Goal: Information Seeking & Learning: Learn about a topic

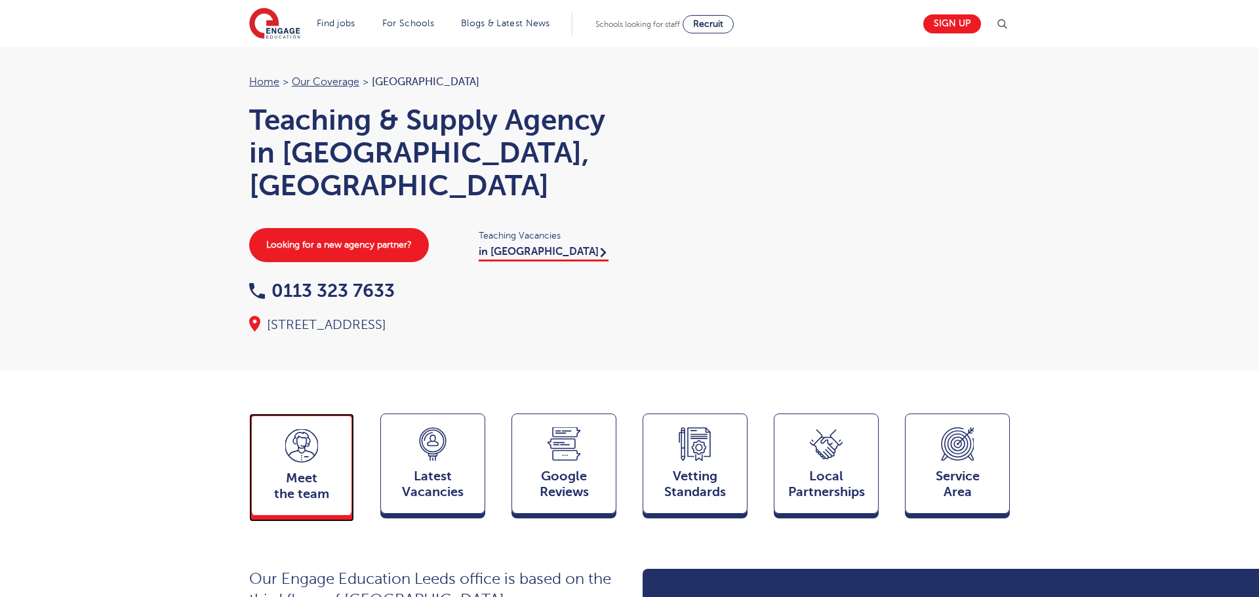
click at [301, 473] on span "Meet the team" at bounding box center [301, 486] width 87 height 31
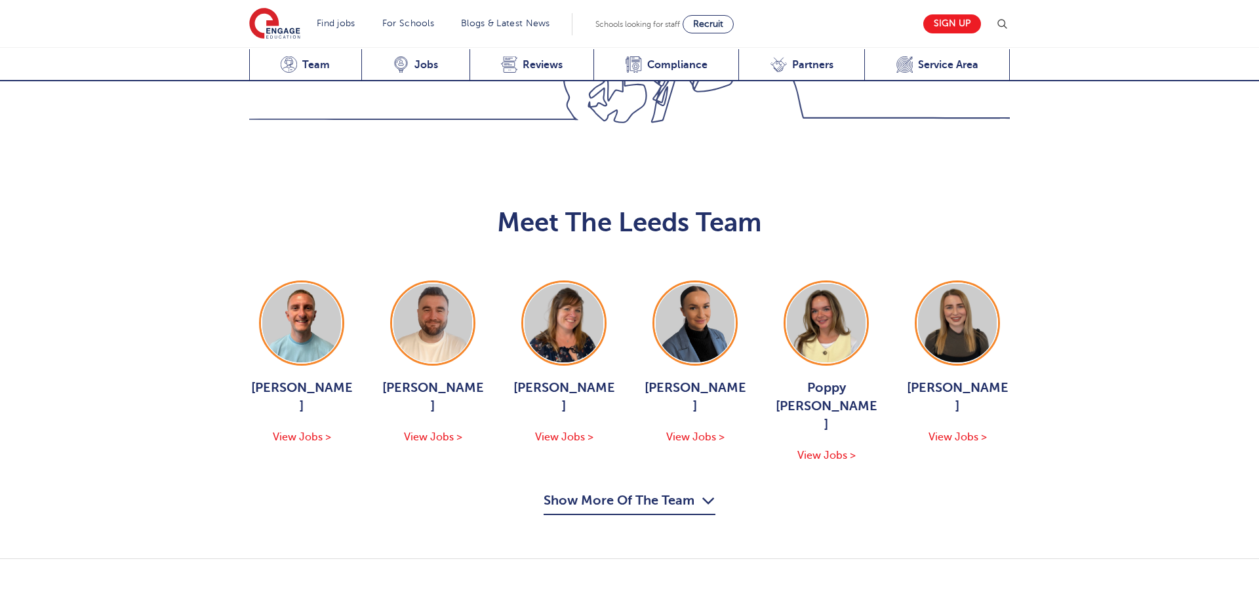
scroll to position [1432, 0]
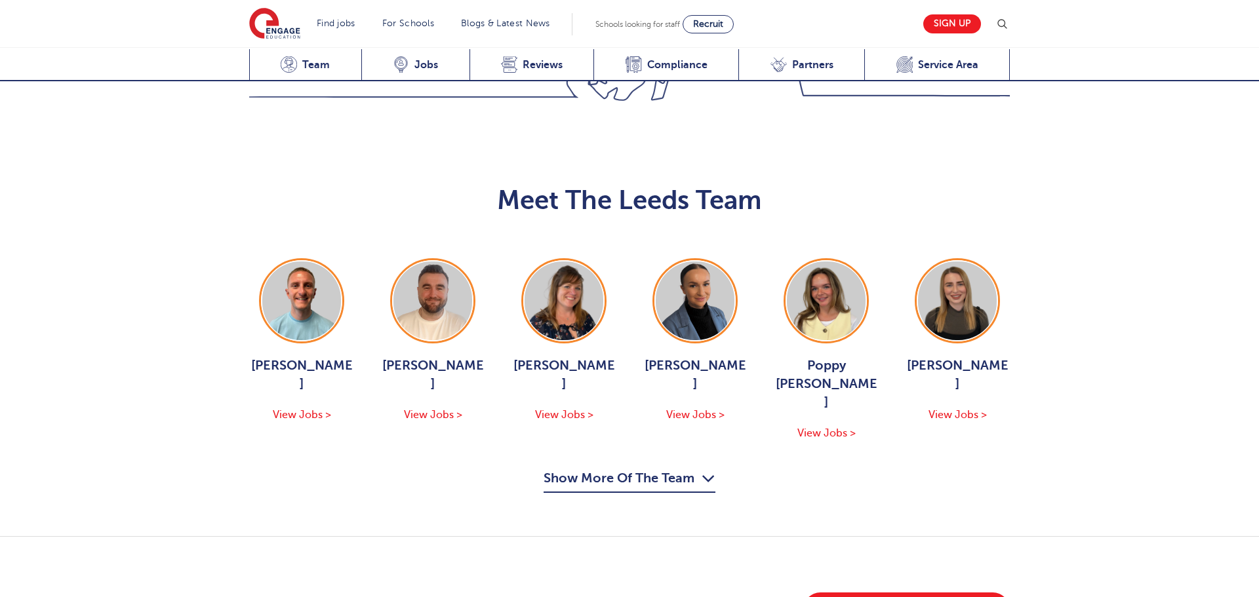
click at [650, 468] on button "Show More Of The Team" at bounding box center [630, 480] width 172 height 25
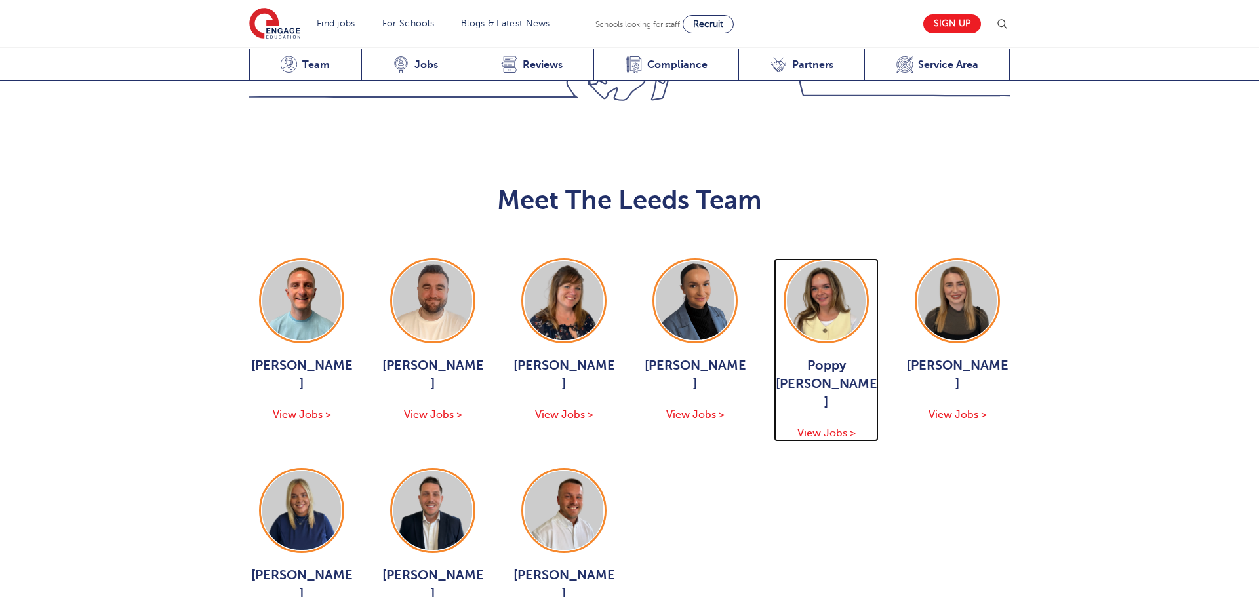
click at [787, 262] on img at bounding box center [826, 301] width 79 height 79
click at [814, 262] on img at bounding box center [826, 301] width 79 height 79
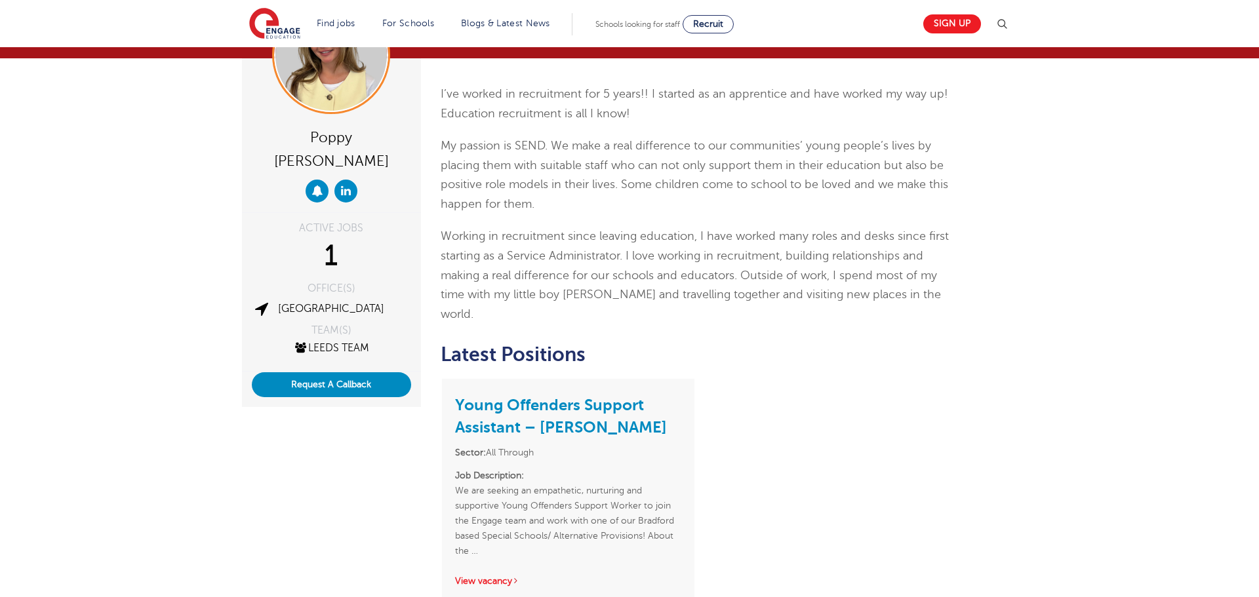
scroll to position [122, 0]
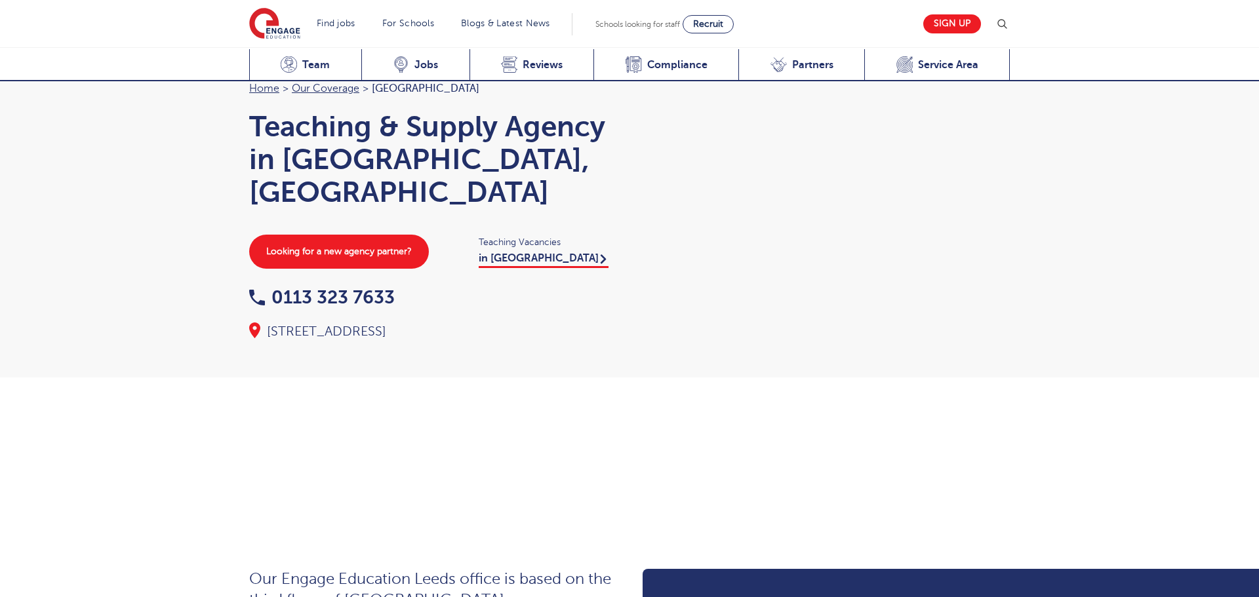
scroll to position [1432, 0]
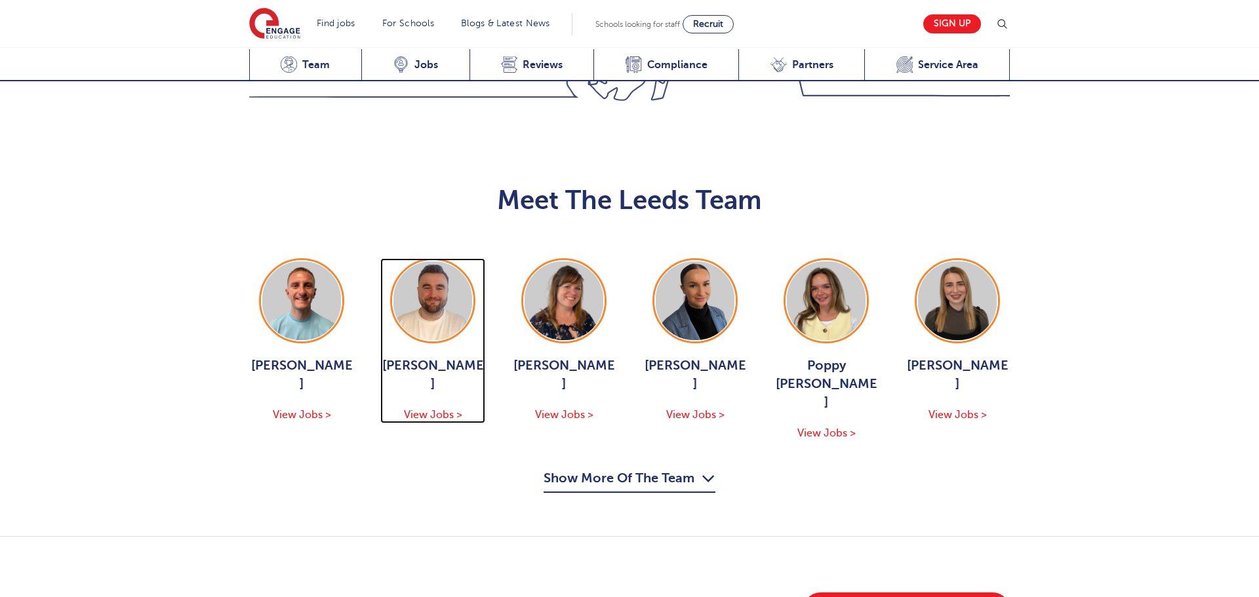
click at [430, 262] on img at bounding box center [432, 301] width 79 height 79
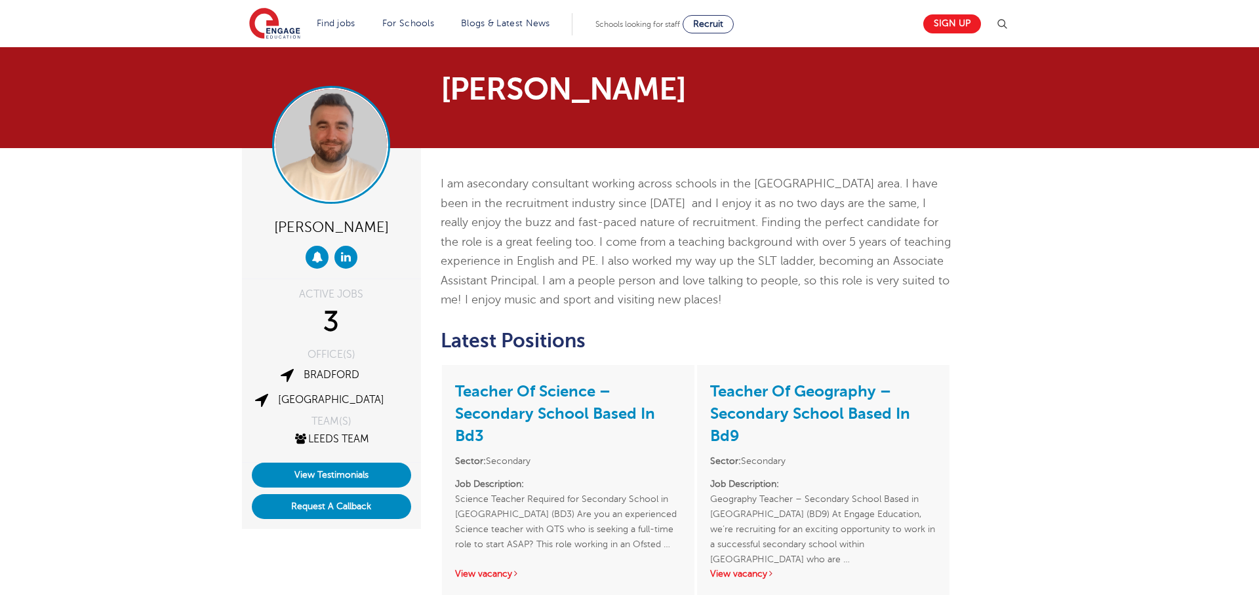
click at [333, 166] on img at bounding box center [330, 144] width 111 height 111
click at [615, 242] on span "secondary consultant working across schools in the West Yorkshire area. I have …" at bounding box center [696, 241] width 510 height 129
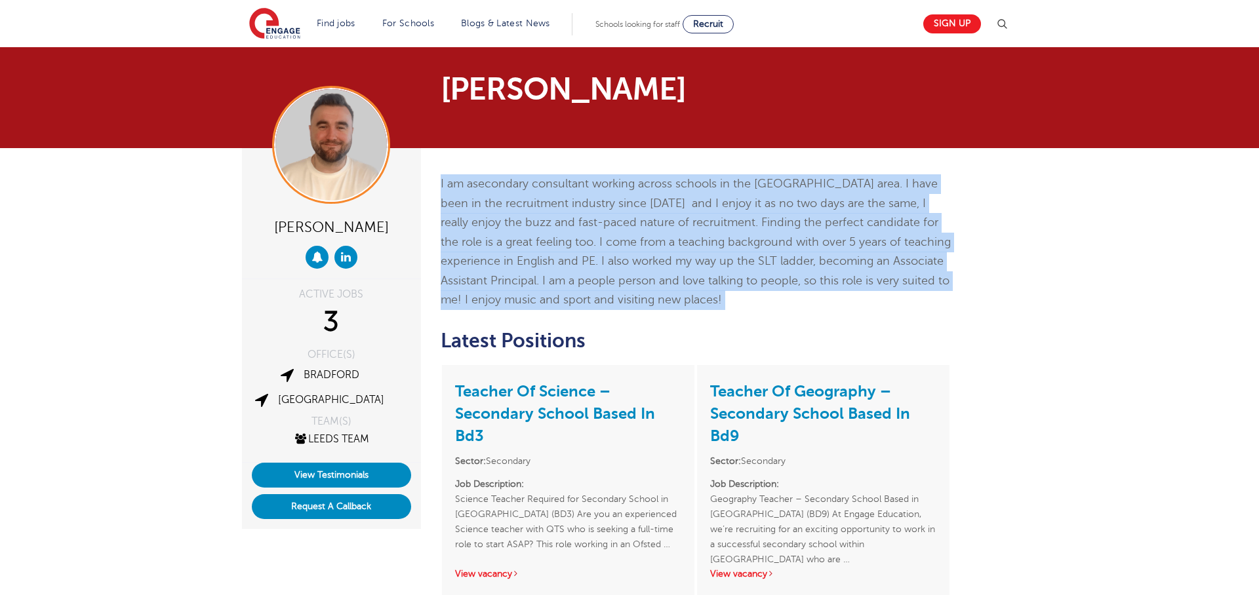
click at [615, 242] on span "secondary consultant working across schools in the West Yorkshire area. I have …" at bounding box center [696, 241] width 510 height 129
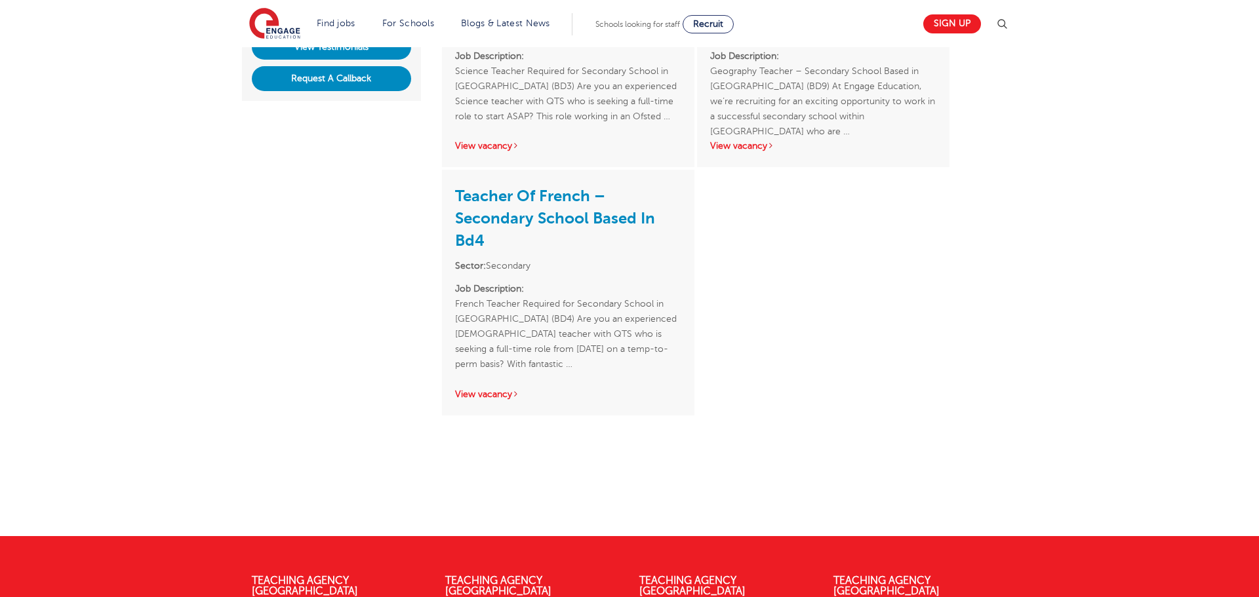
scroll to position [439, 0]
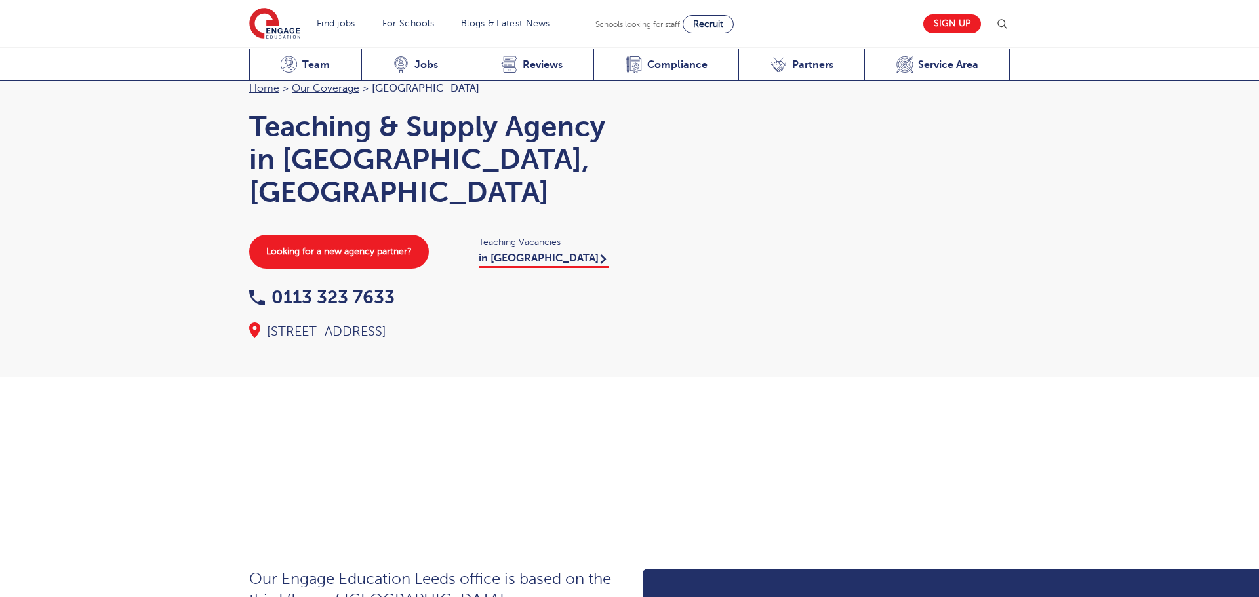
scroll to position [1432, 0]
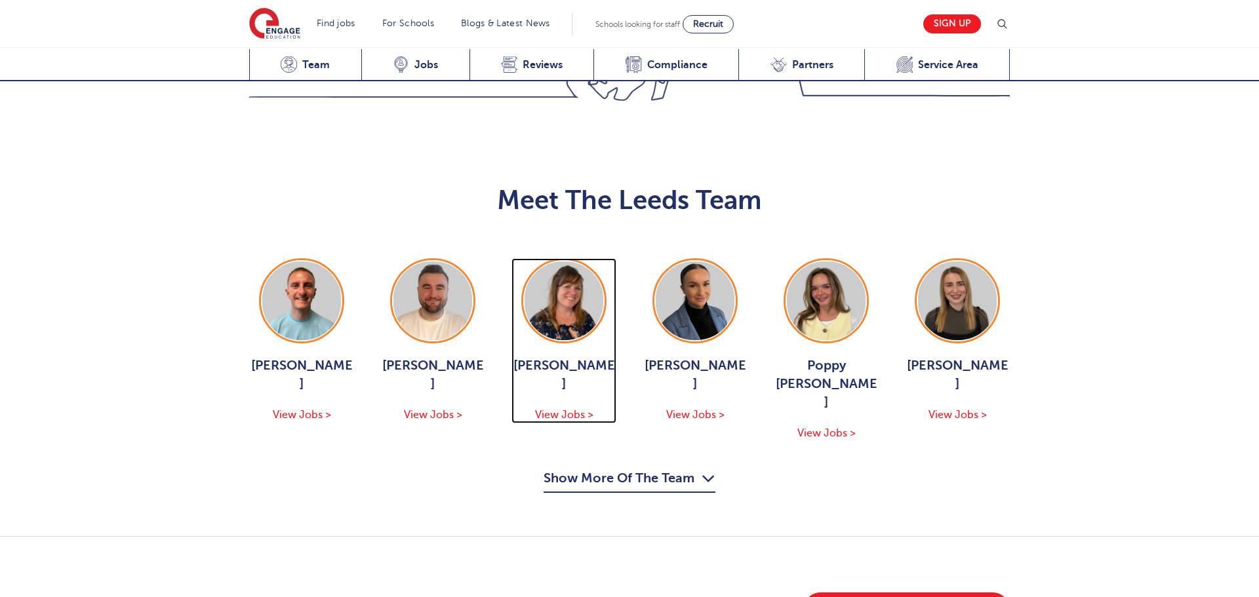
click at [565, 262] on img at bounding box center [564, 301] width 79 height 79
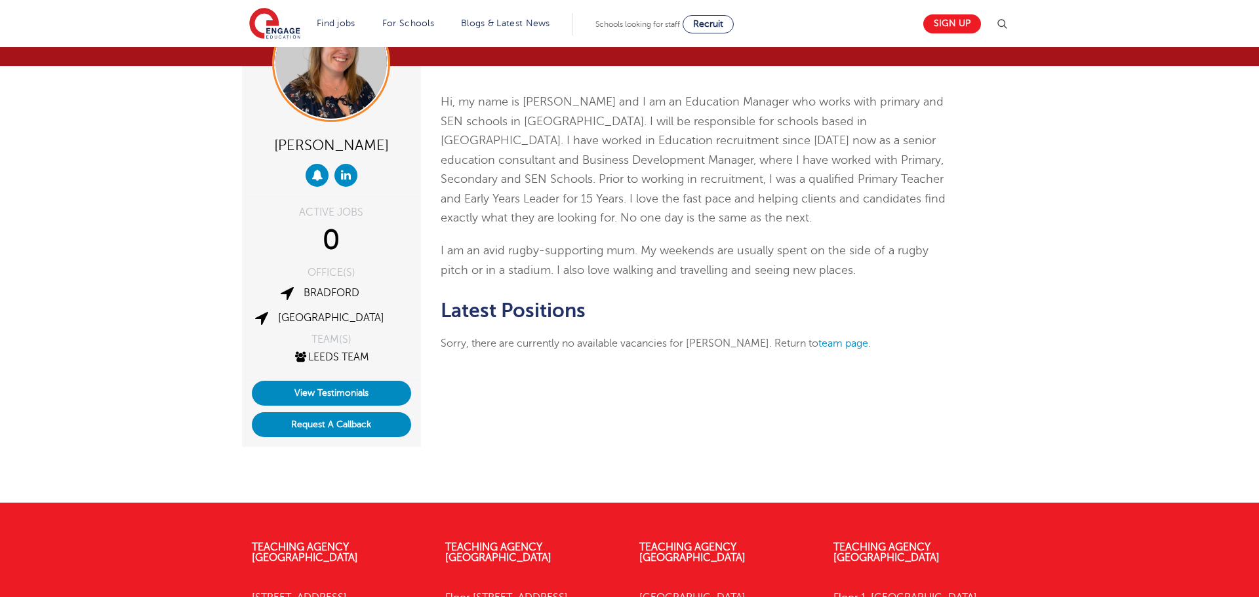
scroll to position [101, 0]
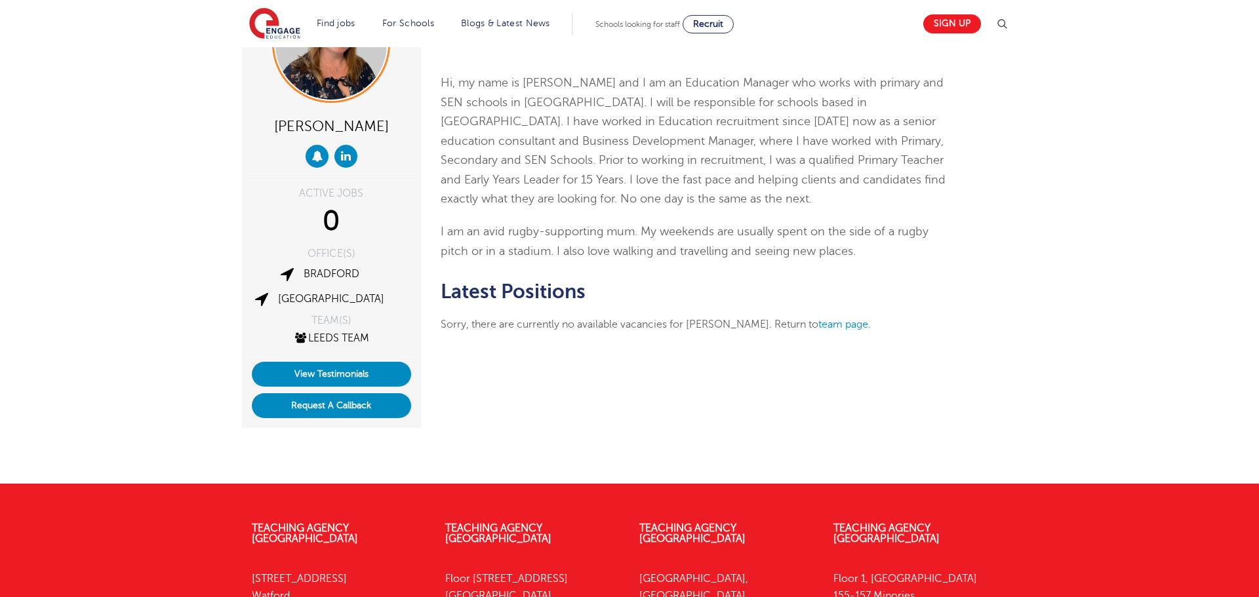
click at [666, 243] on p "I am an avid rugby-supporting mum. My weekends are usually spent on the side of…" at bounding box center [696, 241] width 511 height 39
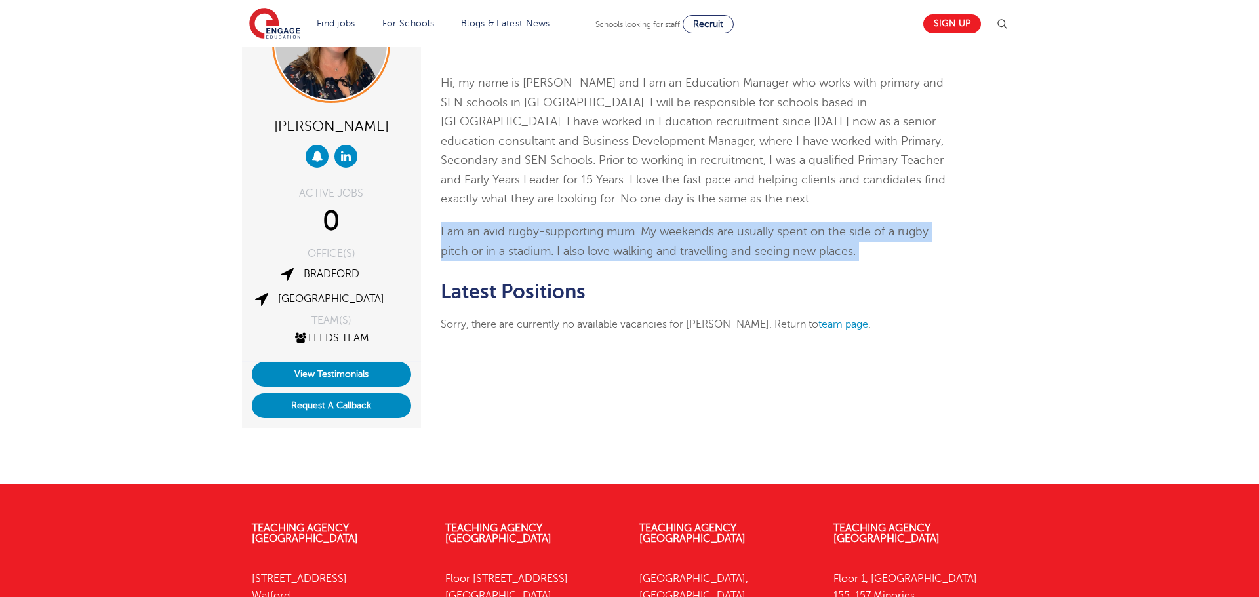
click at [666, 243] on p "I am an avid rugby-supporting mum. My weekends are usually spent on the side of…" at bounding box center [696, 241] width 511 height 39
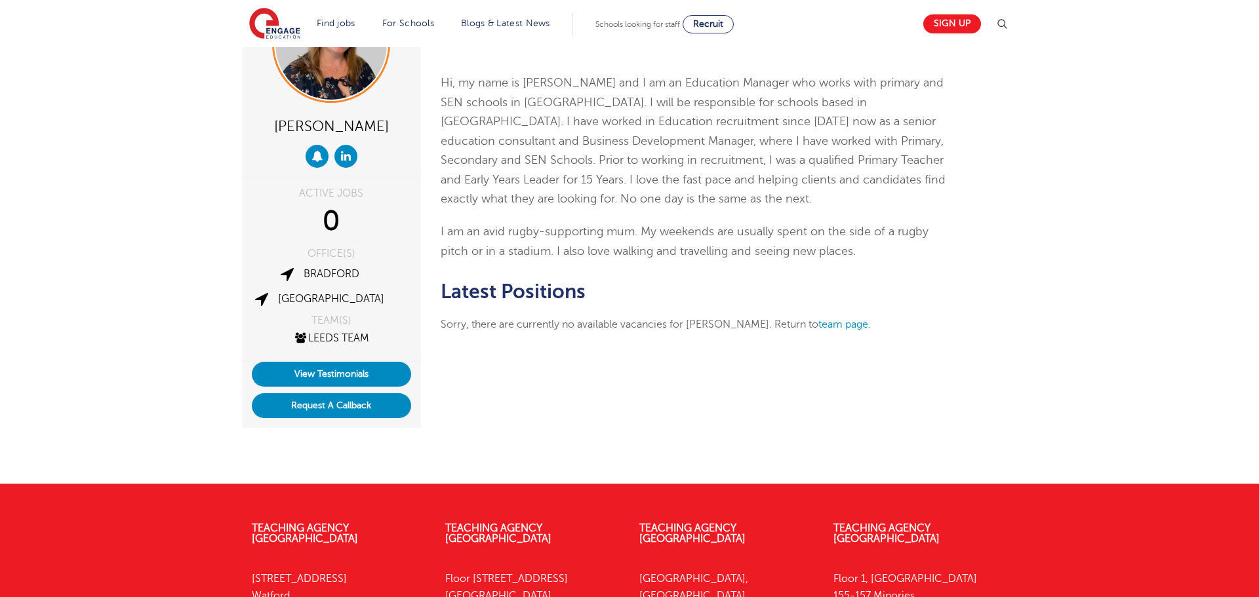
click at [672, 283] on h2 "Latest Positions" at bounding box center [696, 292] width 511 height 22
click at [667, 245] on p "I am an avid rugby-supporting mum. My weekends are usually spent on the side of…" at bounding box center [696, 241] width 511 height 39
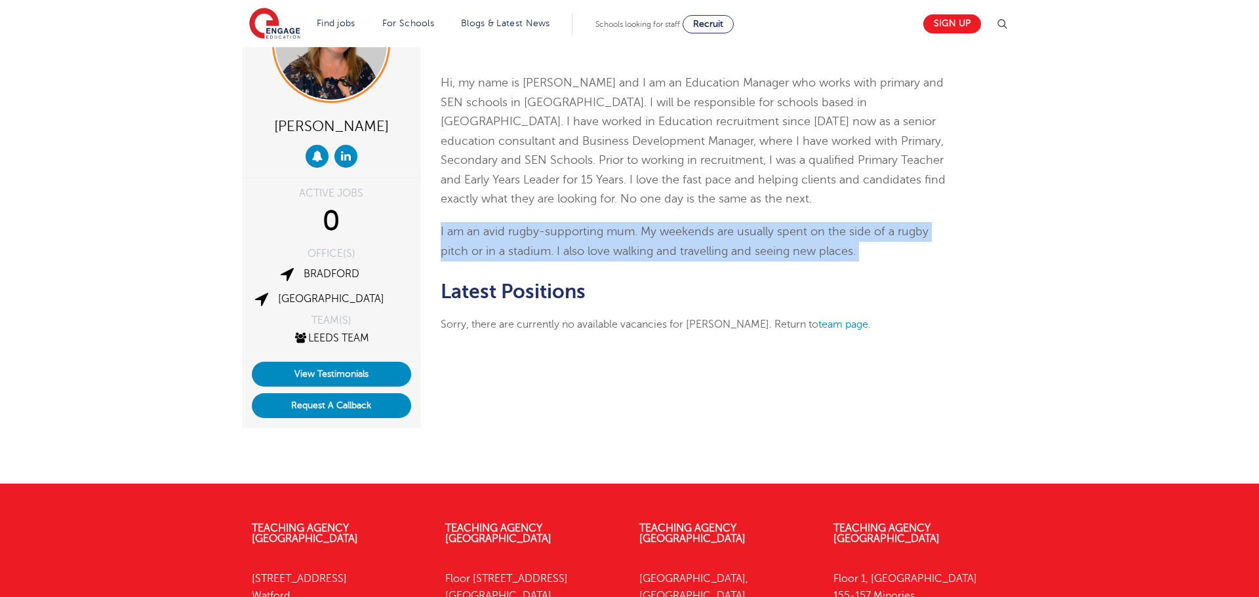
click at [667, 245] on p "I am an avid rugby-supporting mum. My weekends are usually spent on the side of…" at bounding box center [696, 241] width 511 height 39
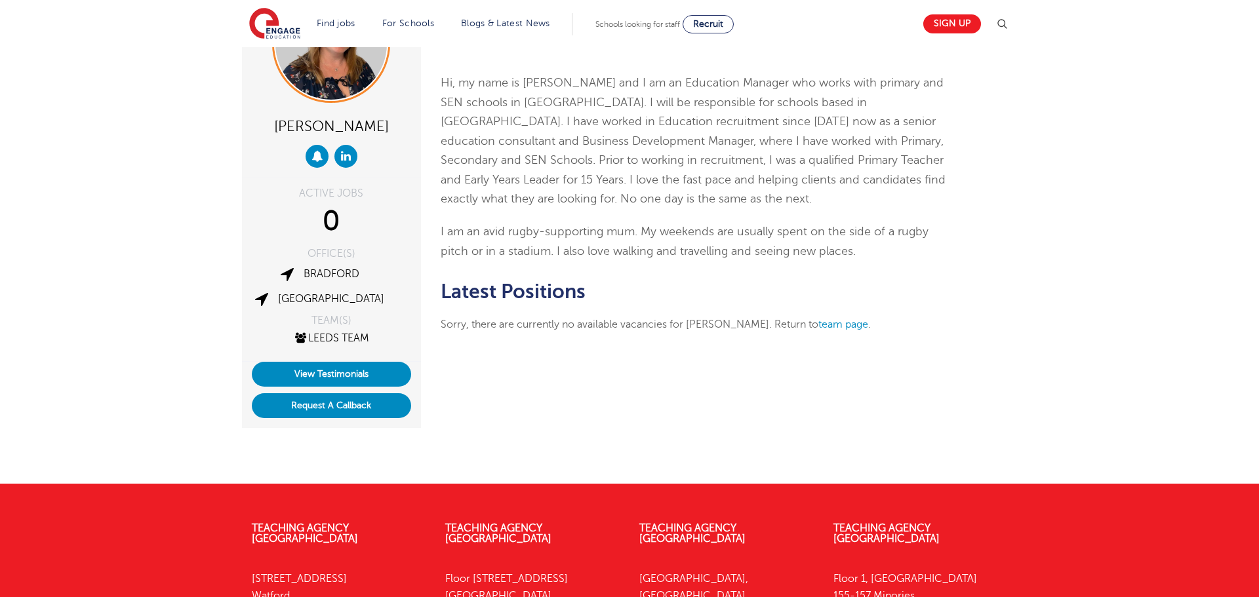
click at [999, 352] on div "Joanne Wright ACTIVE JOBS 0 OFFICE(S) Bradford Leeds TEAM(S) Leeds Team View Te…" at bounding box center [629, 239] width 795 height 384
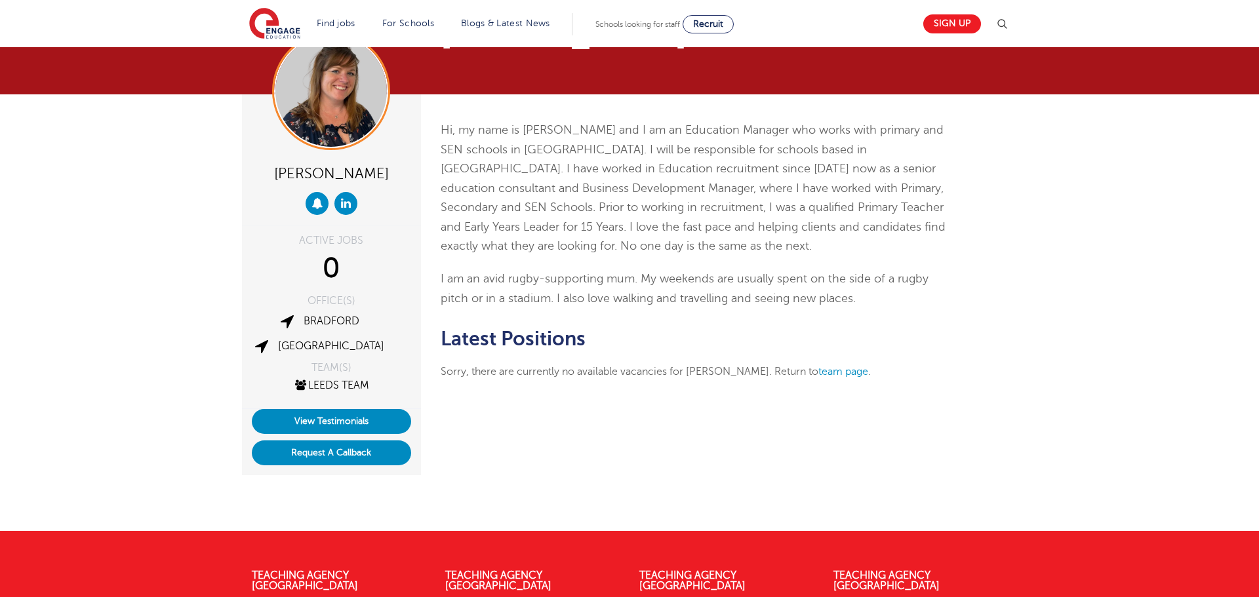
scroll to position [44, 0]
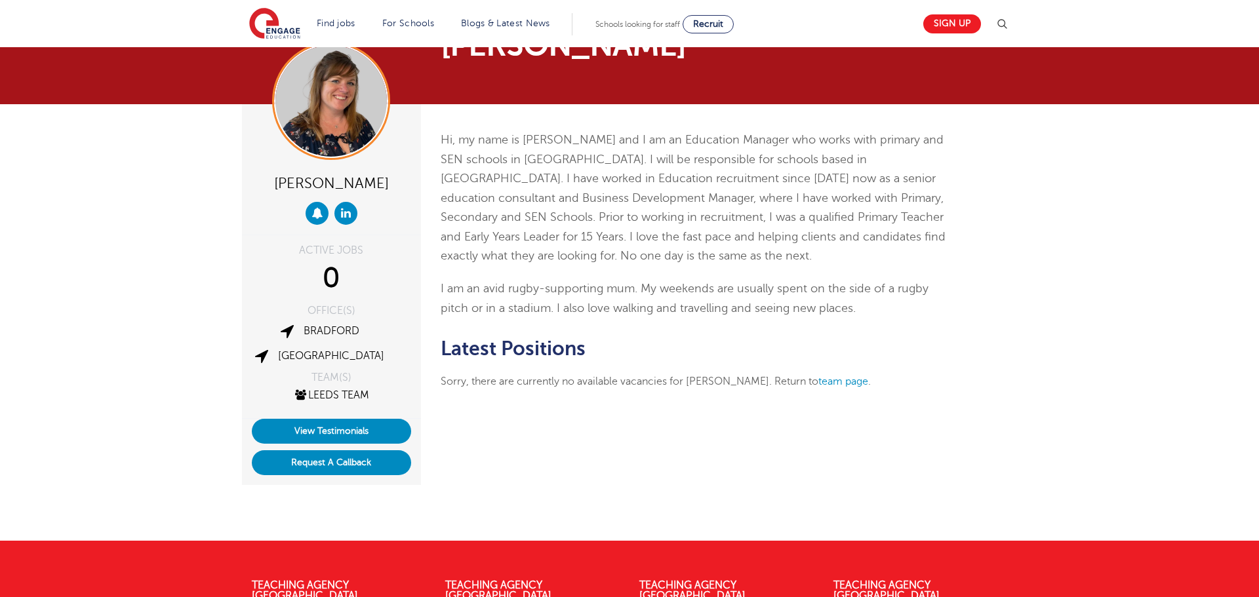
click at [597, 188] on p "Hi, my name is Joanne and I am an Education Manager who works with primary and …" at bounding box center [696, 199] width 511 height 136
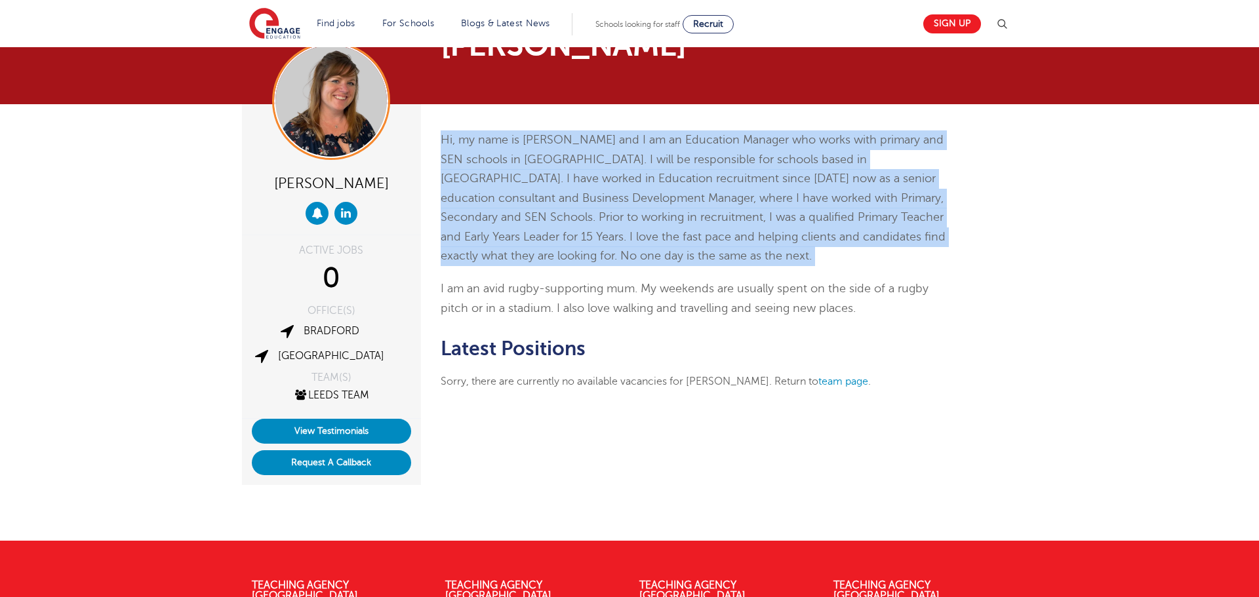
click at [597, 188] on p "Hi, my name is Joanne and I am an Education Manager who works with primary and …" at bounding box center [696, 199] width 511 height 136
click at [338, 105] on img at bounding box center [330, 100] width 111 height 111
click at [533, 161] on p "Hi, my name is Joanne and I am an Education Manager who works with primary and …" at bounding box center [696, 199] width 511 height 136
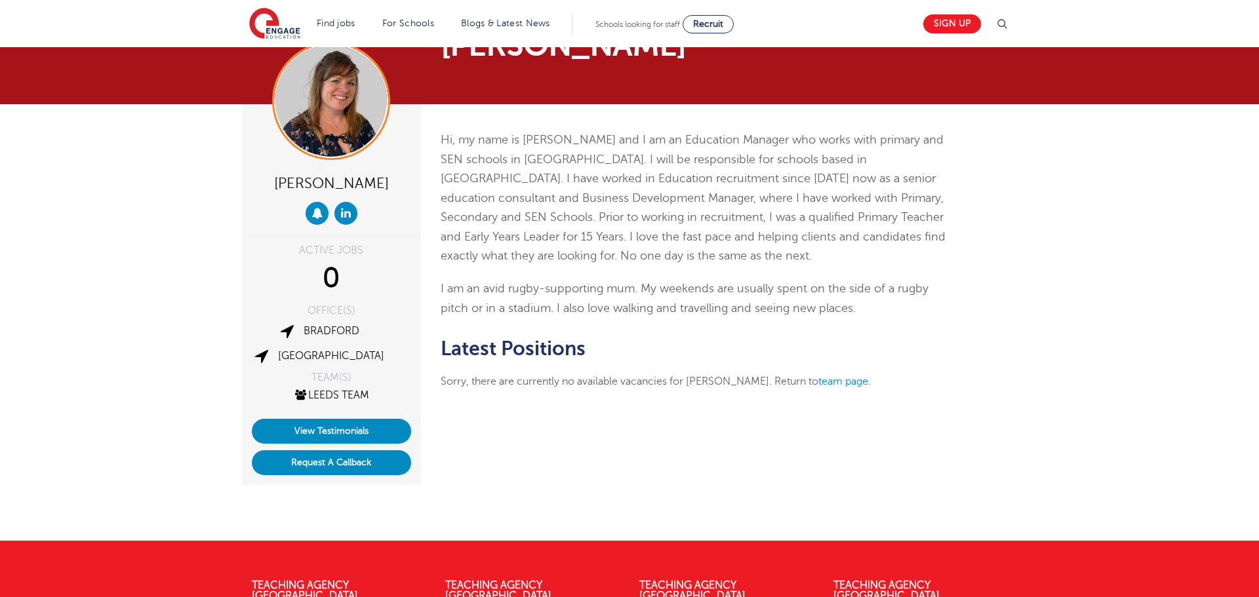
click at [545, 182] on p "Hi, my name is Joanne and I am an Education Manager who works with primary and …" at bounding box center [696, 199] width 511 height 136
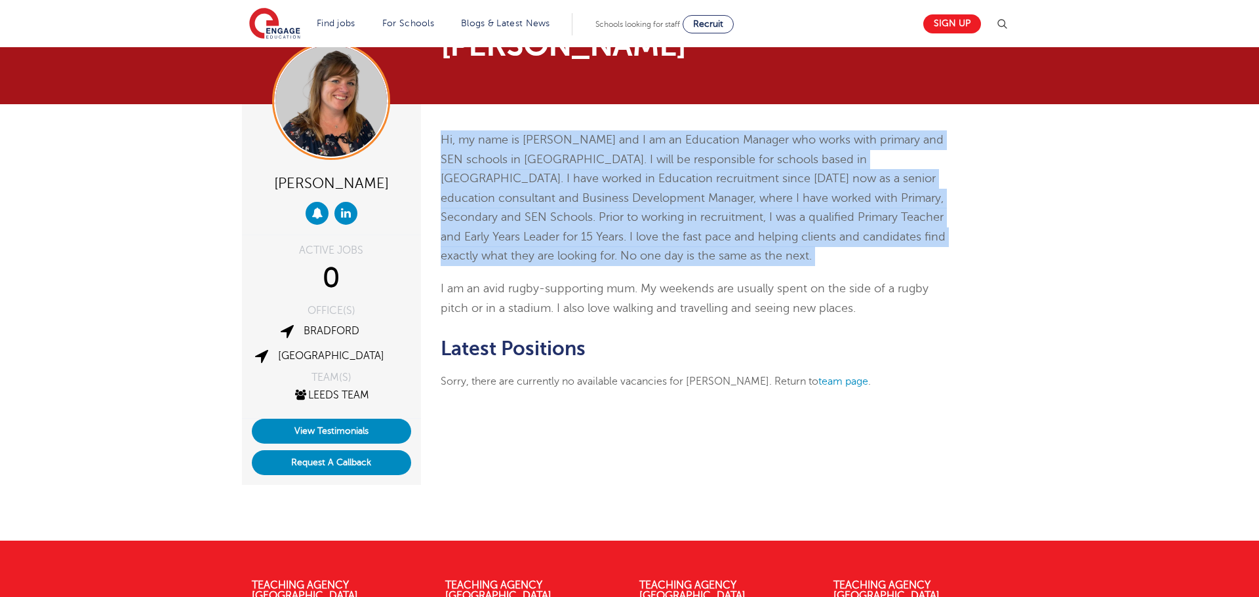
click at [545, 182] on p "Hi, my name is Joanne and I am an Education Manager who works with primary and …" at bounding box center [696, 199] width 511 height 136
click at [545, 183] on p "Hi, my name is Joanne and I am an Education Manager who works with primary and …" at bounding box center [696, 199] width 511 height 136
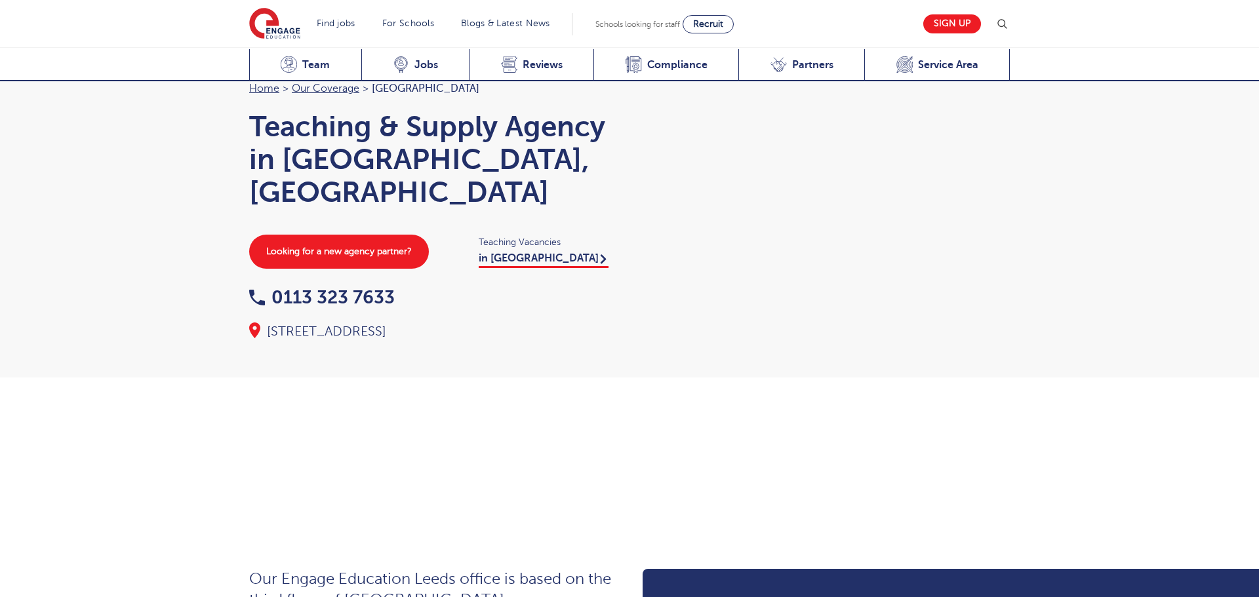
scroll to position [1432, 0]
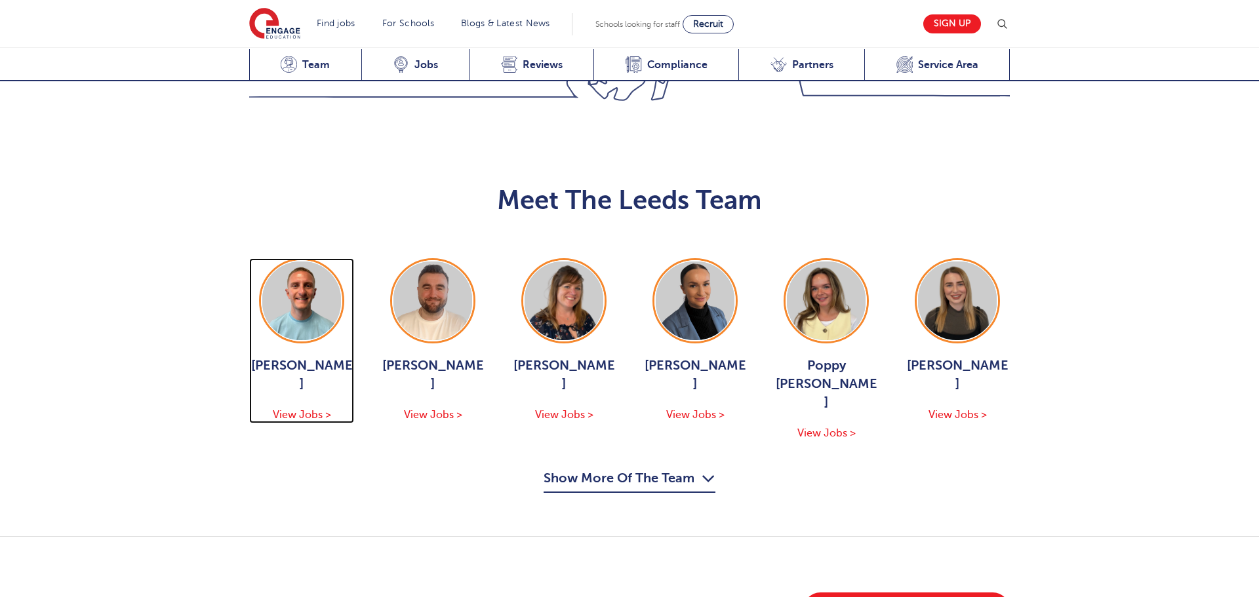
click at [251, 258] on div "George Dignam View Jobs >" at bounding box center [301, 340] width 105 height 165
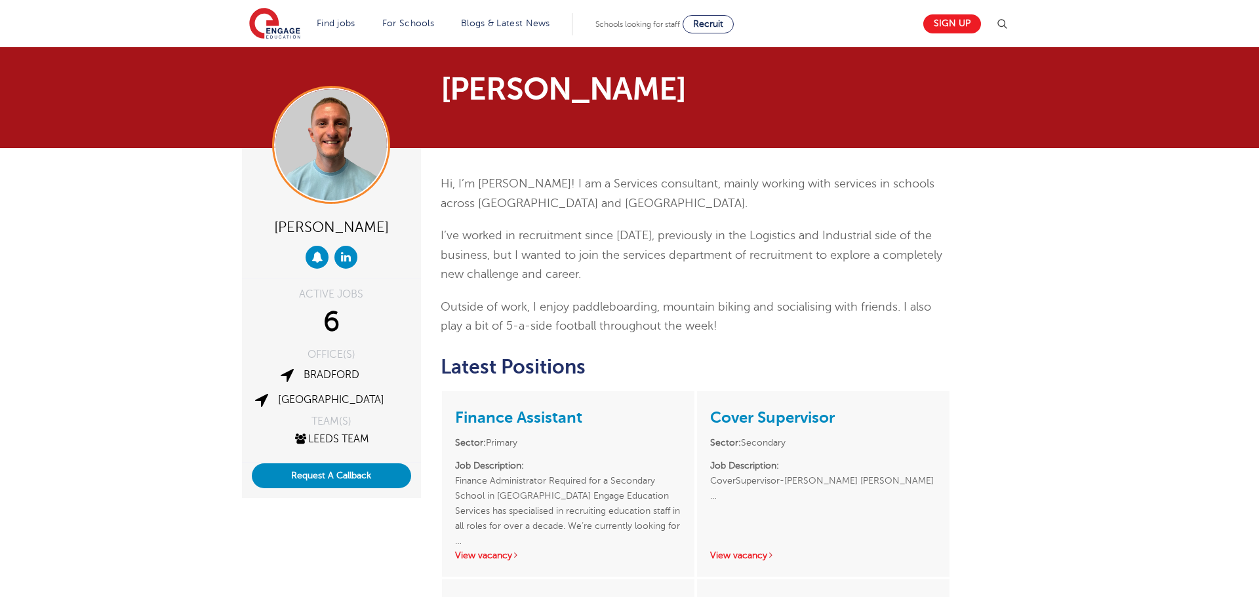
click at [551, 206] on p "Hi, I’m [PERSON_NAME]! I am a Services consultant, mainly working with services…" at bounding box center [696, 193] width 511 height 39
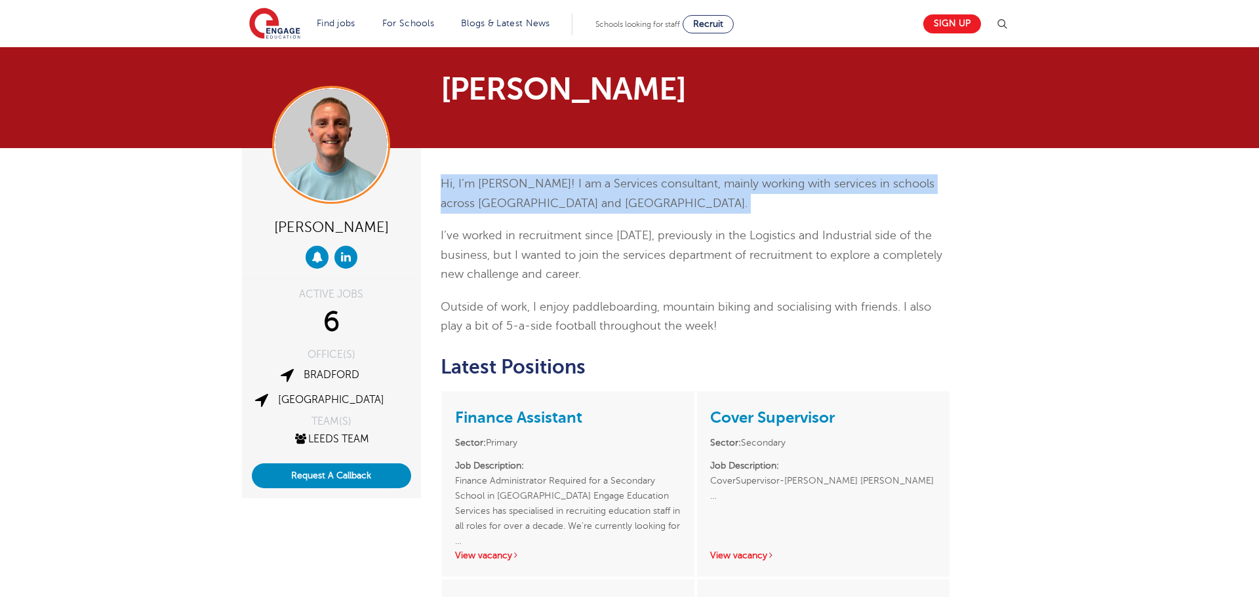
click at [551, 206] on p "Hi, I’m [PERSON_NAME]! I am a Services consultant, mainly working with services…" at bounding box center [696, 193] width 511 height 39
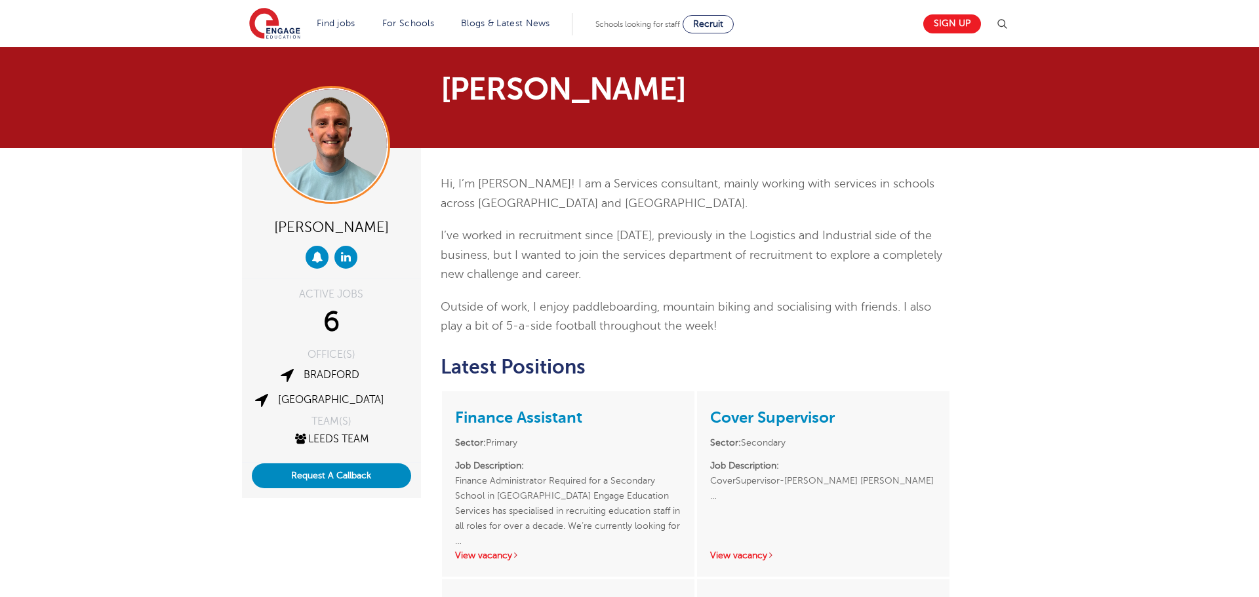
click at [561, 256] on p "I’ve worked in recruitment since 2020, previously in the Logistics and Industri…" at bounding box center [696, 255] width 511 height 58
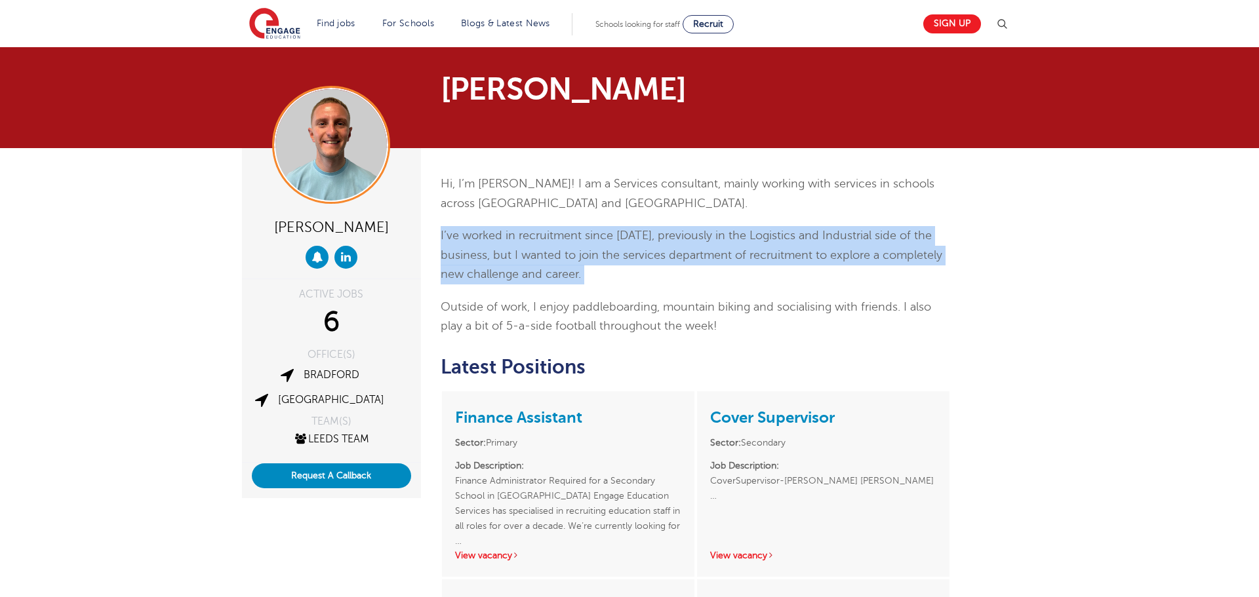
click at [561, 256] on p "I’ve worked in recruitment since 2020, previously in the Logistics and Industri…" at bounding box center [696, 255] width 511 height 58
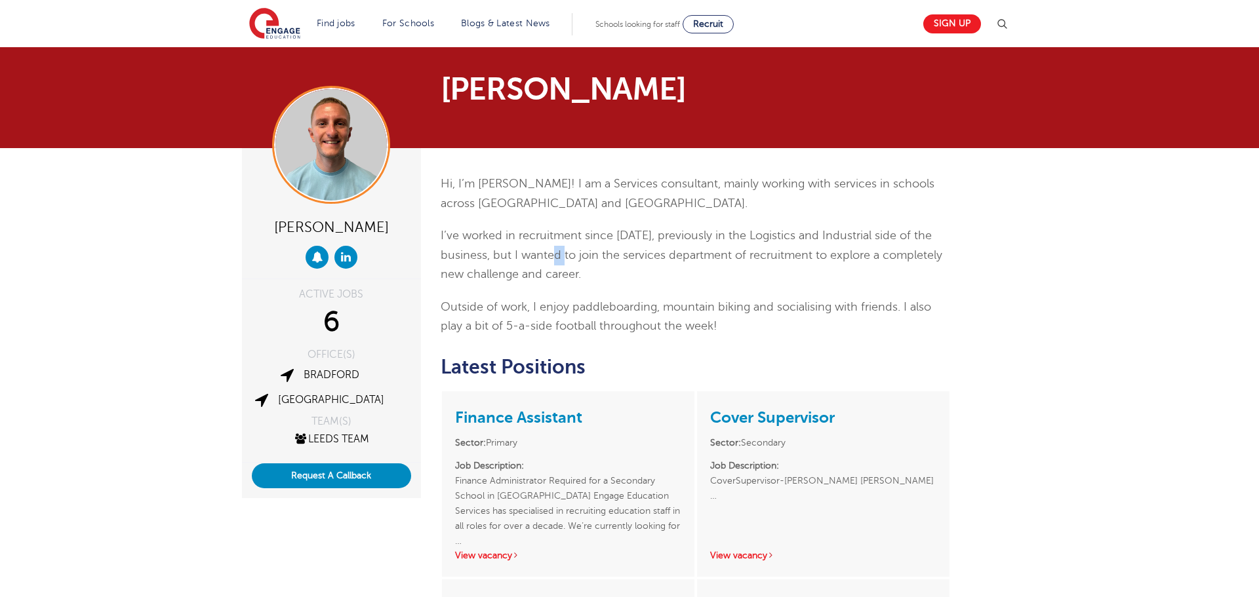
click at [561, 256] on p "I’ve worked in recruitment since 2020, previously in the Logistics and Industri…" at bounding box center [696, 255] width 511 height 58
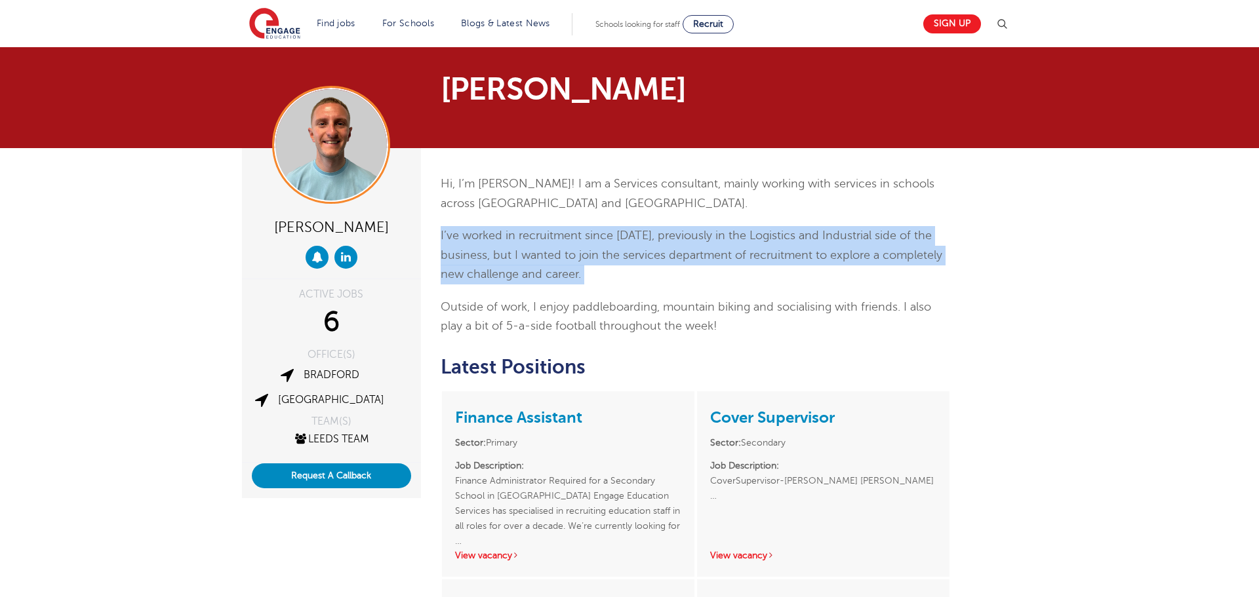
click at [561, 256] on p "I’ve worked in recruitment since 2020, previously in the Logistics and Industri…" at bounding box center [696, 255] width 511 height 58
click at [355, 184] on img at bounding box center [330, 144] width 111 height 111
click at [654, 274] on p "I’ve worked in recruitment since [DATE], previously in the Logistics and Indust…" at bounding box center [696, 255] width 511 height 58
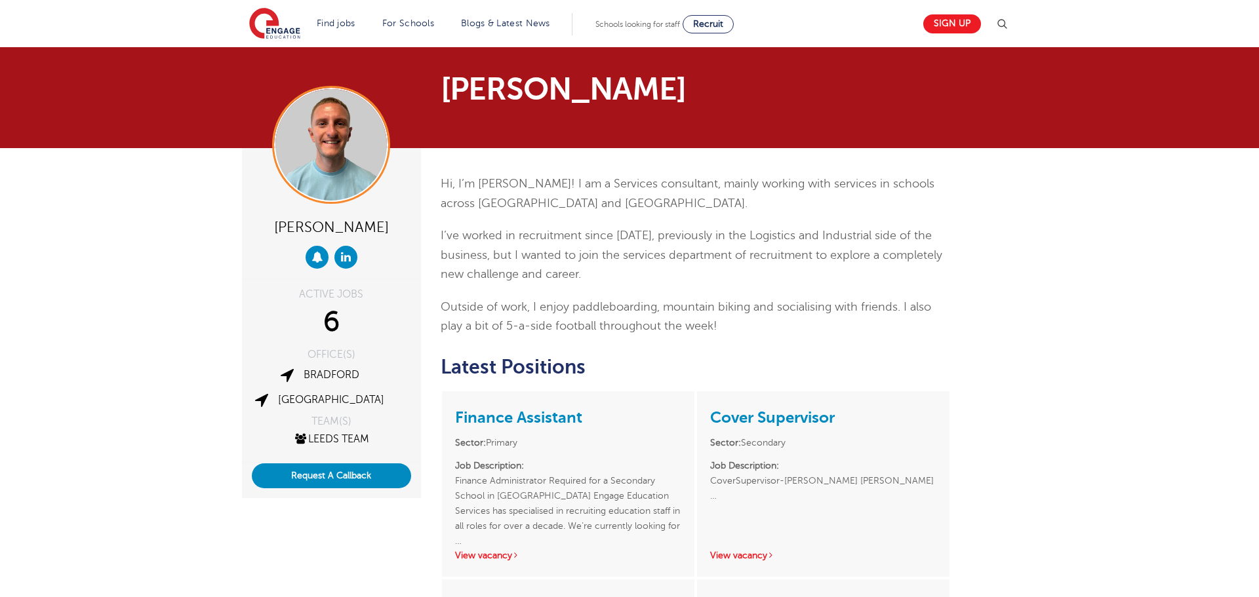
click at [676, 251] on p "I’ve worked in recruitment since [DATE], previously in the Logistics and Indust…" at bounding box center [696, 255] width 511 height 58
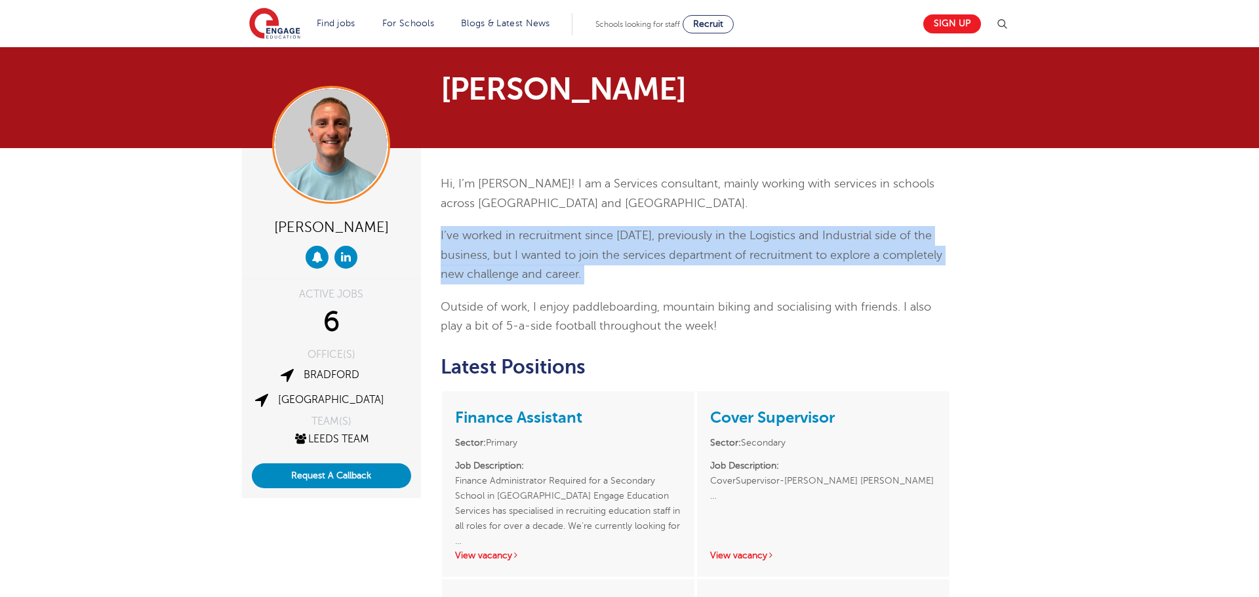
click at [676, 251] on p "I’ve worked in recruitment since [DATE], previously in the Logistics and Indust…" at bounding box center [696, 255] width 511 height 58
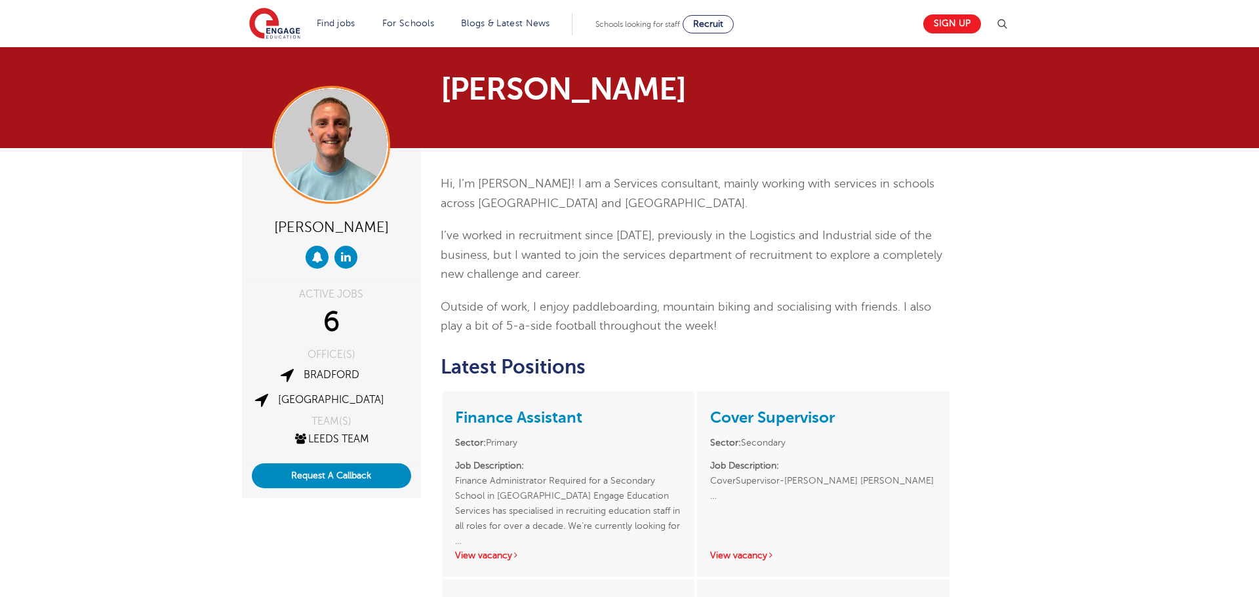
click at [615, 302] on p "Outside of work, I enjoy paddleboarding, mountain biking and socialising with f…" at bounding box center [696, 317] width 511 height 39
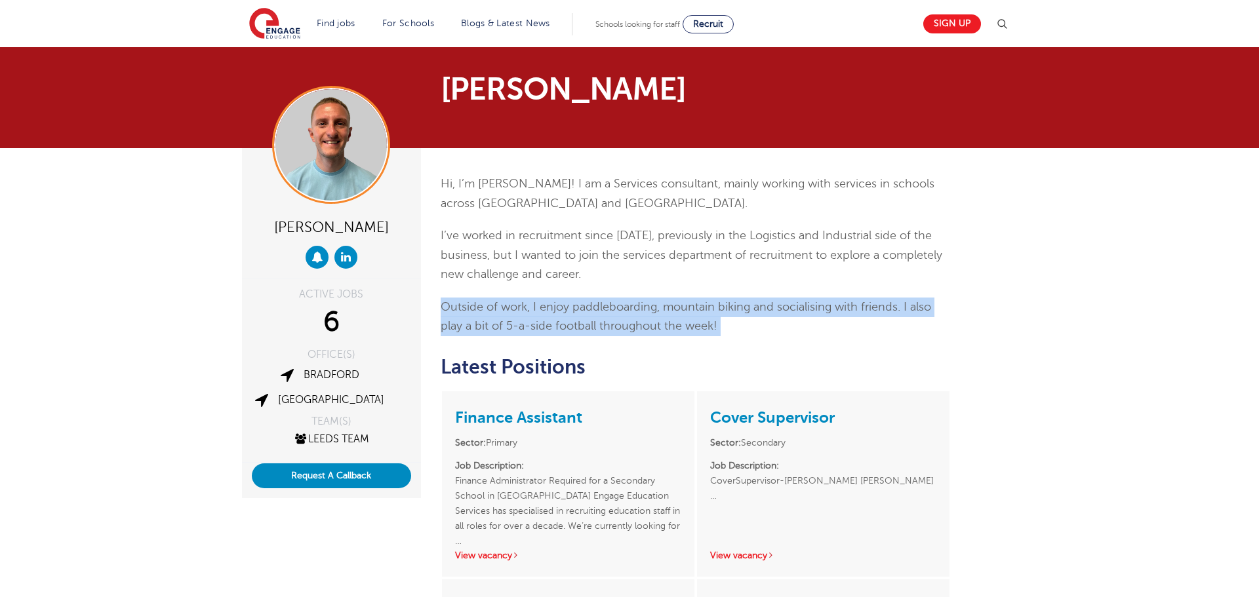
click at [615, 302] on p "Outside of work, I enjoy paddleboarding, mountain biking and socialising with f…" at bounding box center [696, 317] width 511 height 39
click at [714, 320] on p "Outside of work, I enjoy paddleboarding, mountain biking and socialising with f…" at bounding box center [696, 317] width 511 height 39
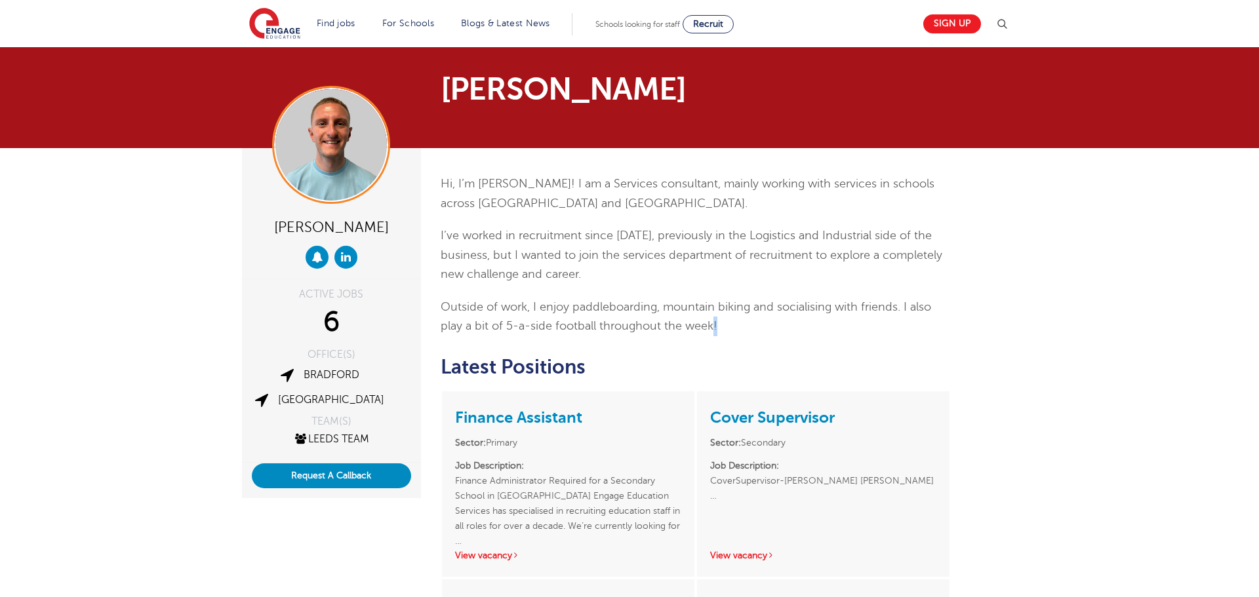
click at [714, 320] on p "Outside of work, I enjoy paddleboarding, mountain biking and socialising with f…" at bounding box center [696, 317] width 511 height 39
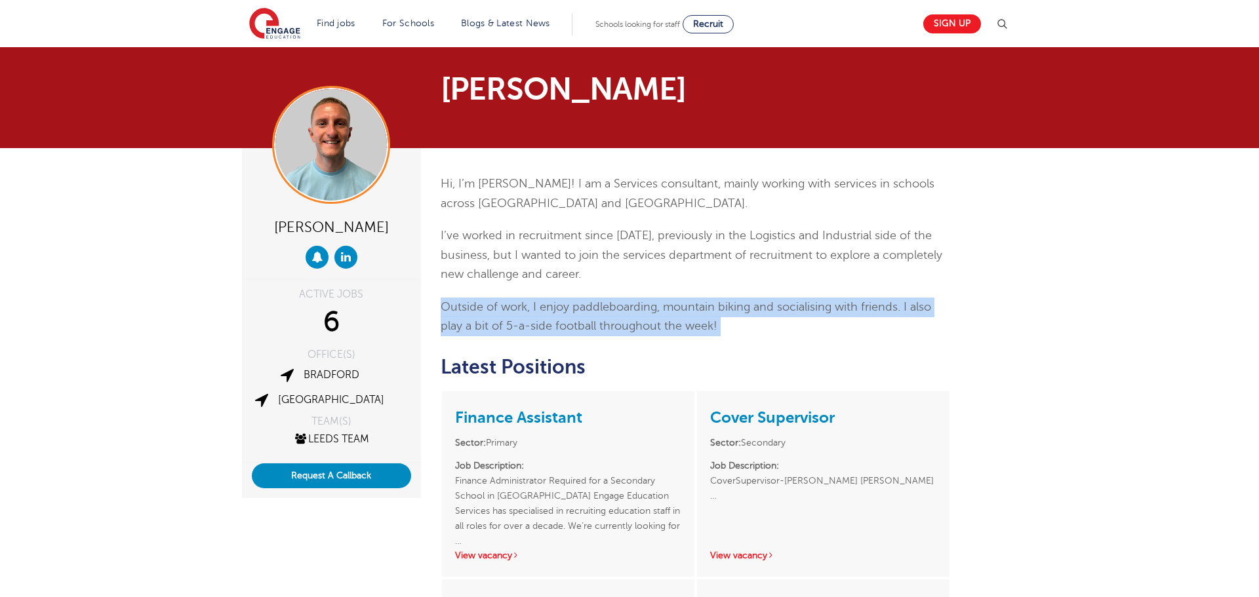
click at [714, 320] on p "Outside of work, I enjoy paddleboarding, mountain biking and socialising with f…" at bounding box center [696, 317] width 511 height 39
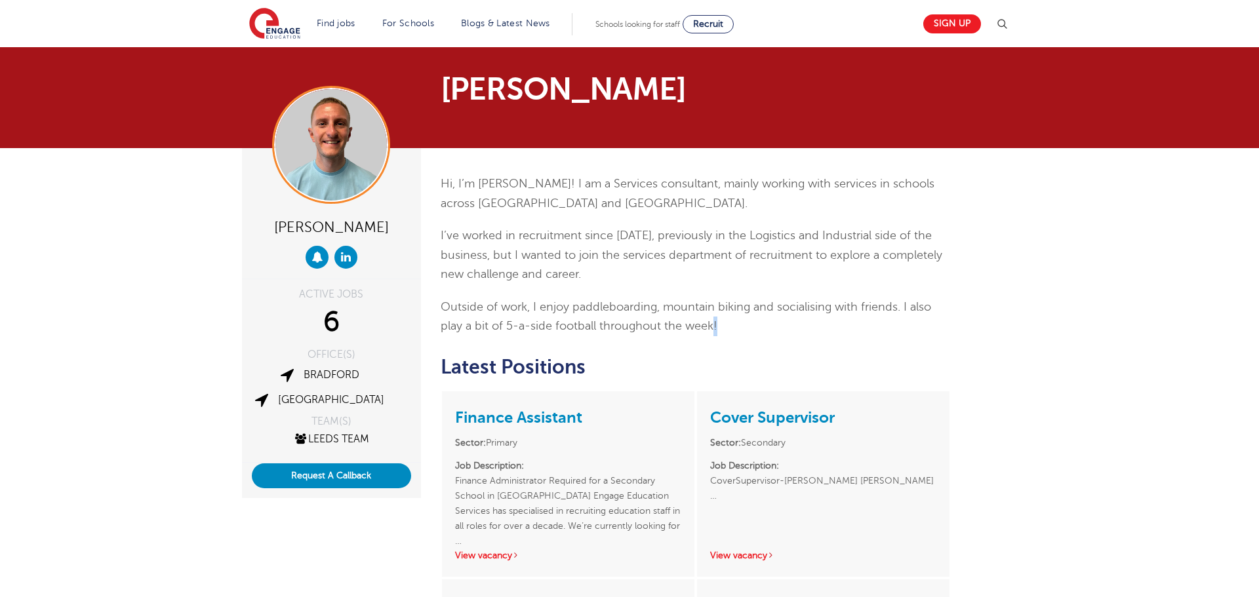
click at [714, 320] on p "Outside of work, I enjoy paddleboarding, mountain biking and socialising with f…" at bounding box center [696, 317] width 511 height 39
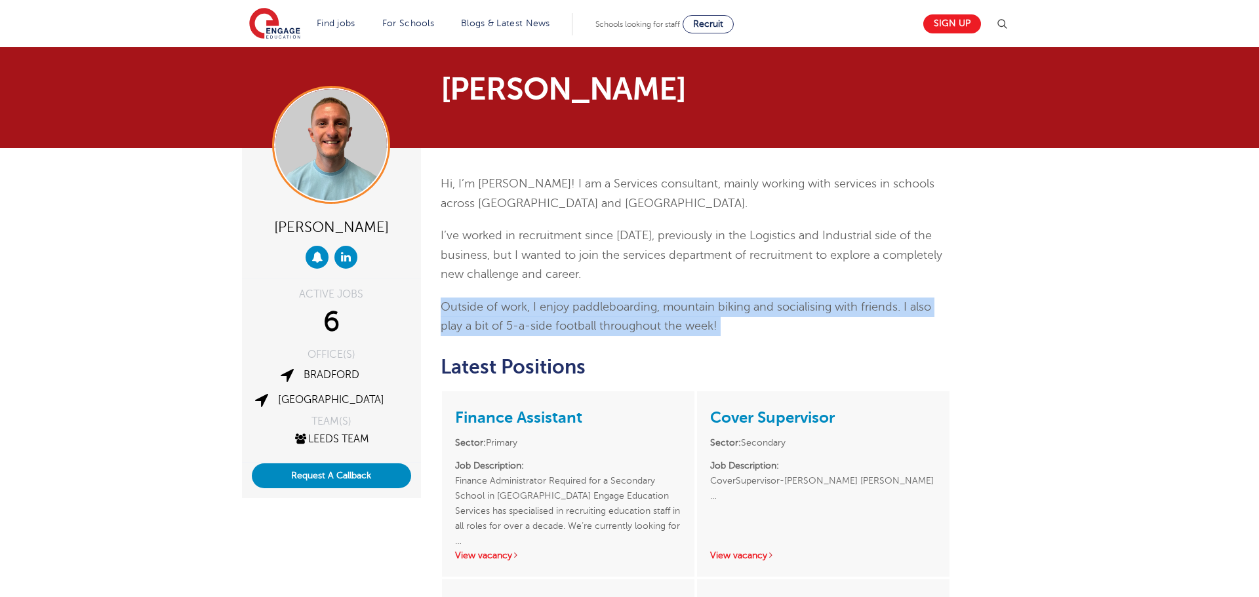
click at [714, 320] on p "Outside of work, I enjoy paddleboarding, mountain biking and socialising with f…" at bounding box center [696, 317] width 511 height 39
click at [546, 310] on p "Outside of work, I enjoy paddleboarding, mountain biking and socialising with f…" at bounding box center [696, 317] width 511 height 39
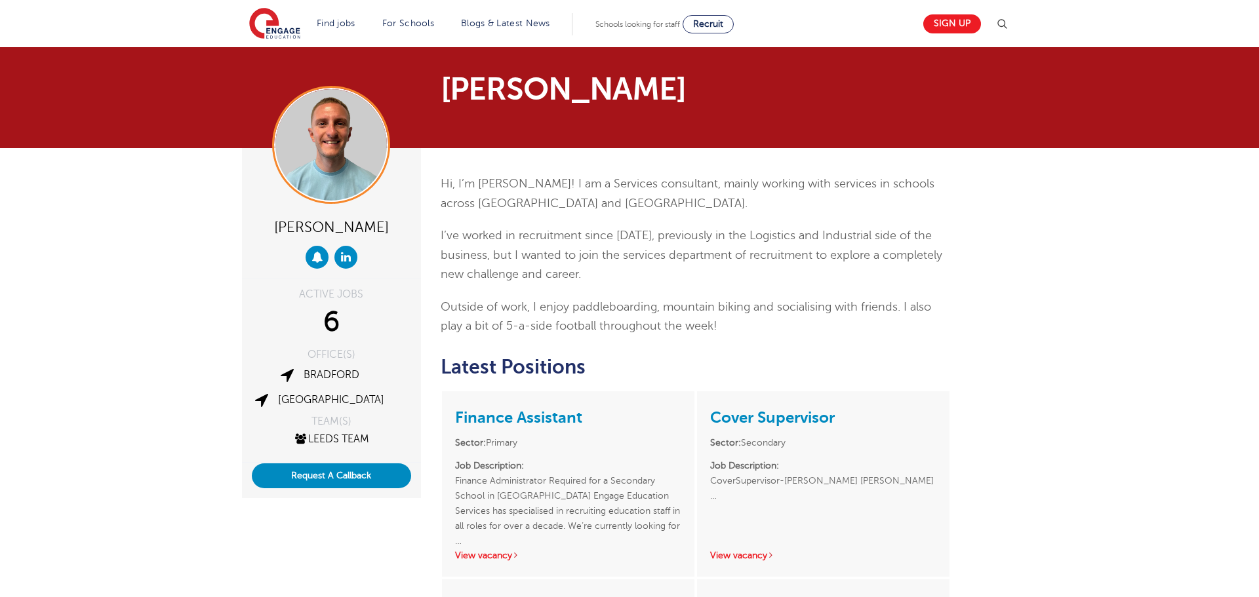
click at [567, 323] on p "Outside of work, I enjoy paddleboarding, mountain biking and socialising with f…" at bounding box center [696, 317] width 511 height 39
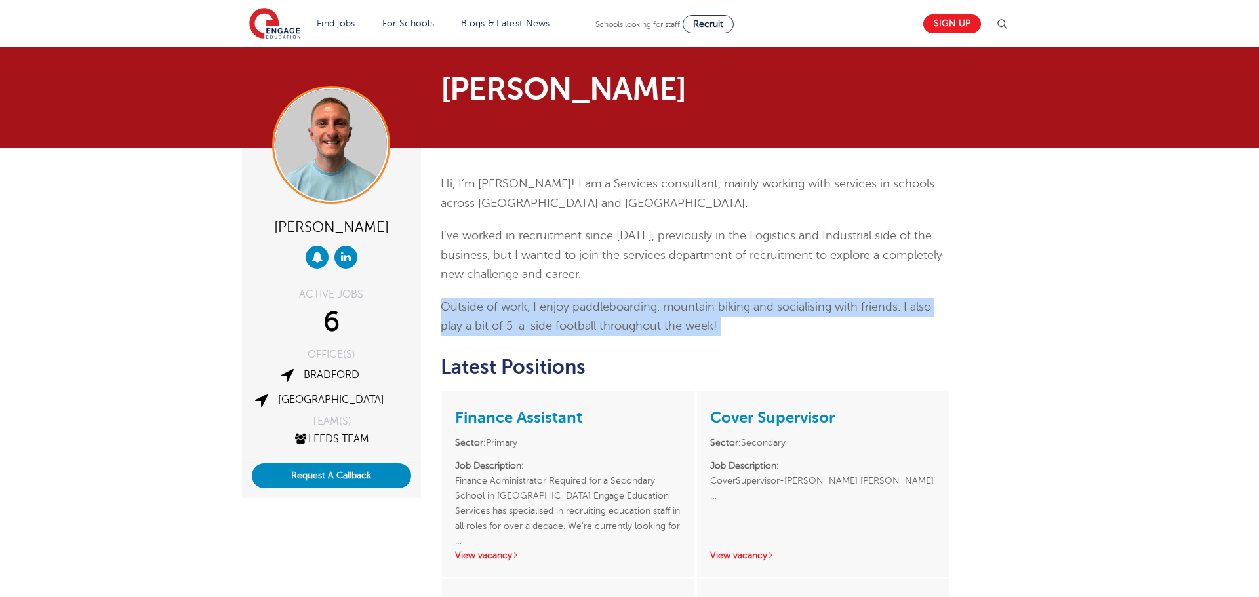
click at [567, 323] on p "Outside of work, I enjoy paddleboarding, mountain biking and socialising with f…" at bounding box center [696, 317] width 511 height 39
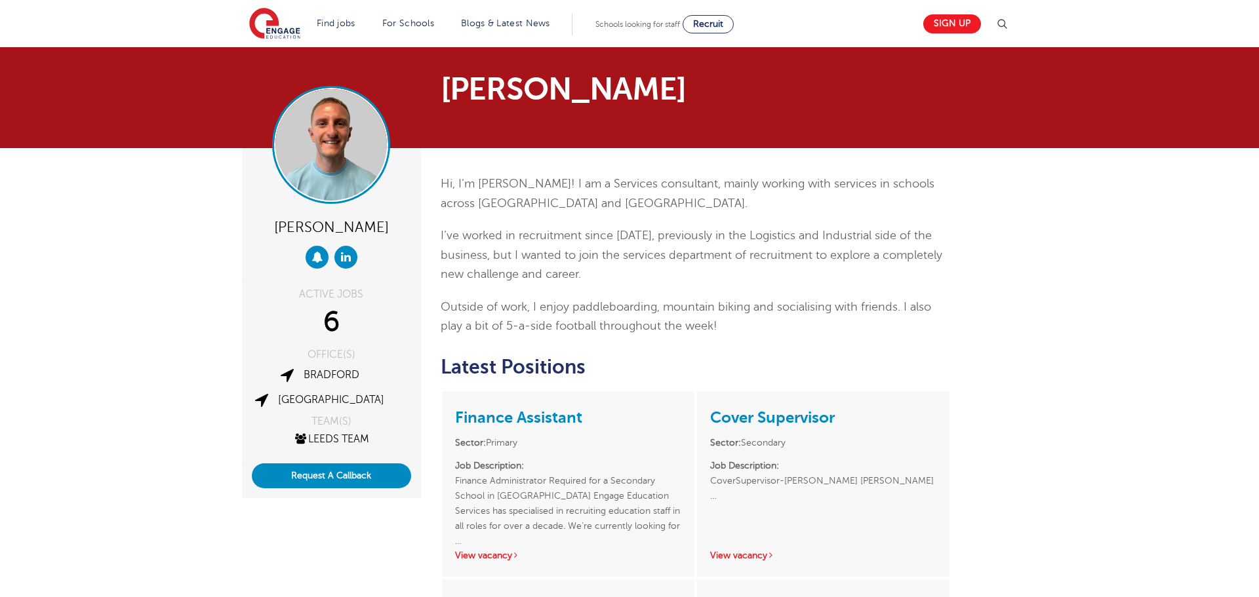
click at [348, 144] on img at bounding box center [330, 144] width 111 height 111
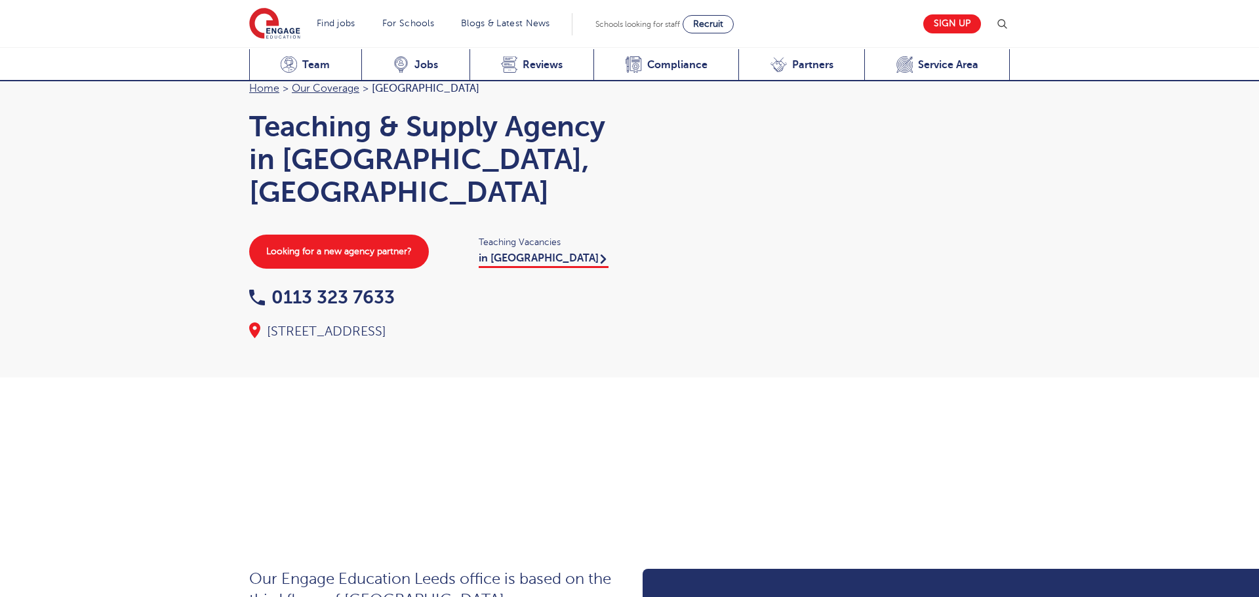
scroll to position [1432, 0]
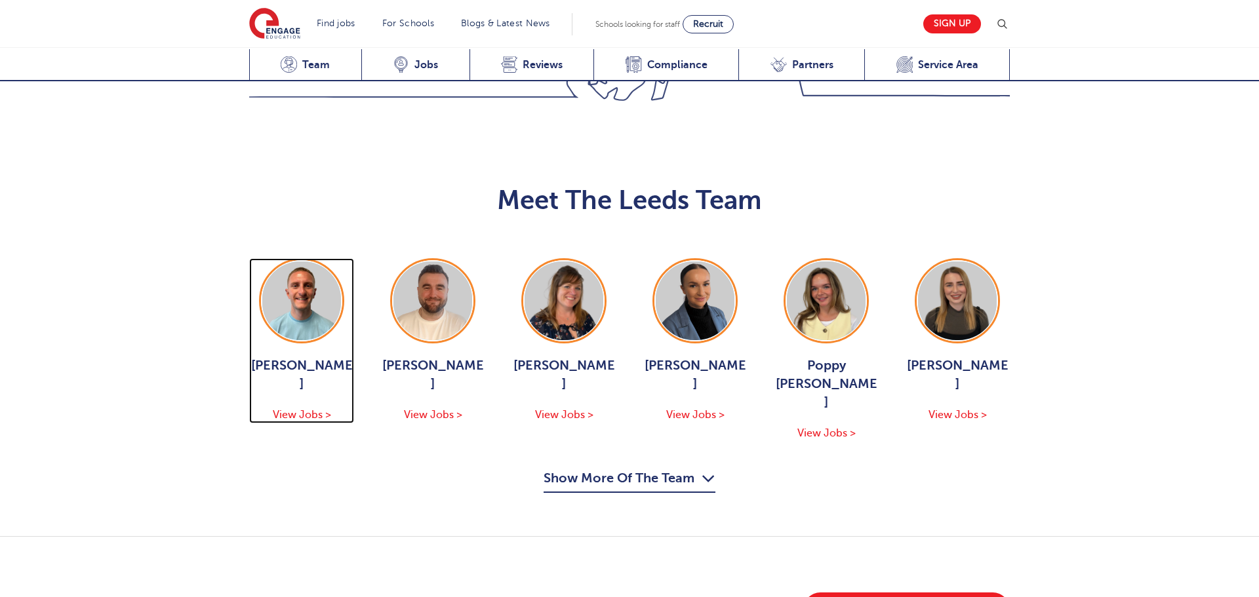
click at [303, 262] on img at bounding box center [301, 301] width 79 height 79
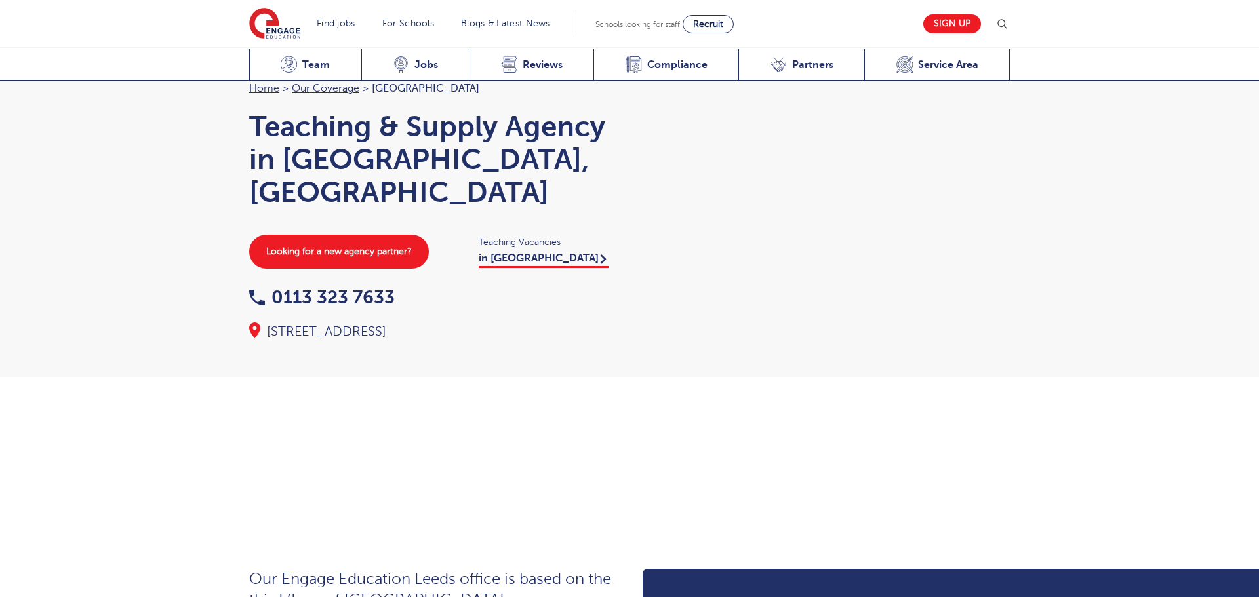
scroll to position [1432, 0]
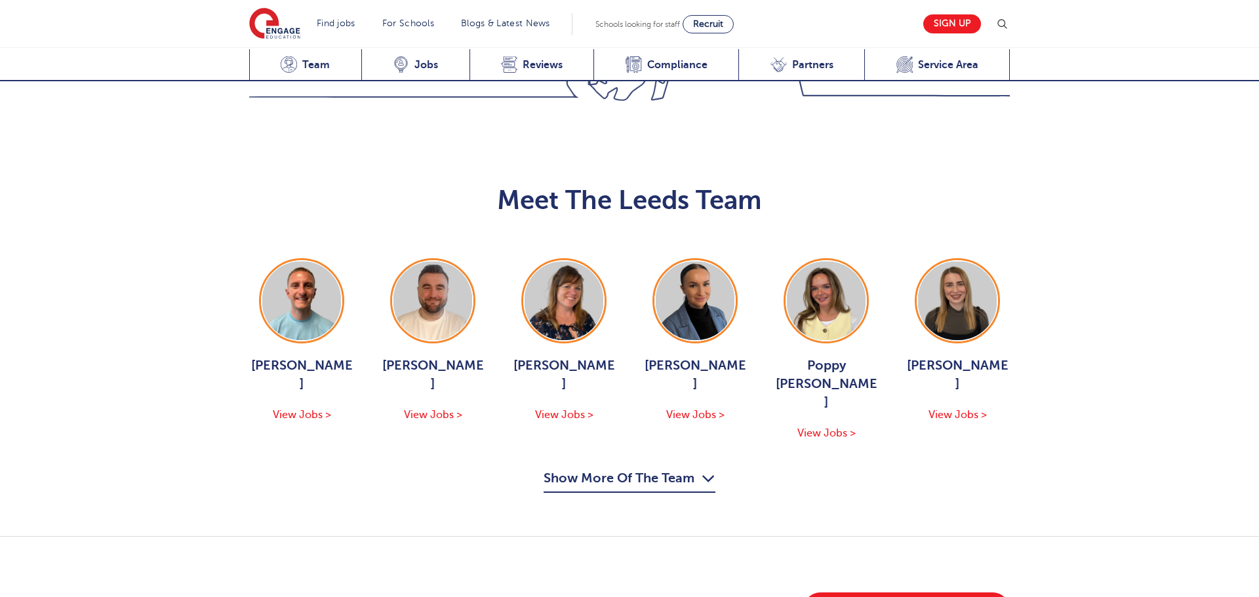
click at [614, 468] on button "Show More Of The Team" at bounding box center [630, 480] width 172 height 25
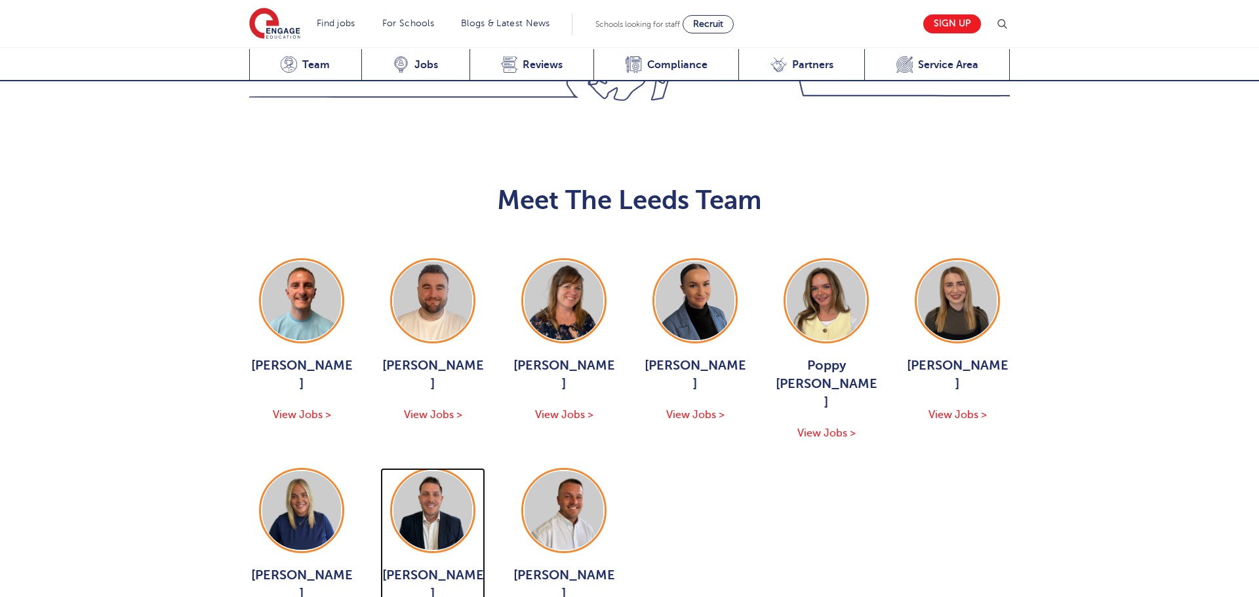
click at [458, 472] on img at bounding box center [432, 511] width 79 height 79
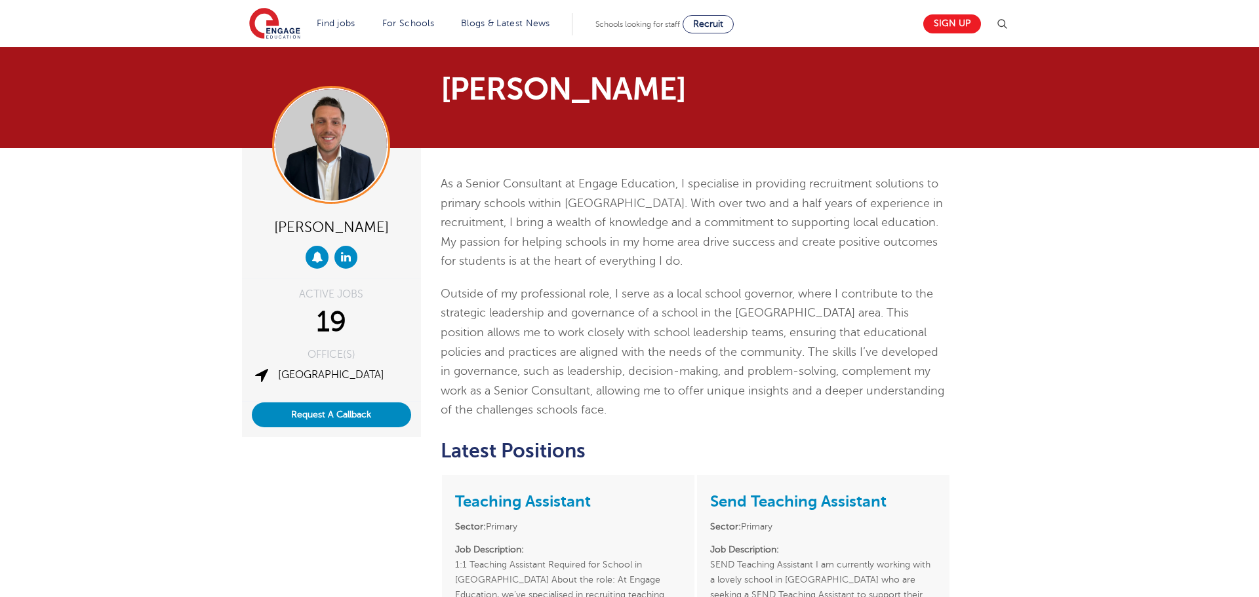
click at [543, 235] on p "As a Senior Consultant at Engage Education, I specialise in providing recruitme…" at bounding box center [696, 222] width 511 height 97
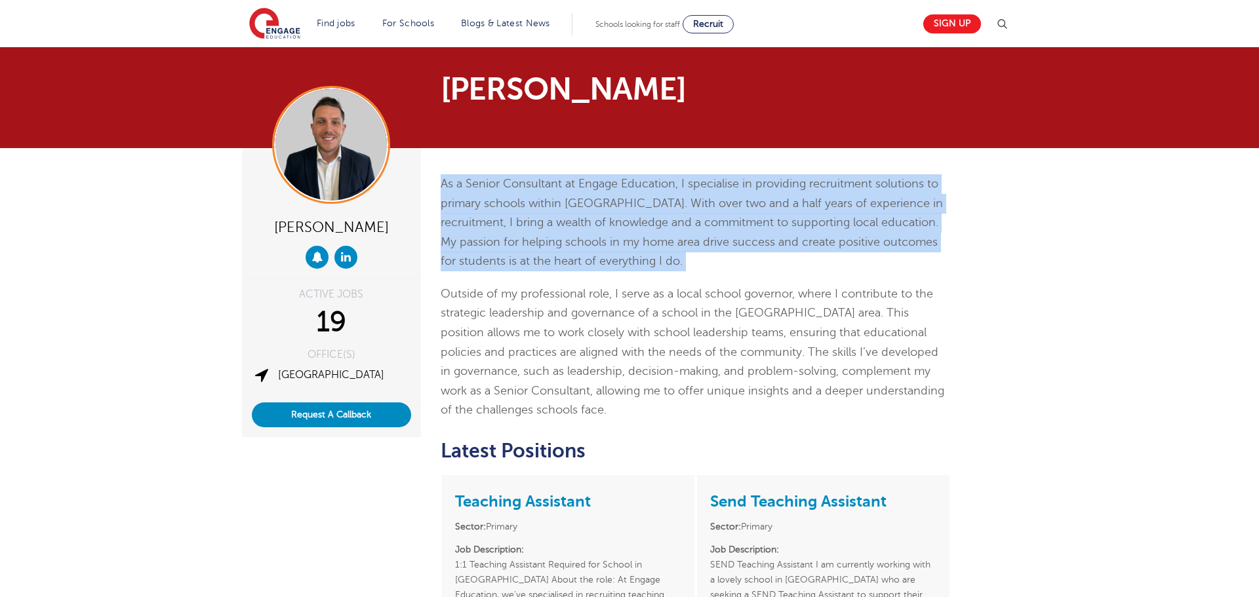
click at [543, 235] on p "As a Senior Consultant at Engage Education, I specialise in providing recruitme…" at bounding box center [696, 222] width 511 height 97
click at [346, 129] on img at bounding box center [330, 144] width 111 height 111
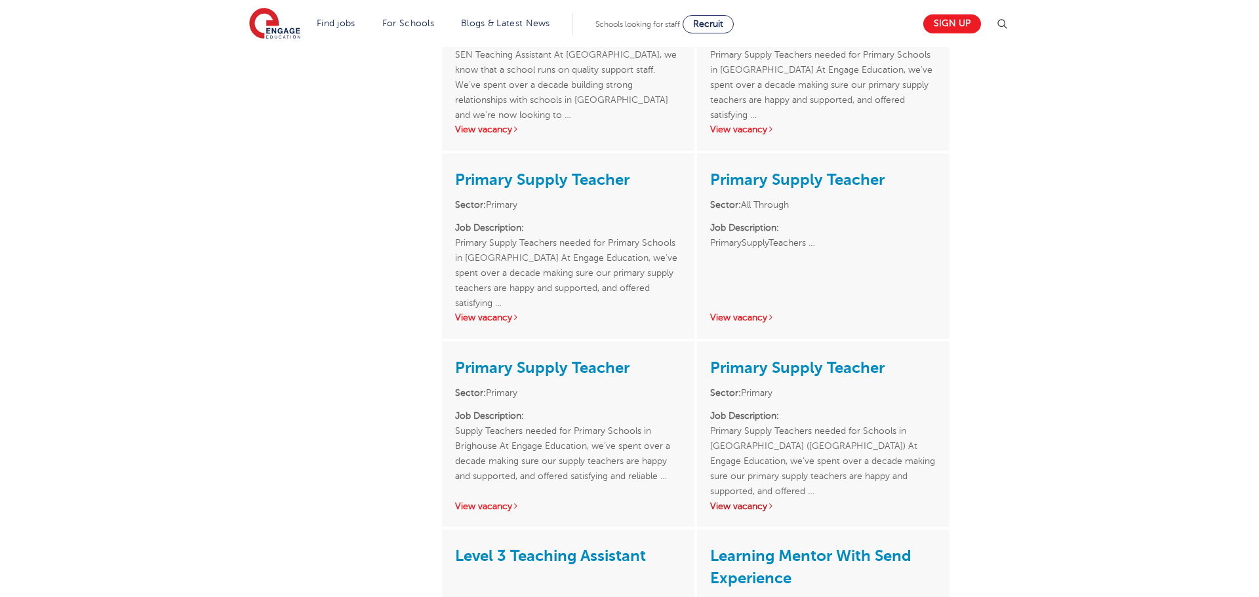
scroll to position [1157, 0]
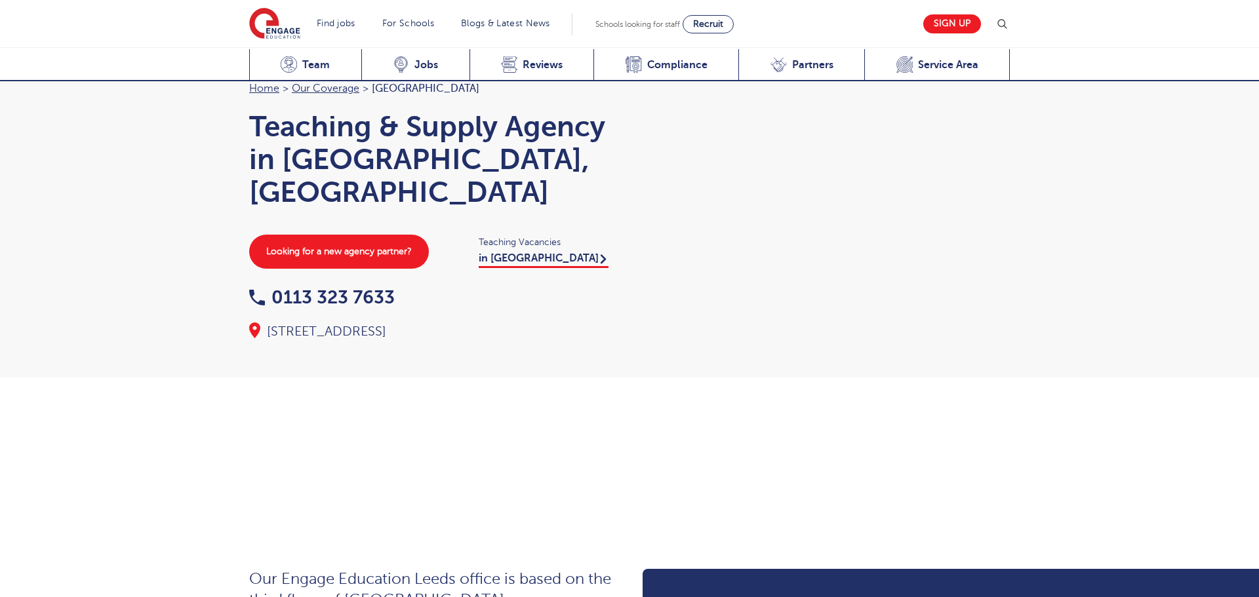
scroll to position [1432, 0]
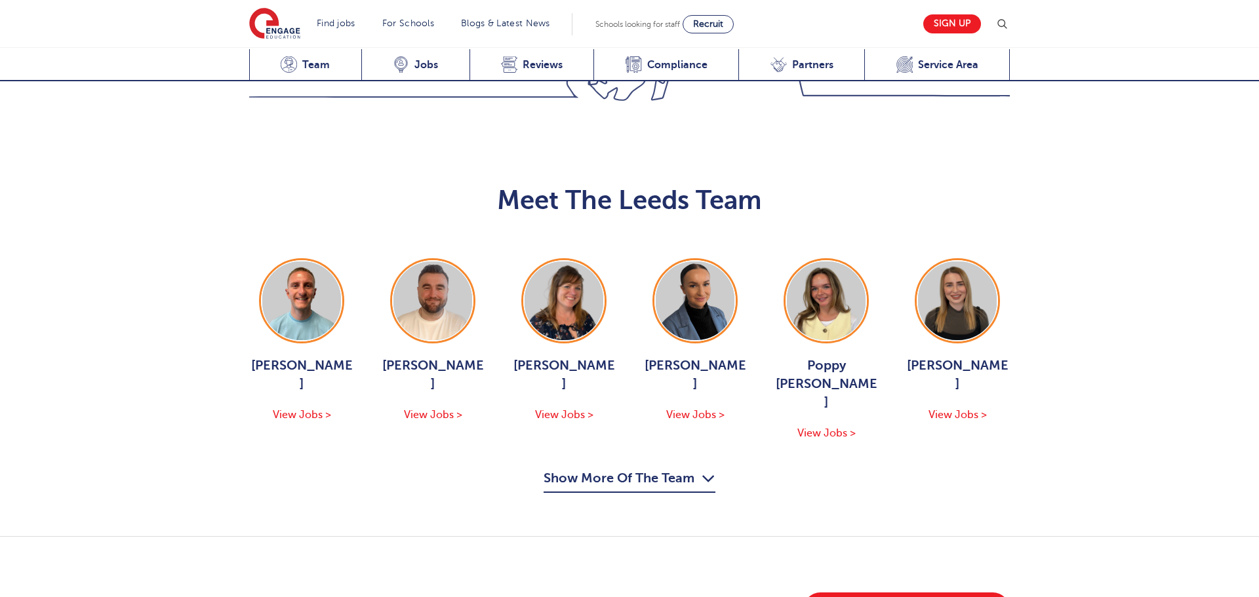
click at [702, 468] on icon "button" at bounding box center [709, 478] width 14 height 21
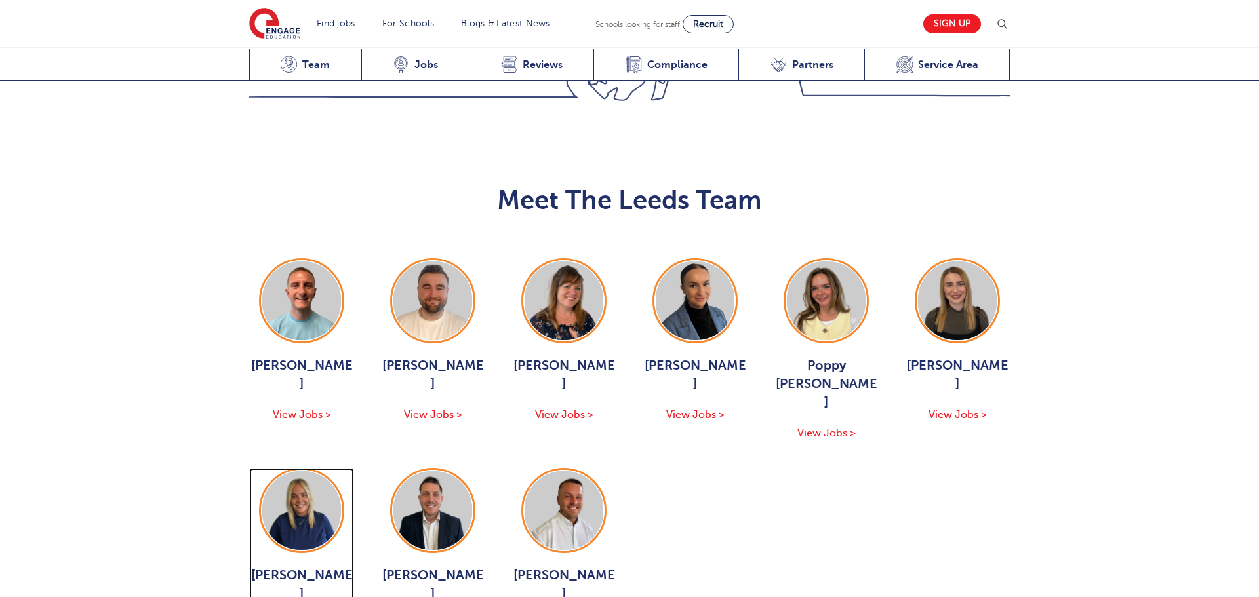
click at [251, 468] on div "[PERSON_NAME] View Jobs >" at bounding box center [301, 550] width 105 height 165
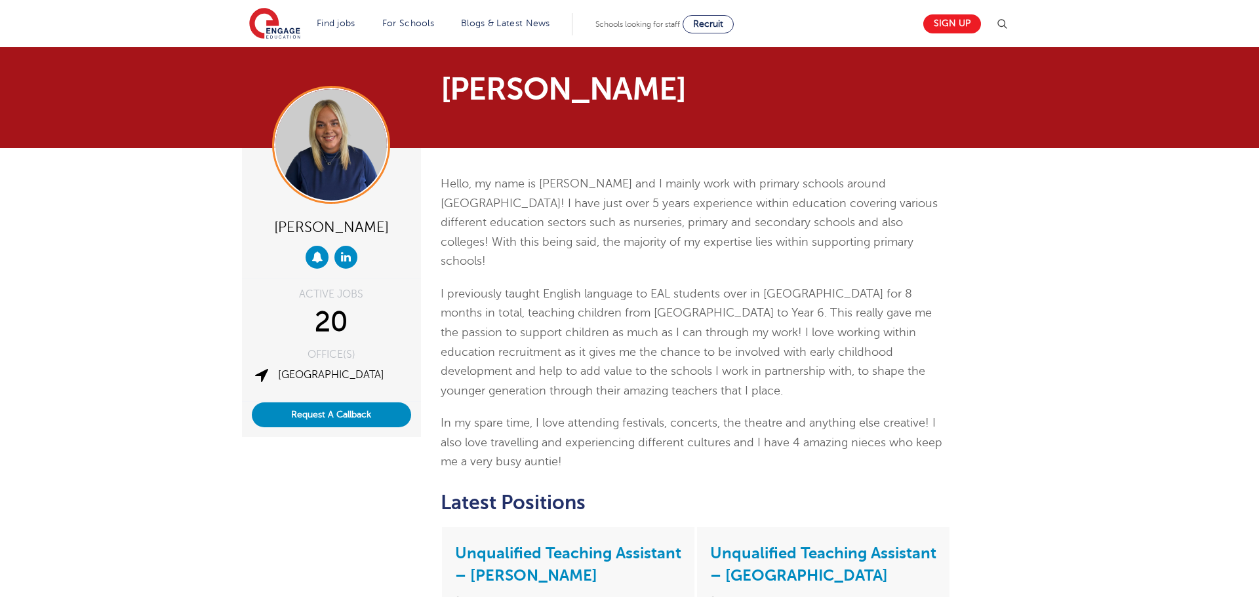
click at [558, 213] on p "Hello, my name is Hannah and I mainly work with primary schools around West Yor…" at bounding box center [696, 222] width 511 height 97
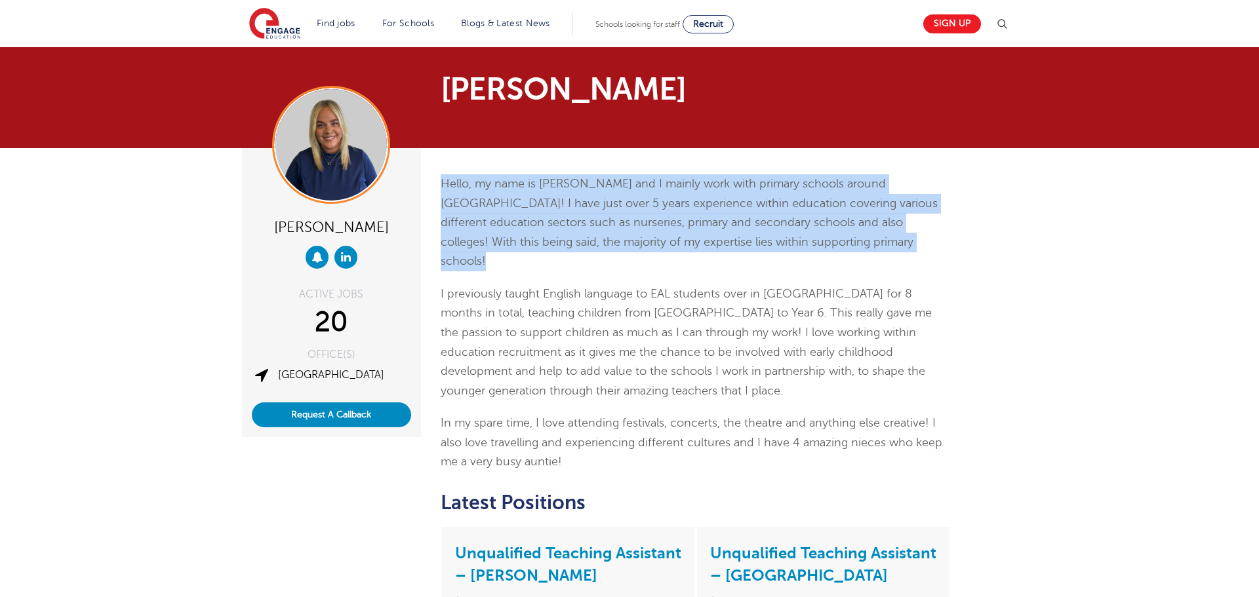
click at [558, 213] on p "Hello, my name is Hannah and I mainly work with primary schools around West Yor…" at bounding box center [696, 222] width 511 height 97
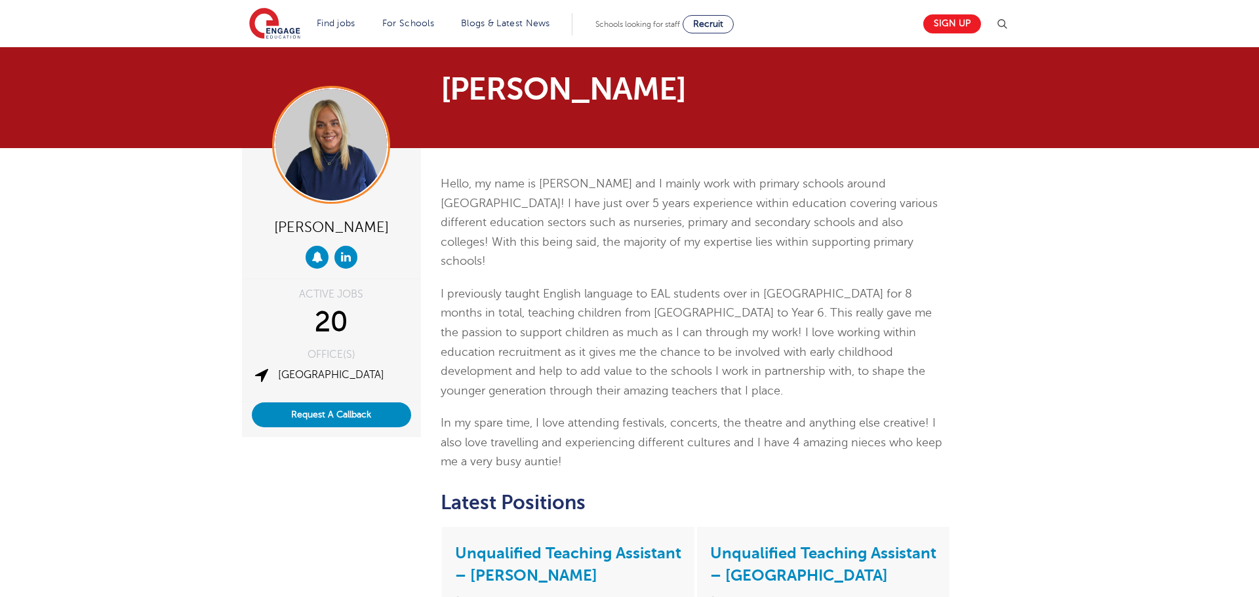
click at [744, 285] on p "I previously taught English language to EAL students over in China for 8 months…" at bounding box center [696, 343] width 511 height 116
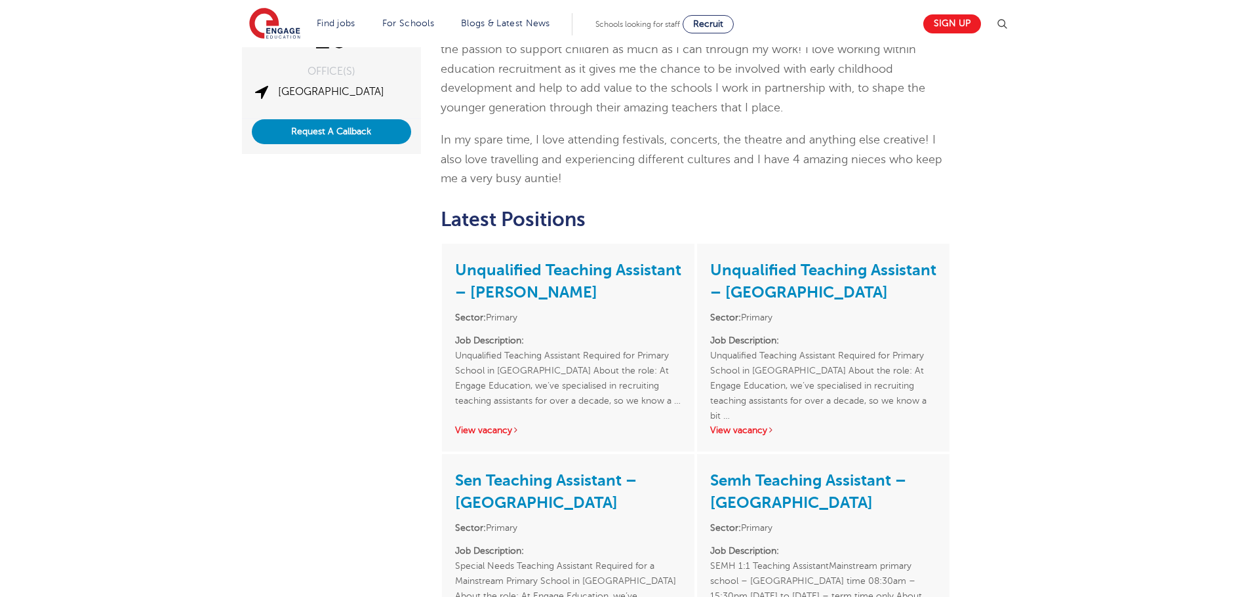
scroll to position [291, 0]
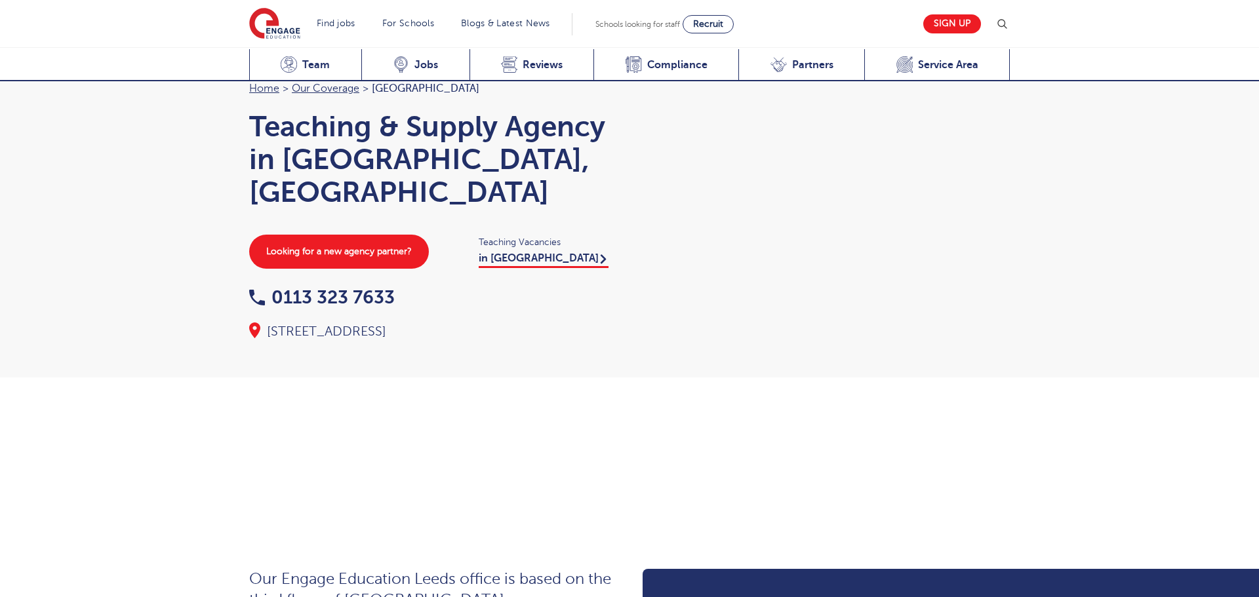
scroll to position [1432, 0]
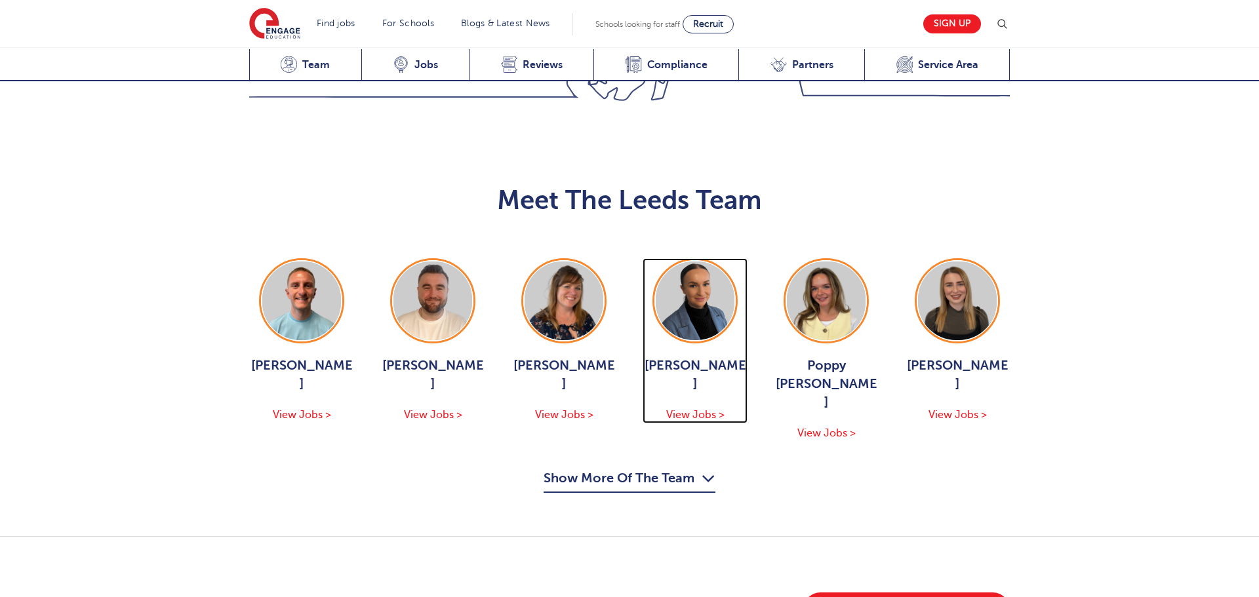
click at [706, 262] on img at bounding box center [695, 301] width 79 height 79
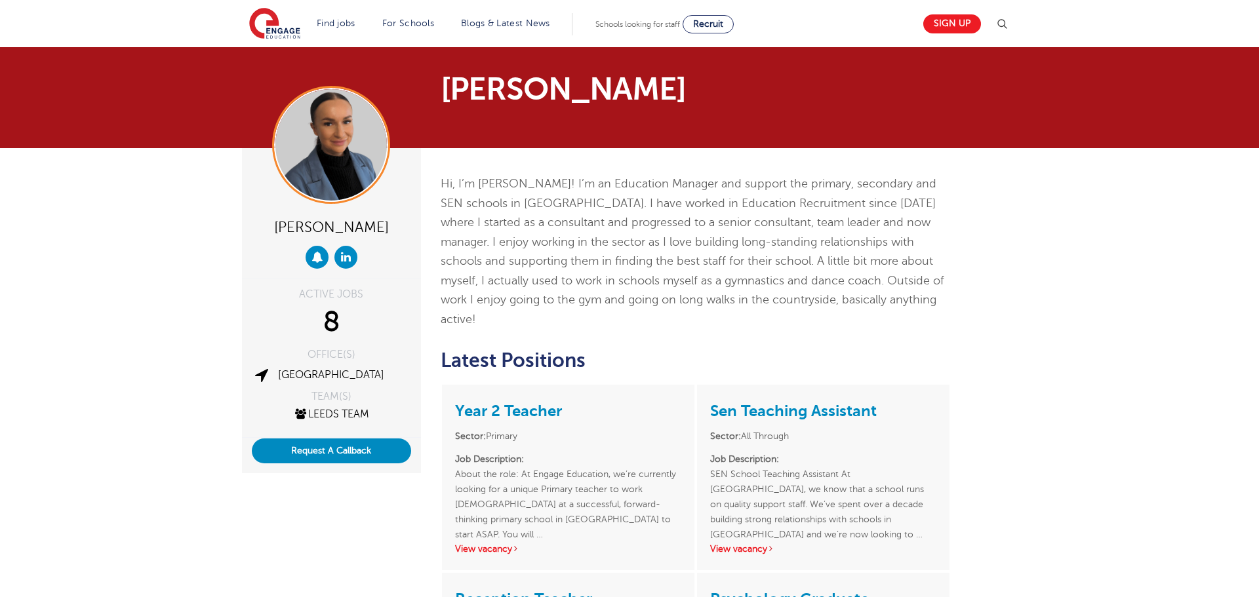
click at [683, 238] on p "Hi, I’m [PERSON_NAME]! I’m an Education Manager and support the primary, second…" at bounding box center [696, 251] width 511 height 155
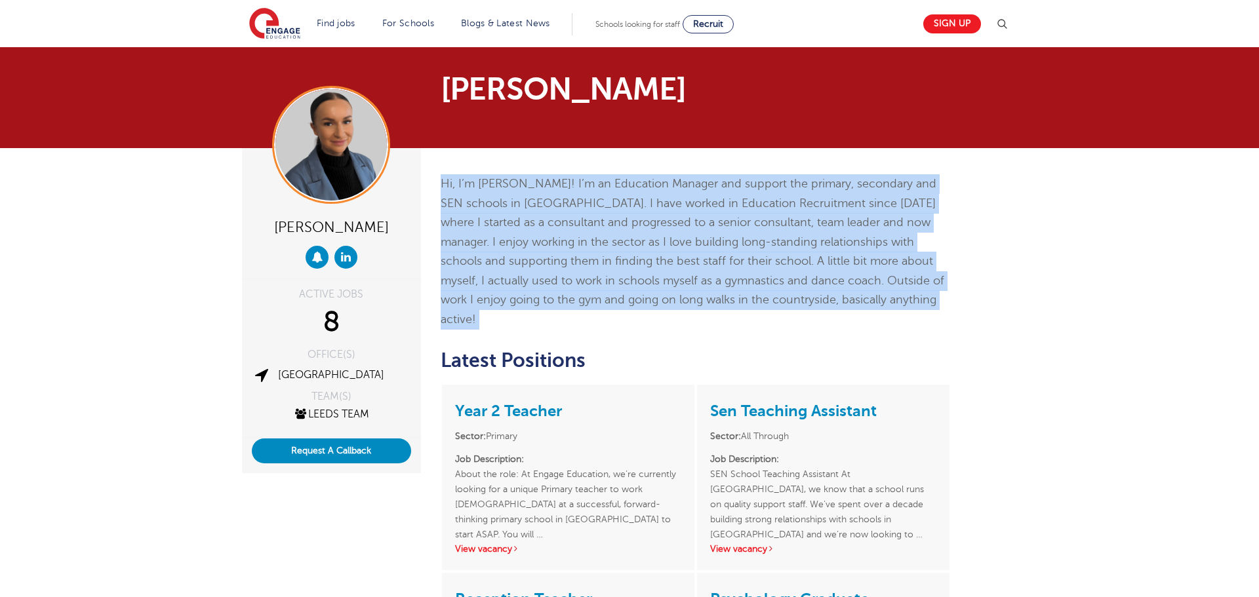
click at [683, 238] on p "Hi, I’m [PERSON_NAME]! I’m an Education Manager and support the primary, second…" at bounding box center [696, 251] width 511 height 155
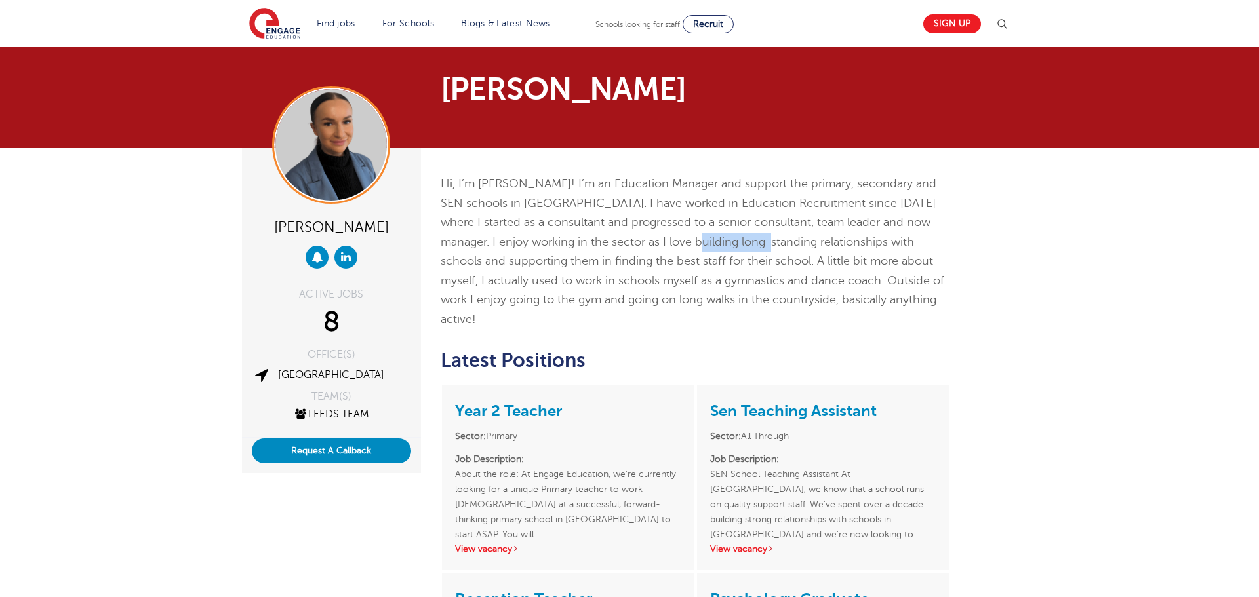
click at [683, 238] on p "Hi, I’m [PERSON_NAME]! I’m an Education Manager and support the primary, second…" at bounding box center [696, 251] width 511 height 155
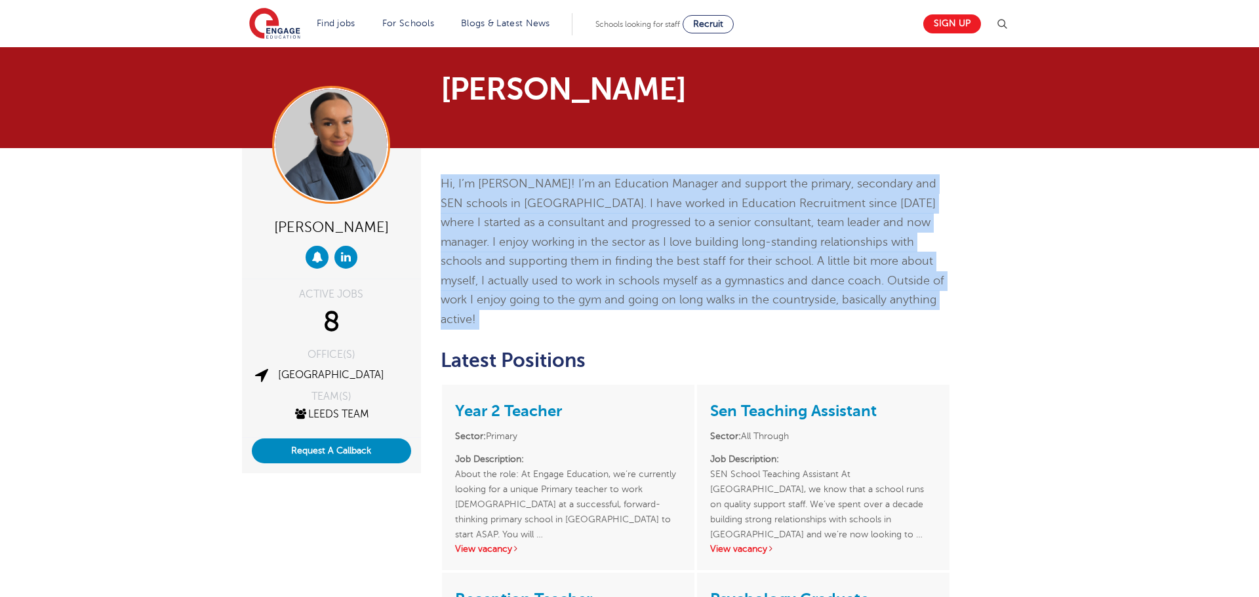
click at [683, 238] on p "Hi, I’m Holly! I’m an Education Manager and support the primary, secondary and …" at bounding box center [696, 251] width 511 height 155
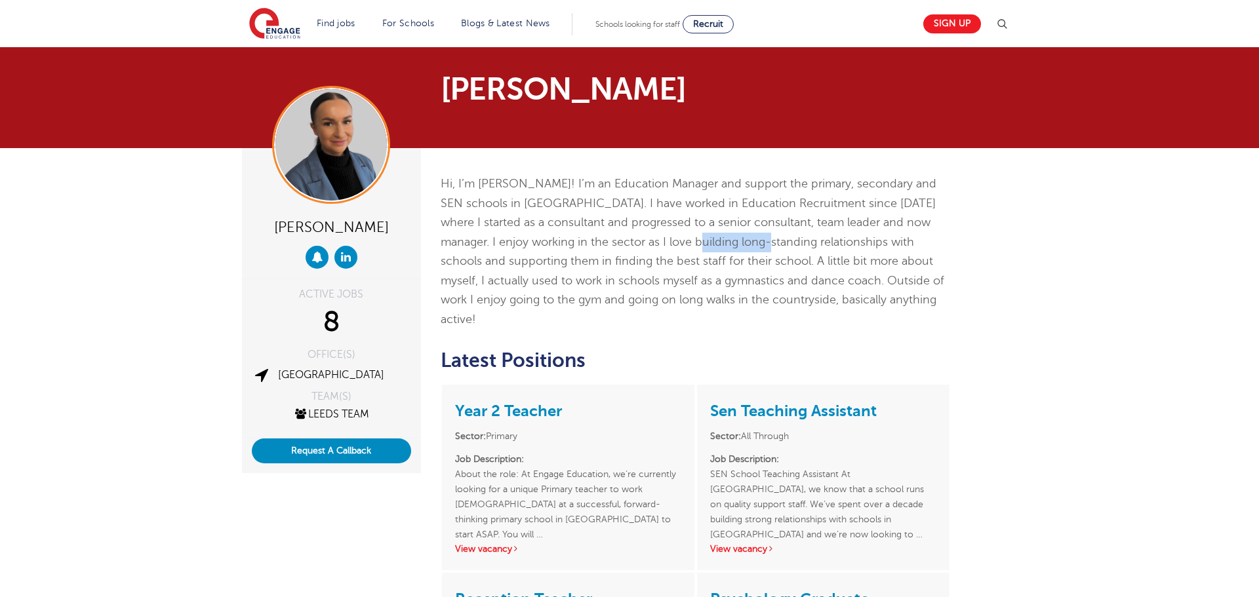
click at [683, 238] on p "Hi, I’m Holly! I’m an Education Manager and support the primary, secondary and …" at bounding box center [696, 251] width 511 height 155
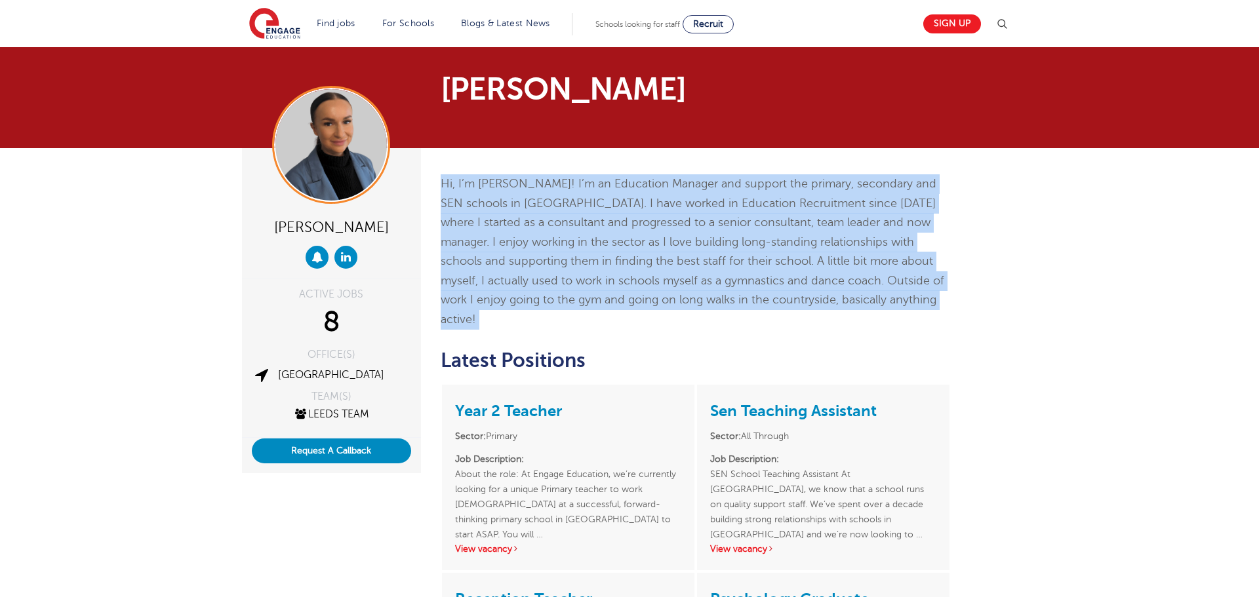
click at [683, 238] on p "Hi, I’m Holly! I’m an Education Manager and support the primary, secondary and …" at bounding box center [696, 251] width 511 height 155
click at [337, 159] on img at bounding box center [330, 144] width 111 height 111
click at [691, 230] on p "Hi, I’m Holly! I’m an Education Manager and support the primary, secondary and …" at bounding box center [696, 251] width 511 height 155
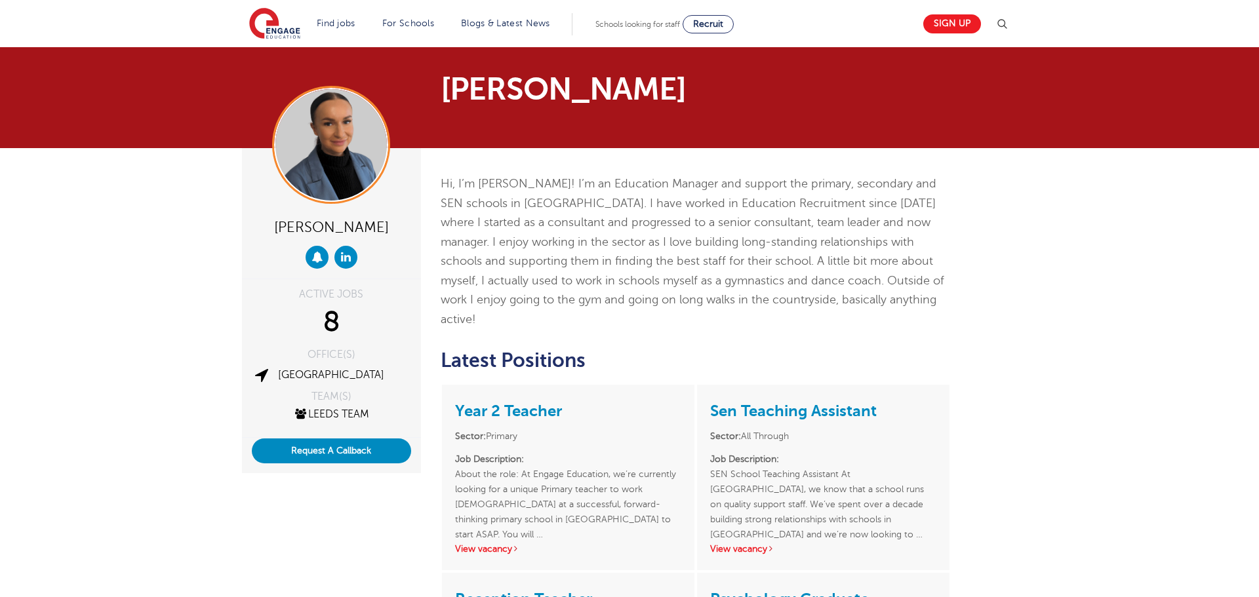
click at [691, 230] on p "Hi, I’m Holly! I’m an Education Manager and support the primary, secondary and …" at bounding box center [696, 251] width 511 height 155
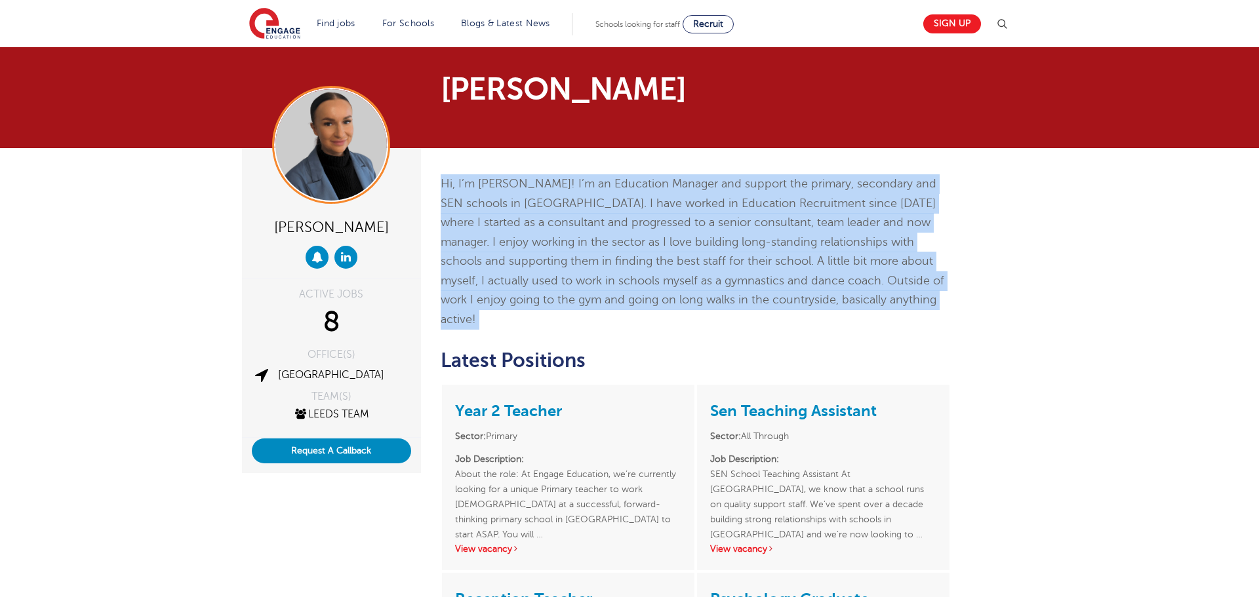
click at [691, 230] on p "Hi, I’m Holly! I’m an Education Manager and support the primary, secondary and …" at bounding box center [696, 251] width 511 height 155
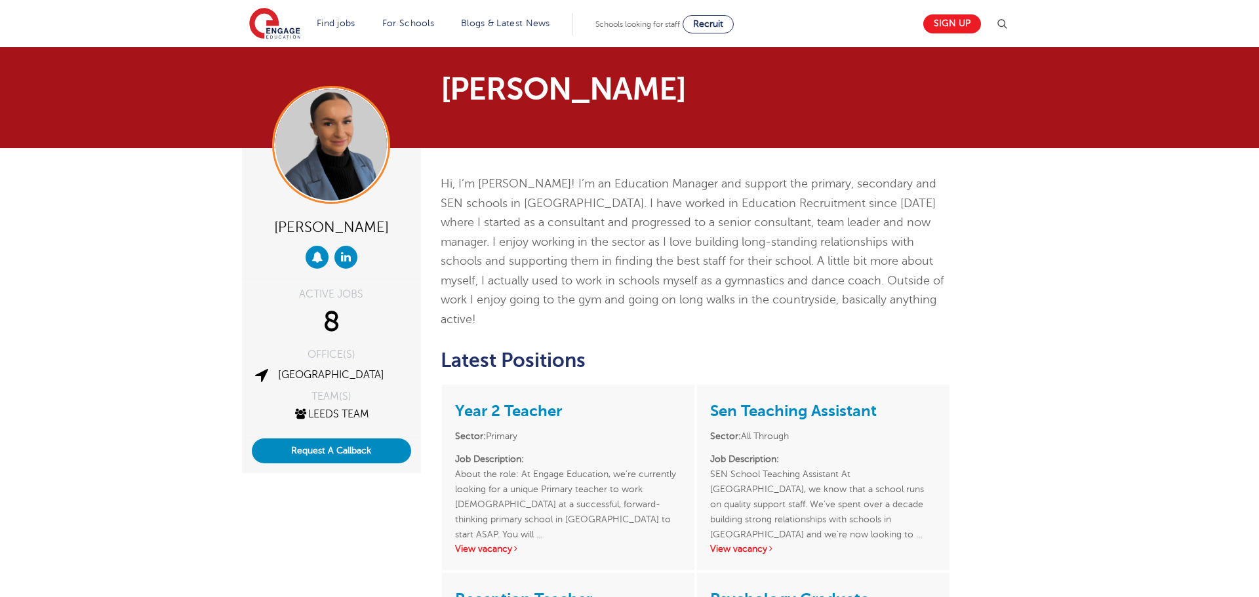
click at [691, 230] on p "Hi, I’m Holly! I’m an Education Manager and support the primary, secondary and …" at bounding box center [696, 251] width 511 height 155
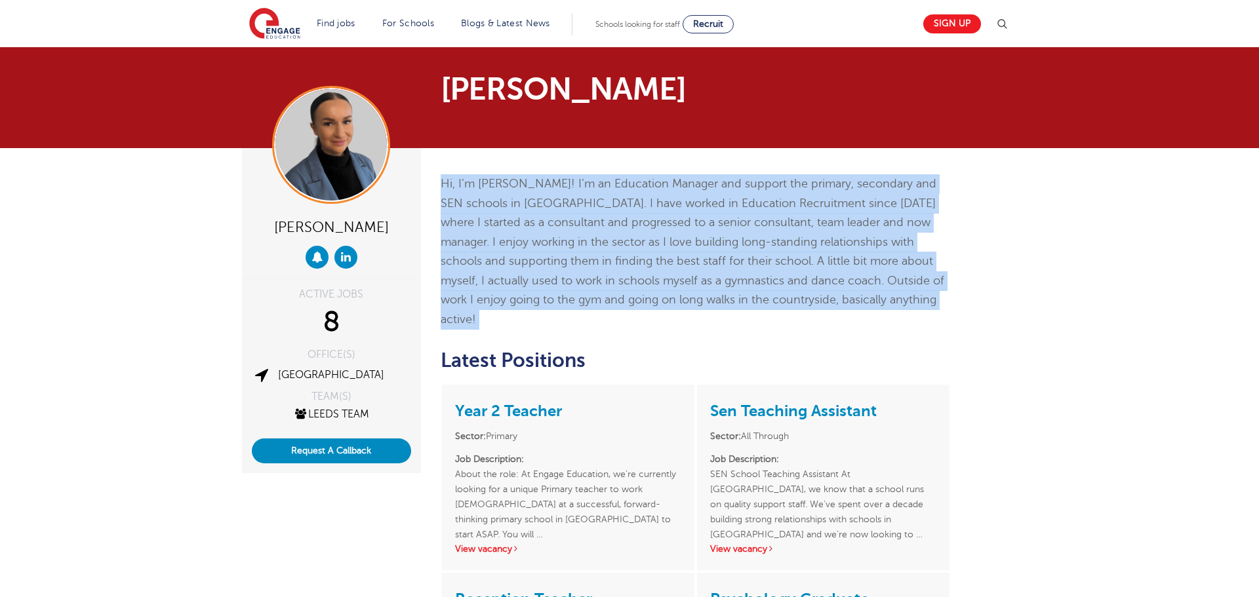
click at [691, 230] on p "Hi, I’m Holly! I’m an Education Manager and support the primary, secondary and …" at bounding box center [696, 251] width 511 height 155
click at [685, 243] on p "Hi, I’m Holly! I’m an Education Manager and support the primary, secondary and …" at bounding box center [696, 251] width 511 height 155
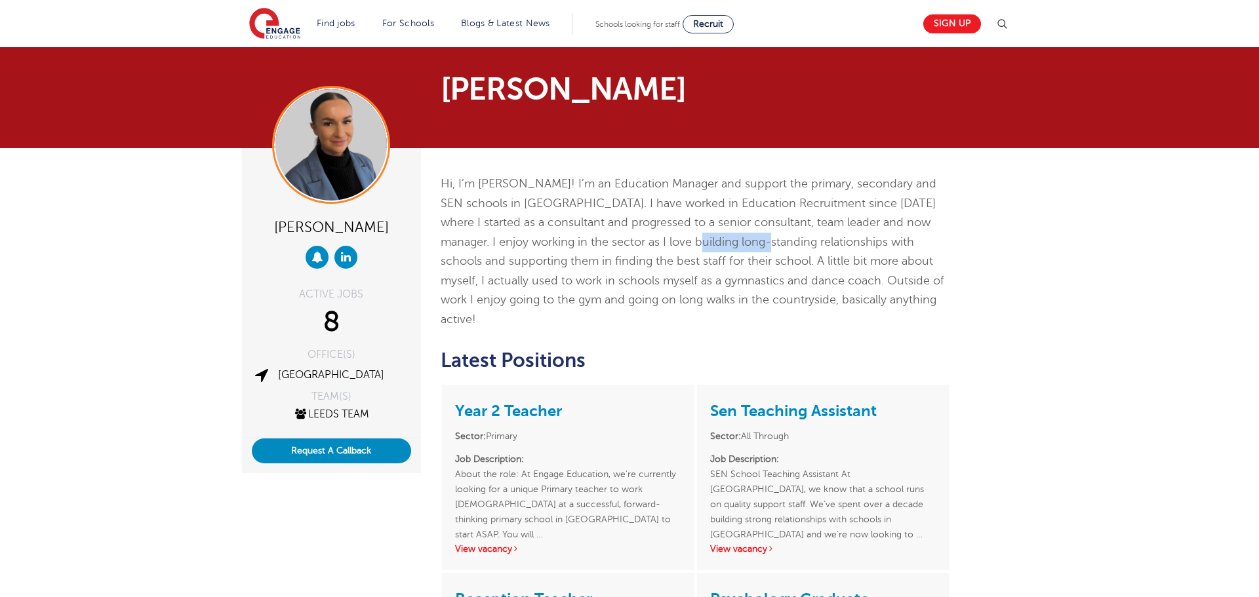
click at [685, 243] on p "Hi, I’m Holly! I’m an Education Manager and support the primary, secondary and …" at bounding box center [696, 251] width 511 height 155
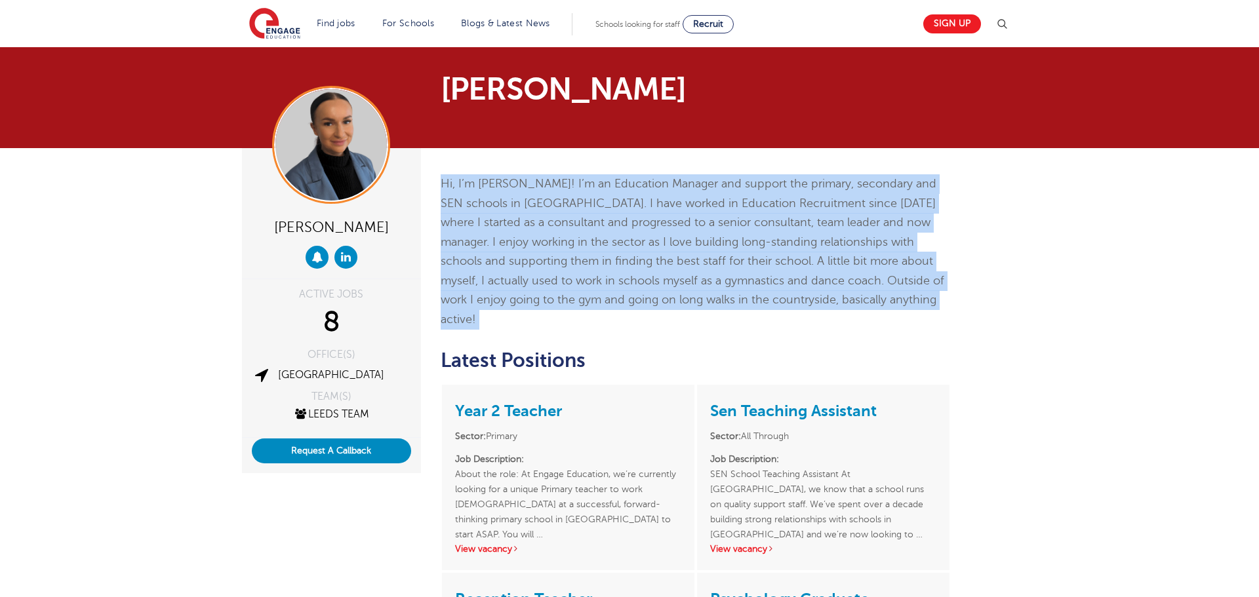
click at [685, 243] on p "Hi, I’m Holly! I’m an Education Manager and support the primary, secondary and …" at bounding box center [696, 251] width 511 height 155
click at [688, 246] on p "Hi, I’m Holly! I’m an Education Manager and support the primary, secondary and …" at bounding box center [696, 251] width 511 height 155
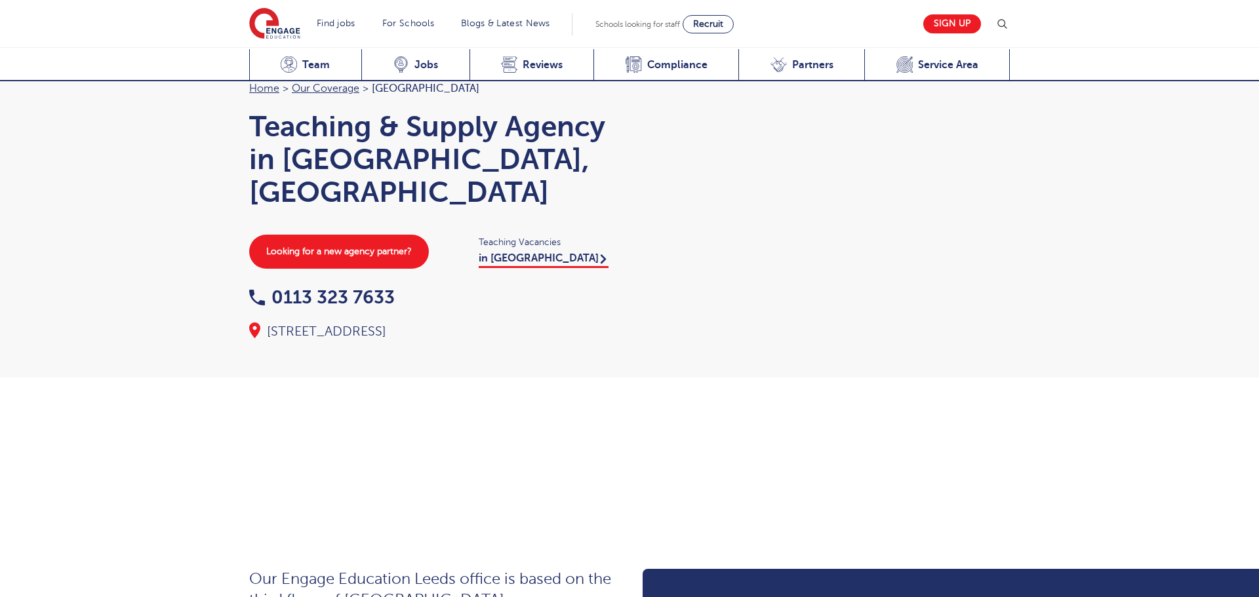
scroll to position [1432, 0]
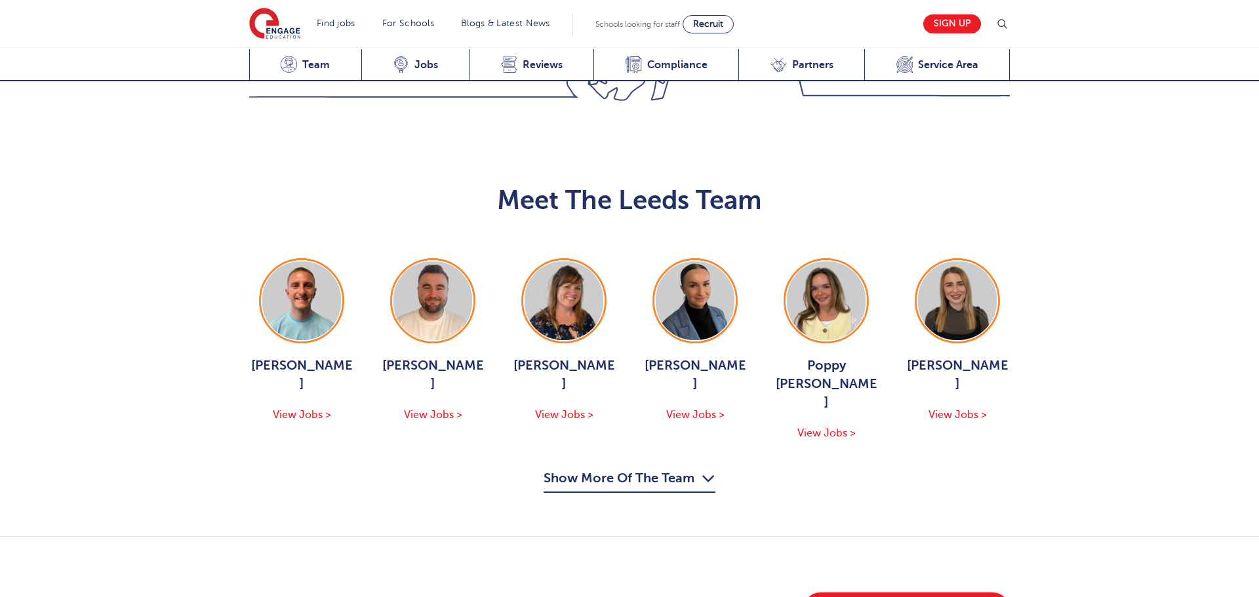
click at [645, 468] on button "Show More Of The Team" at bounding box center [630, 480] width 172 height 25
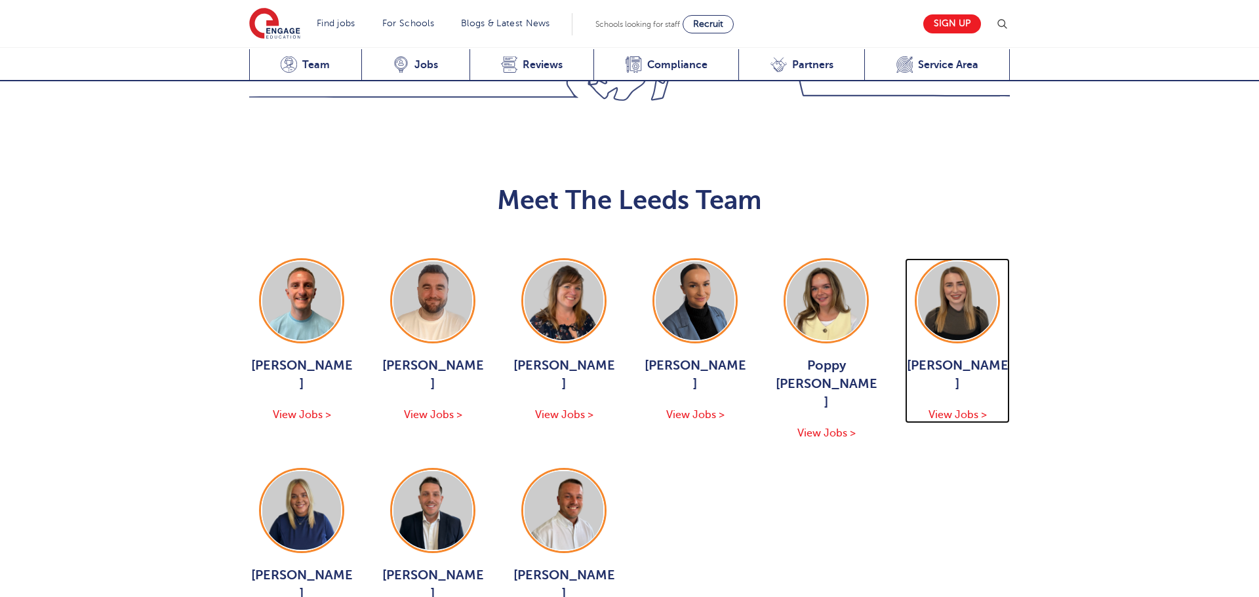
click at [984, 262] on img at bounding box center [957, 301] width 79 height 79
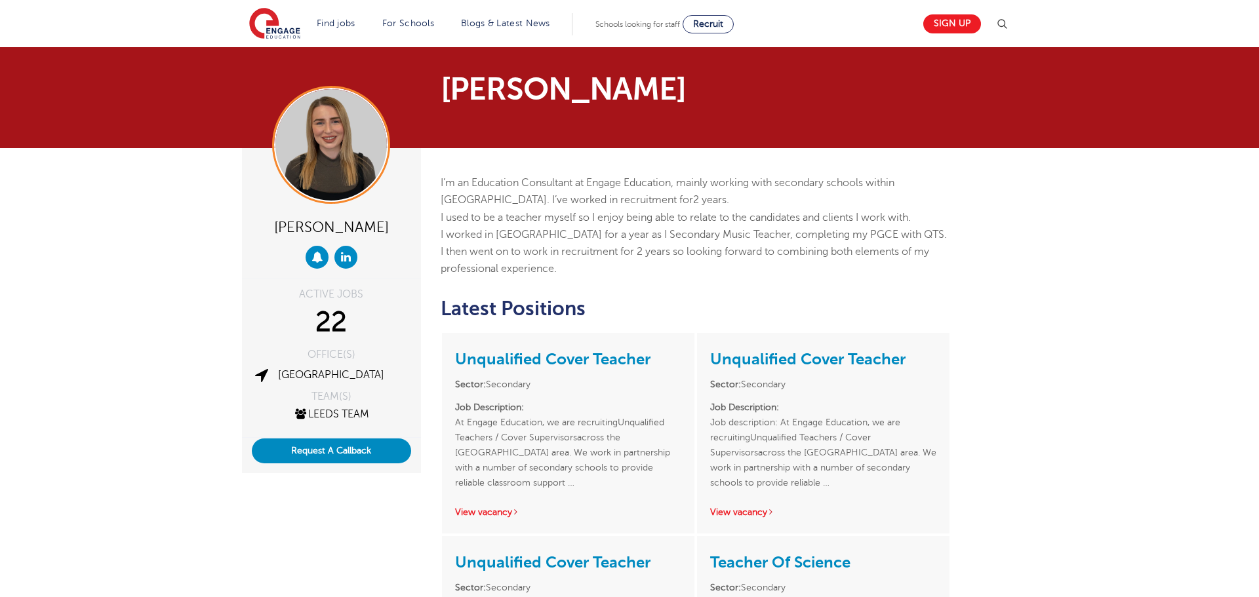
click at [630, 240] on span "I worked in Manchester for a year as I Secondary Music Teacher, completing my P…" at bounding box center [694, 252] width 506 height 47
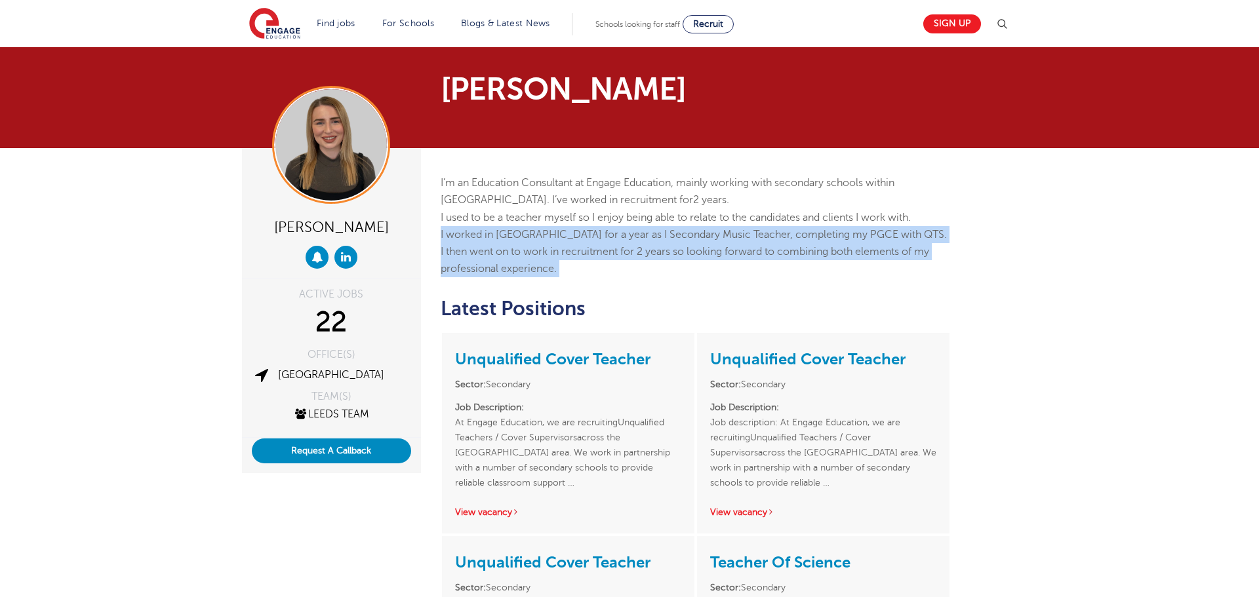
click at [630, 240] on span "I worked in Manchester for a year as I Secondary Music Teacher, completing my P…" at bounding box center [694, 252] width 506 height 47
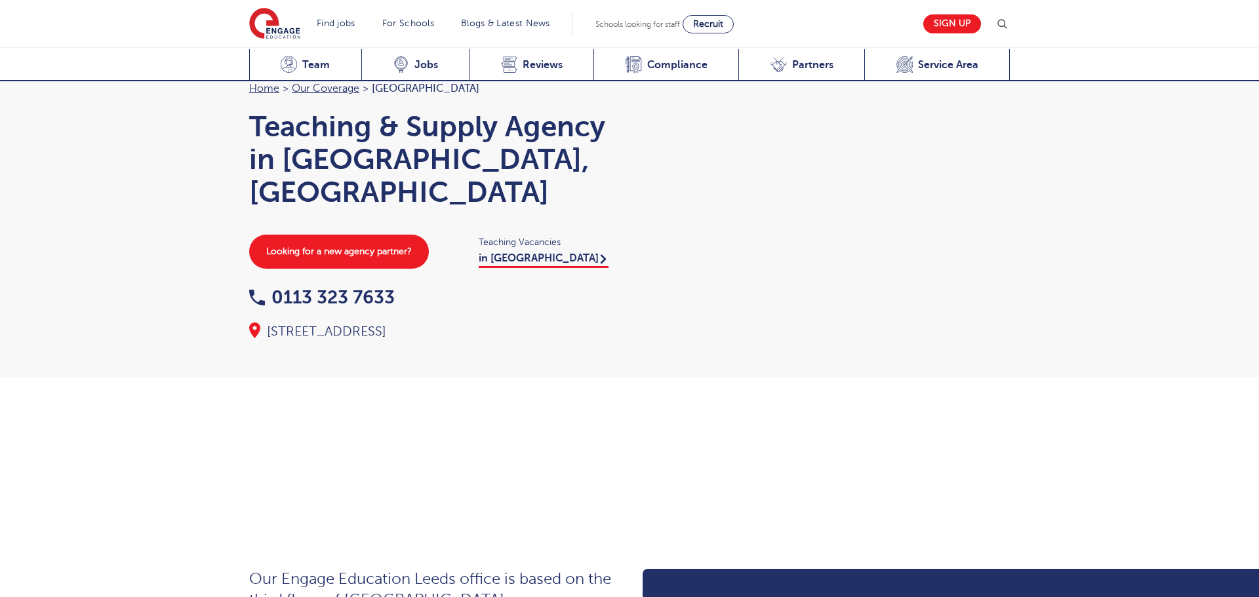
scroll to position [1432, 0]
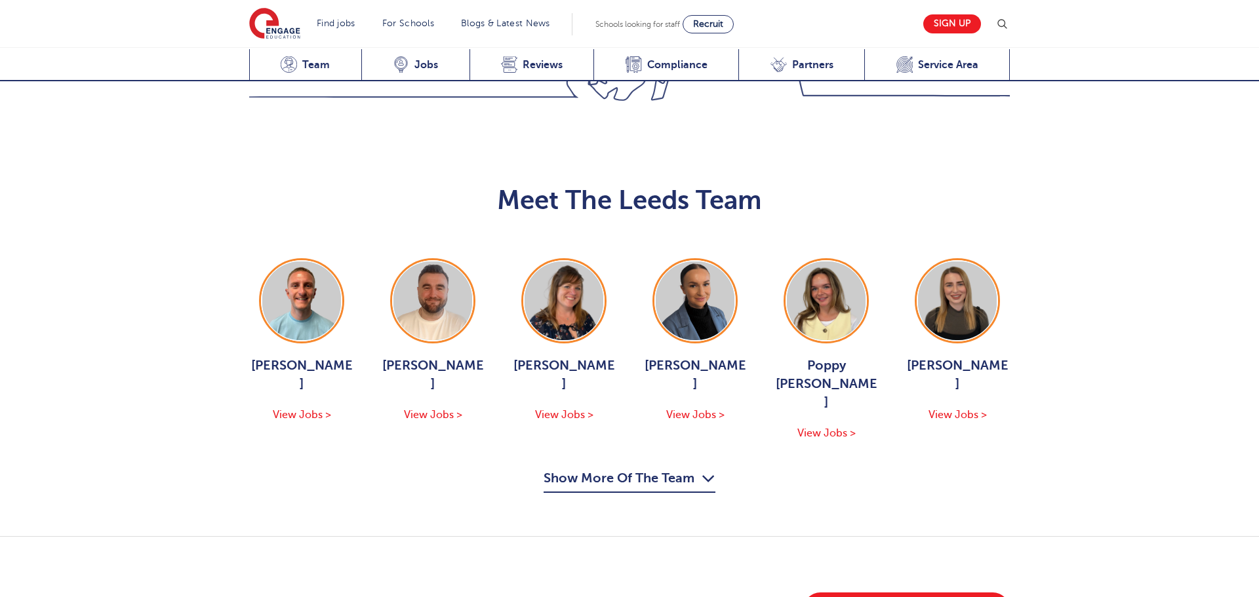
click at [613, 468] on button "Show More Of The Team" at bounding box center [630, 480] width 172 height 25
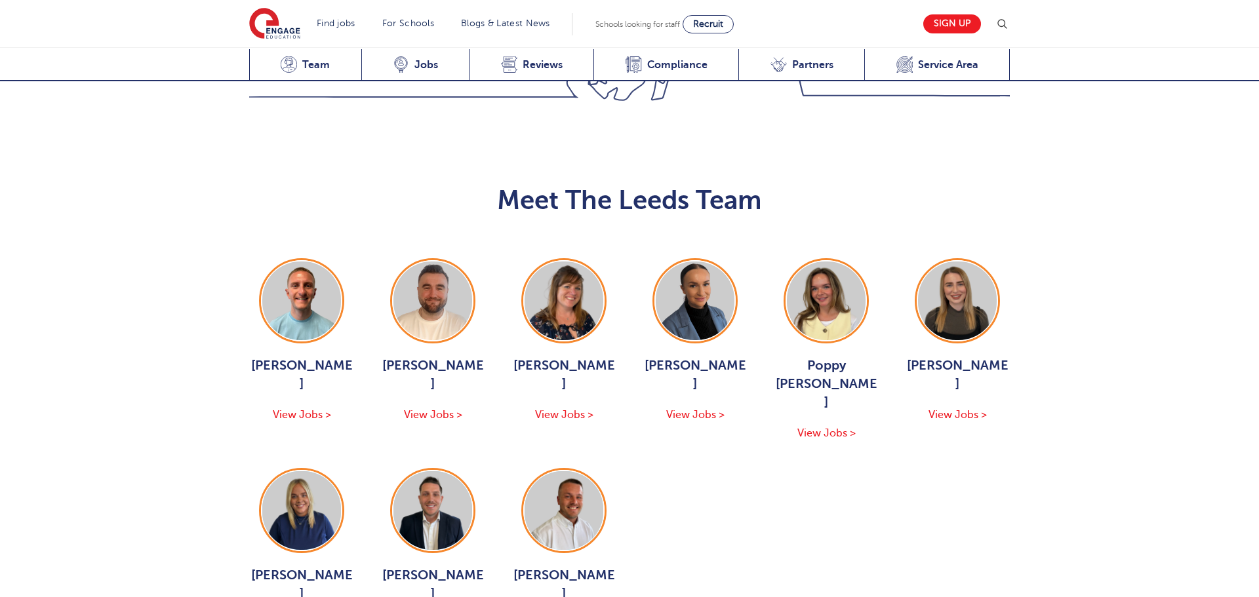
drag, startPoint x: 632, startPoint y: 379, endPoint x: 583, endPoint y: 378, distance: 49.2
click at [630, 380] on ul "[PERSON_NAME] View Jobs > [PERSON_NAME] View Jobs > [PERSON_NAME] View Jobs > […" at bounding box center [629, 446] width 761 height 376
click at [583, 472] on img at bounding box center [564, 511] width 79 height 79
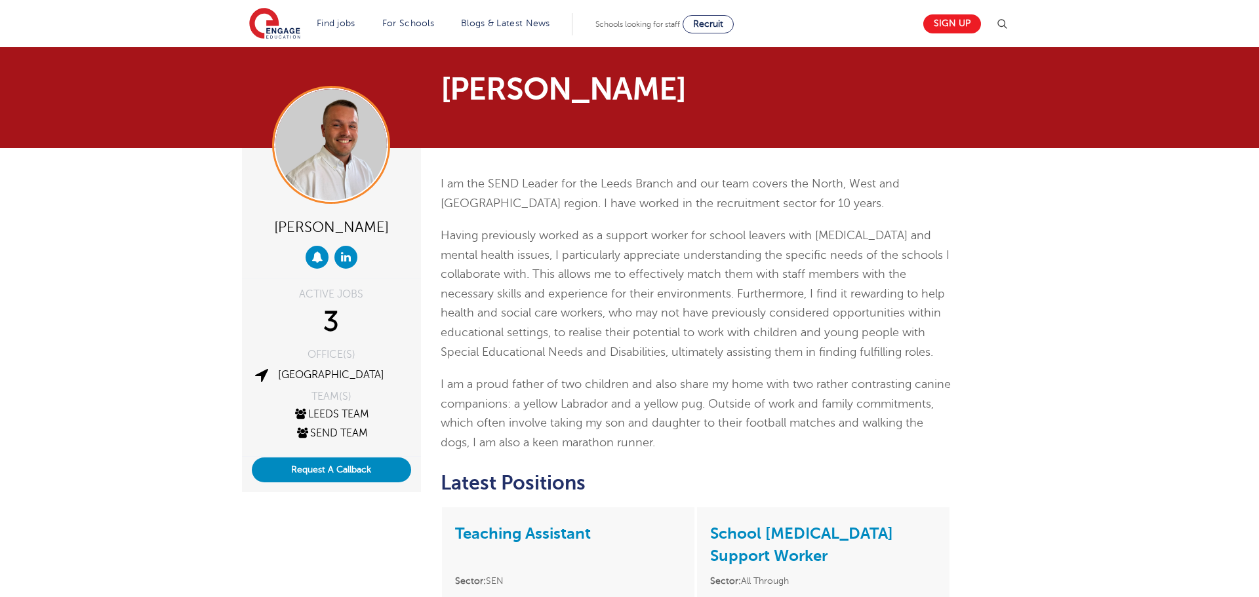
click at [711, 416] on p "I am a proud father of two children and also share my home with two rather cont…" at bounding box center [696, 413] width 511 height 77
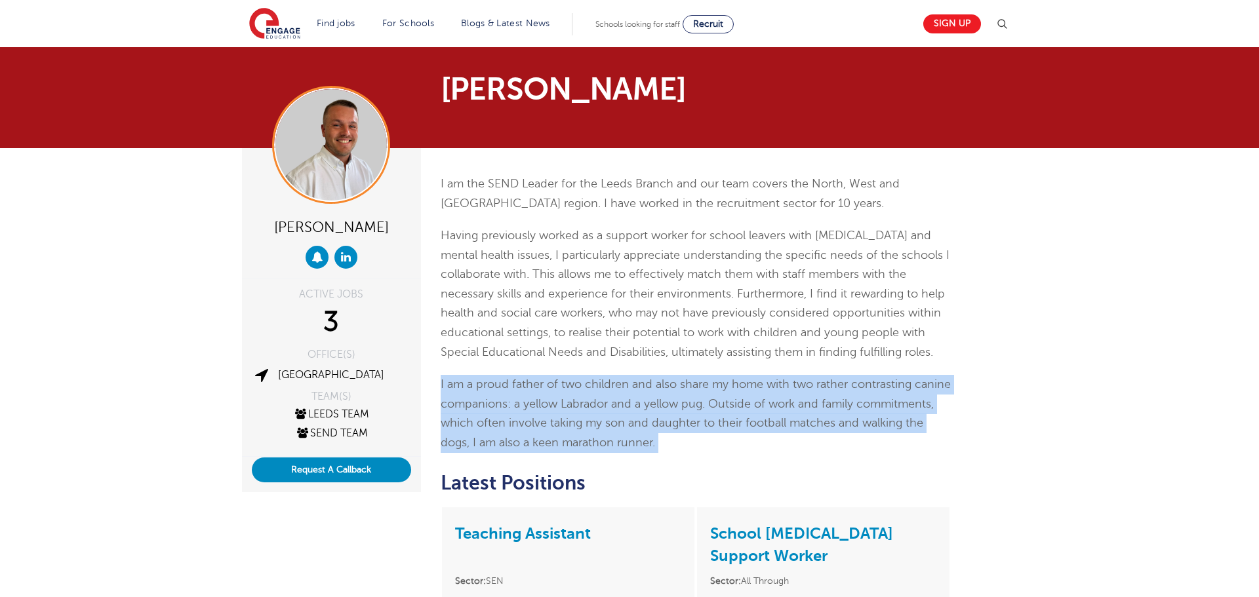
click at [711, 416] on p "I am a proud father of two children and also share my home with two rather cont…" at bounding box center [696, 413] width 511 height 77
click at [312, 169] on img at bounding box center [330, 144] width 111 height 111
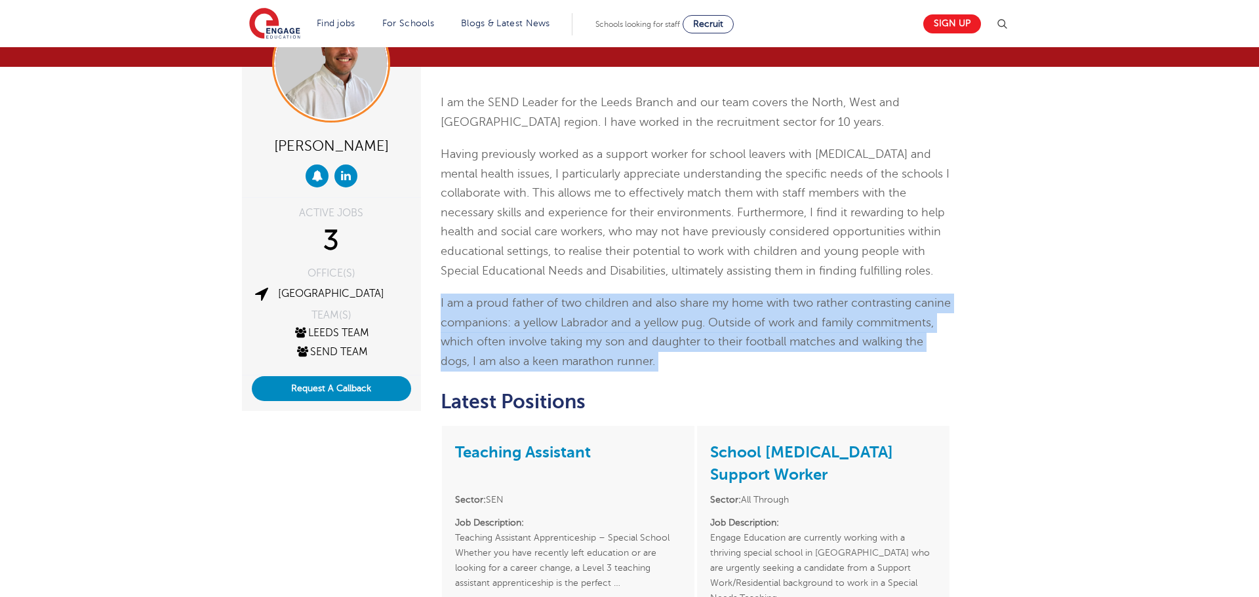
scroll to position [70, 0]
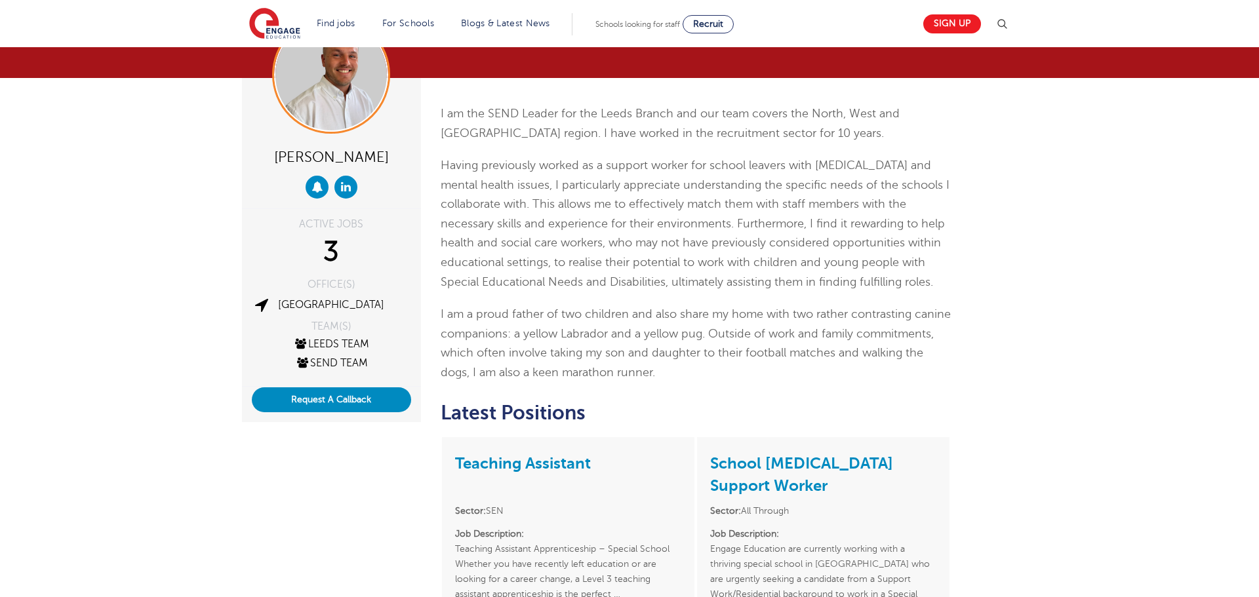
click at [685, 247] on p "Having previously worked as a support worker for school leavers with learning d…" at bounding box center [696, 224] width 511 height 136
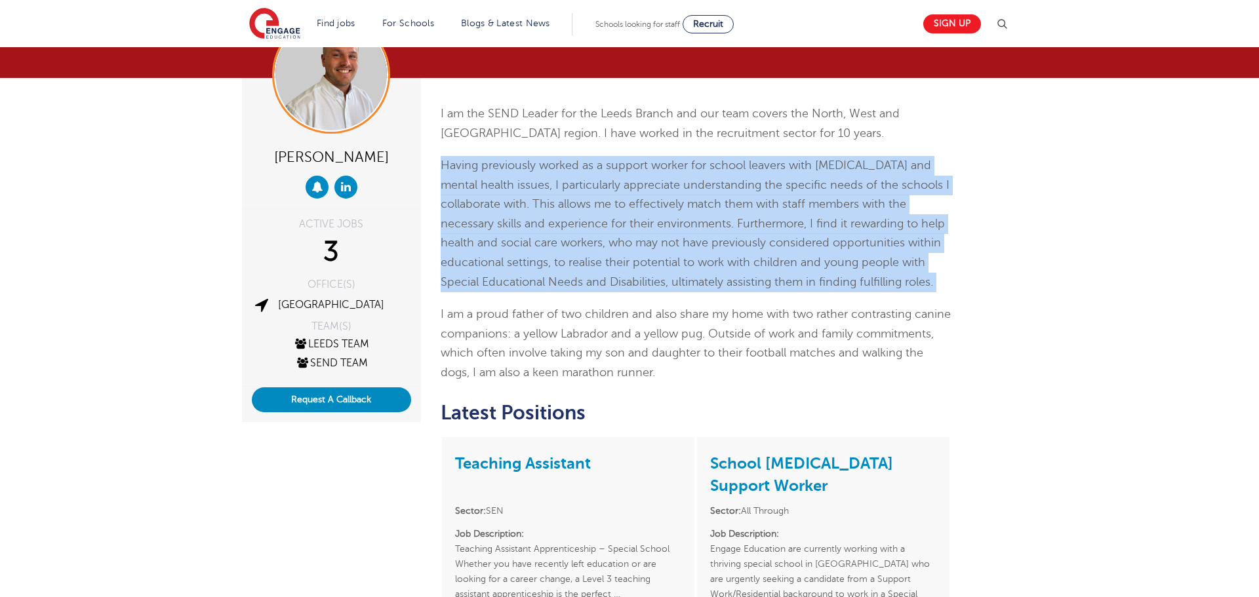
click at [685, 247] on p "Having previously worked as a support worker for school leavers with learning d…" at bounding box center [696, 224] width 511 height 136
click at [765, 190] on p "Having previously worked as a support worker for school leavers with learning d…" at bounding box center [696, 224] width 511 height 136
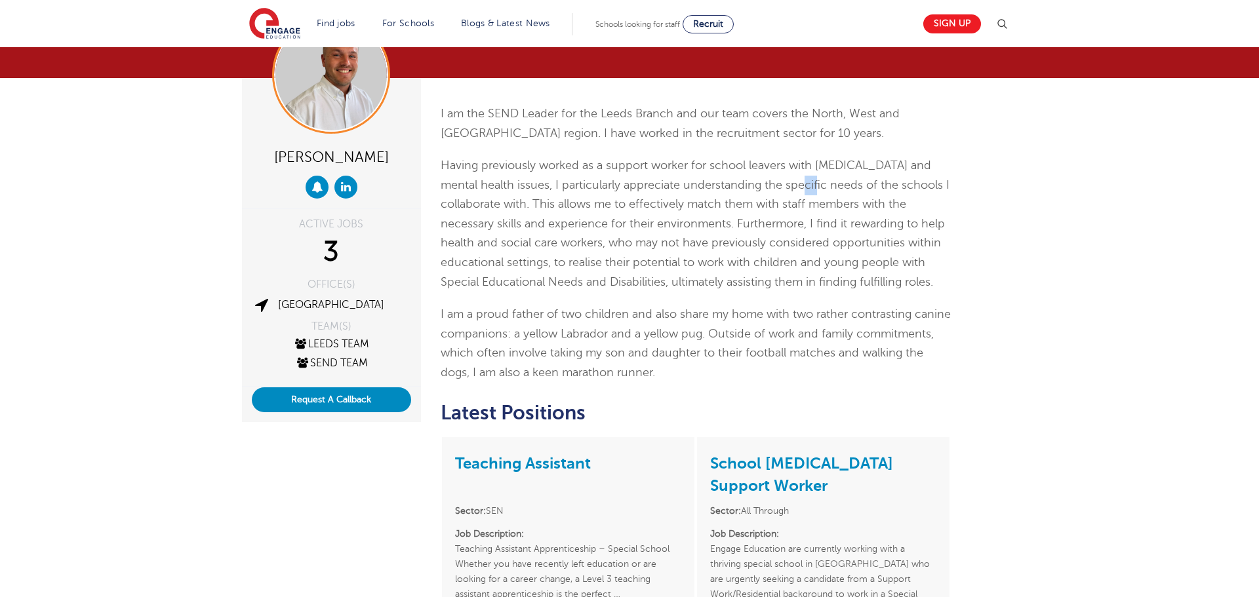
click at [765, 190] on p "Having previously worked as a support worker for school leavers with learning d…" at bounding box center [696, 224] width 511 height 136
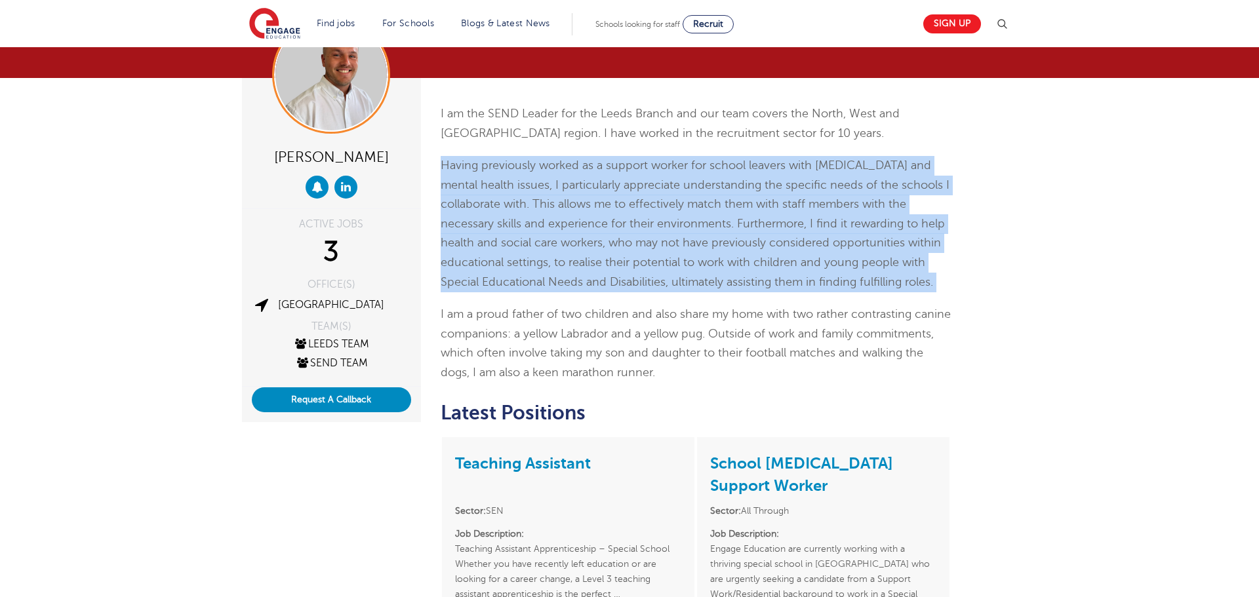
click at [765, 190] on p "Having previously worked as a support worker for school leavers with learning d…" at bounding box center [696, 224] width 511 height 136
click at [717, 205] on p "Having previously worked as a support worker for school leavers with learning d…" at bounding box center [696, 224] width 511 height 136
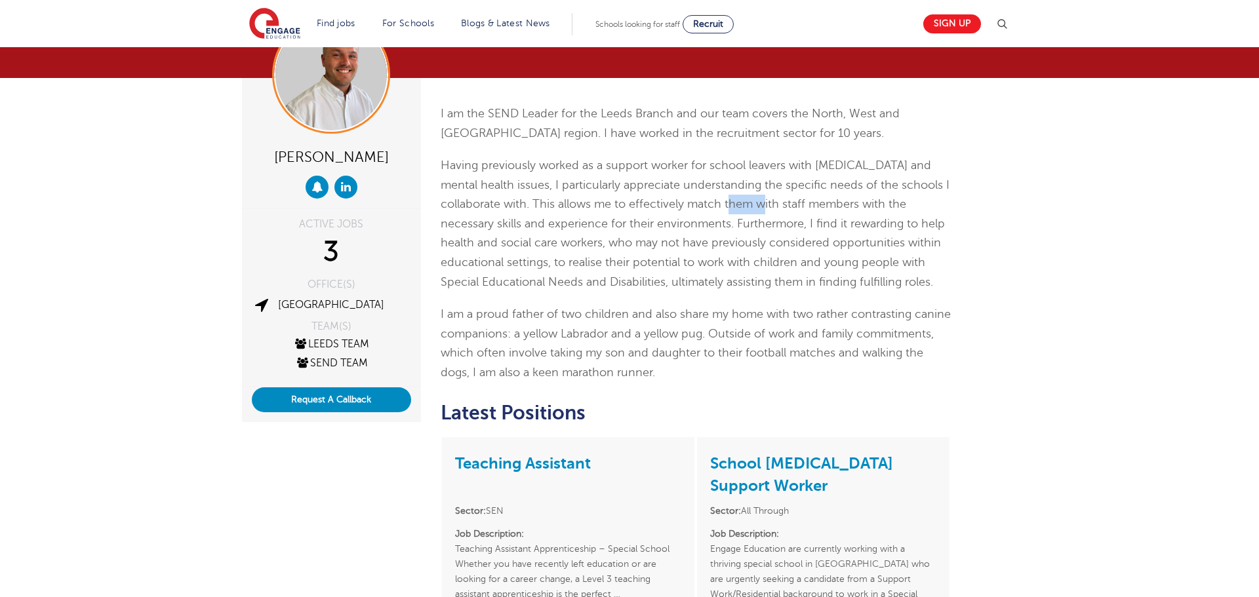
click at [717, 205] on p "Having previously worked as a support worker for school leavers with learning d…" at bounding box center [696, 224] width 511 height 136
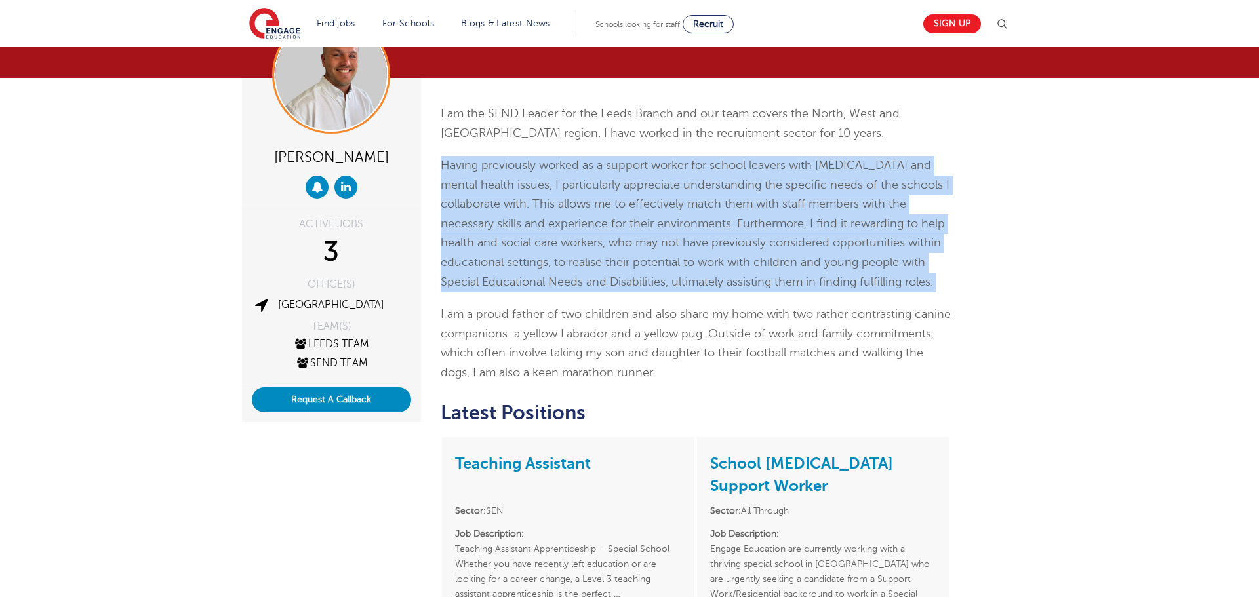
click at [717, 205] on p "Having previously worked as a support worker for school leavers with learning d…" at bounding box center [696, 224] width 511 height 136
click at [376, 78] on img at bounding box center [330, 74] width 111 height 111
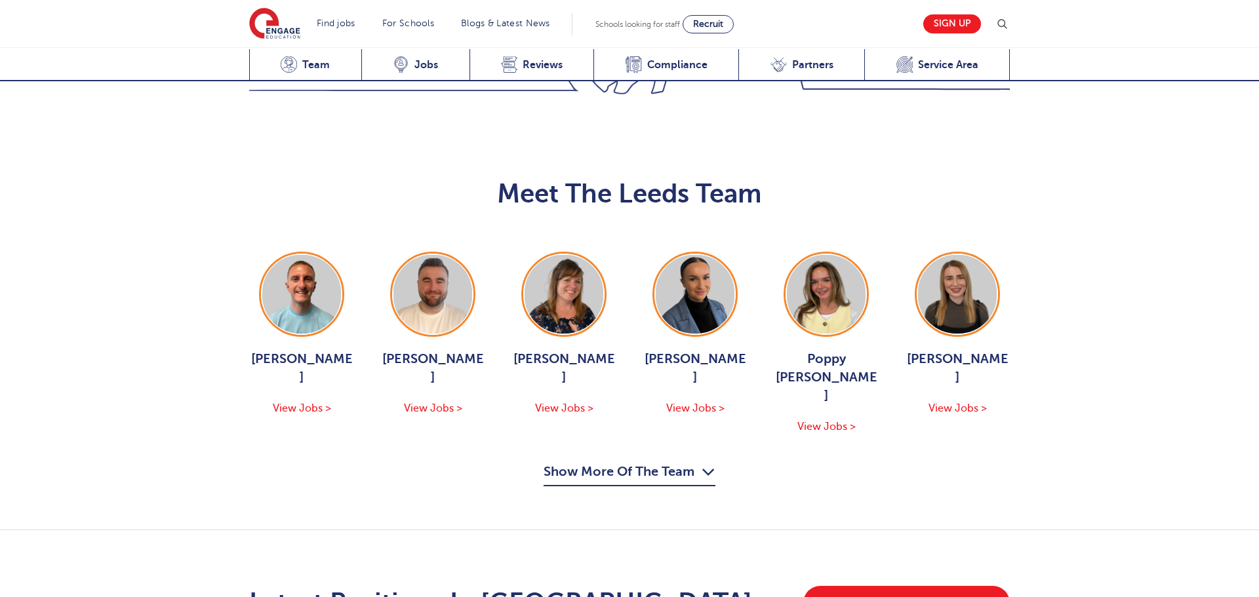
scroll to position [1432, 0]
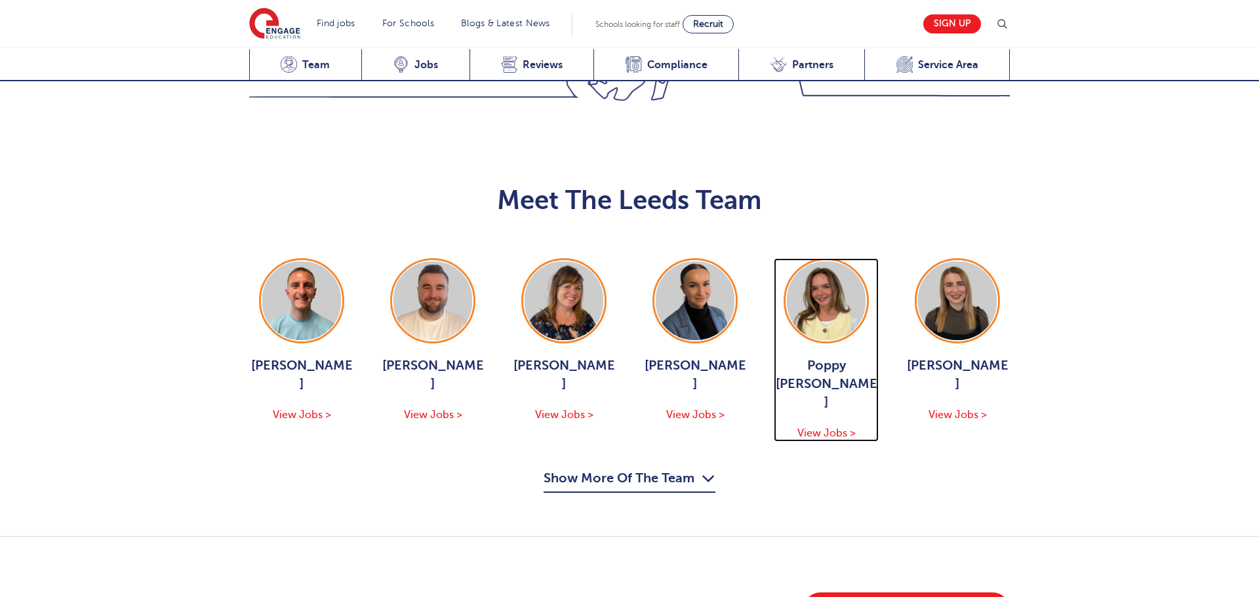
click at [792, 262] on img at bounding box center [826, 301] width 79 height 79
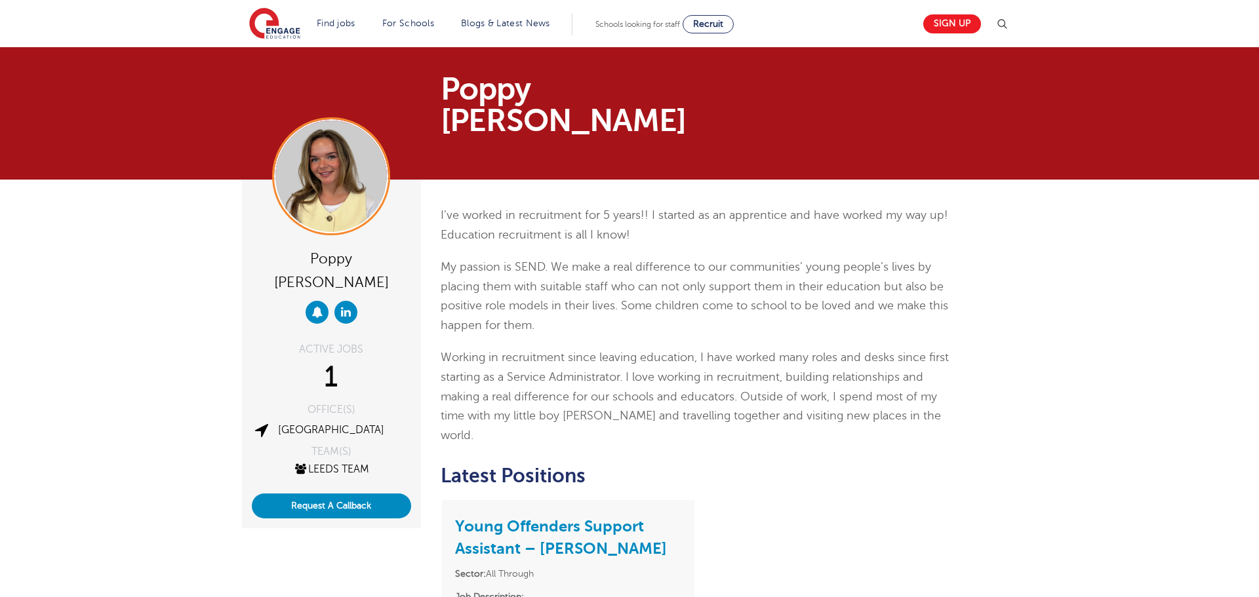
click at [912, 279] on p "My passion is SEND. We make a real difference to our communities’ young people’…" at bounding box center [696, 296] width 511 height 77
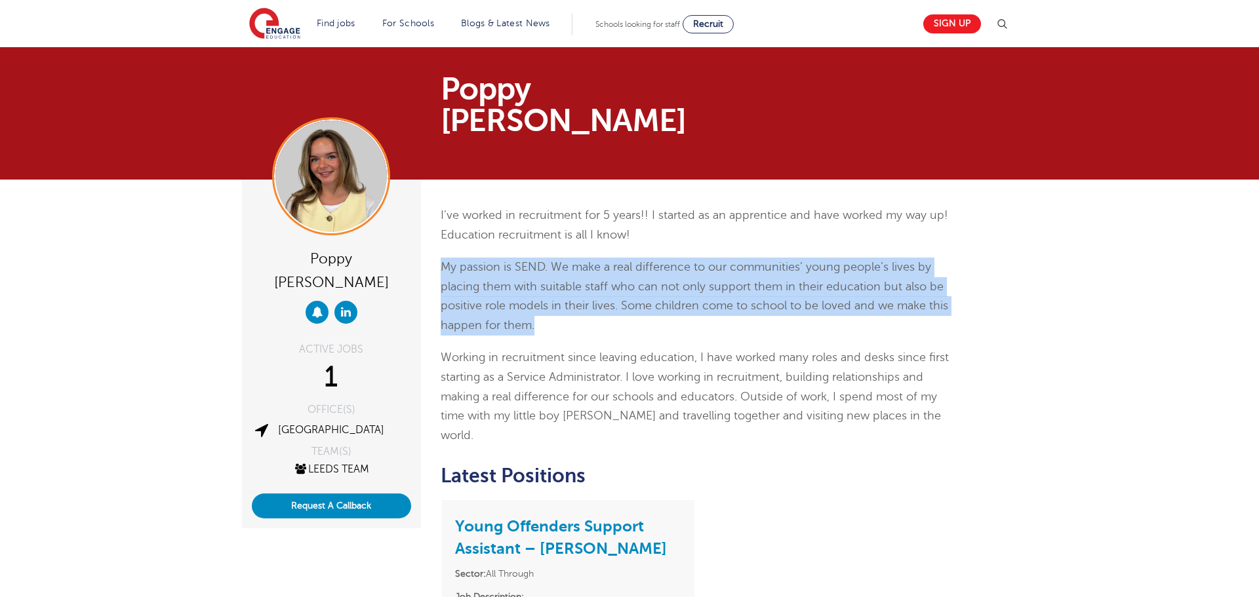
click at [912, 279] on p "My passion is SEND. We make a real difference to our communities’ young people’…" at bounding box center [696, 296] width 511 height 77
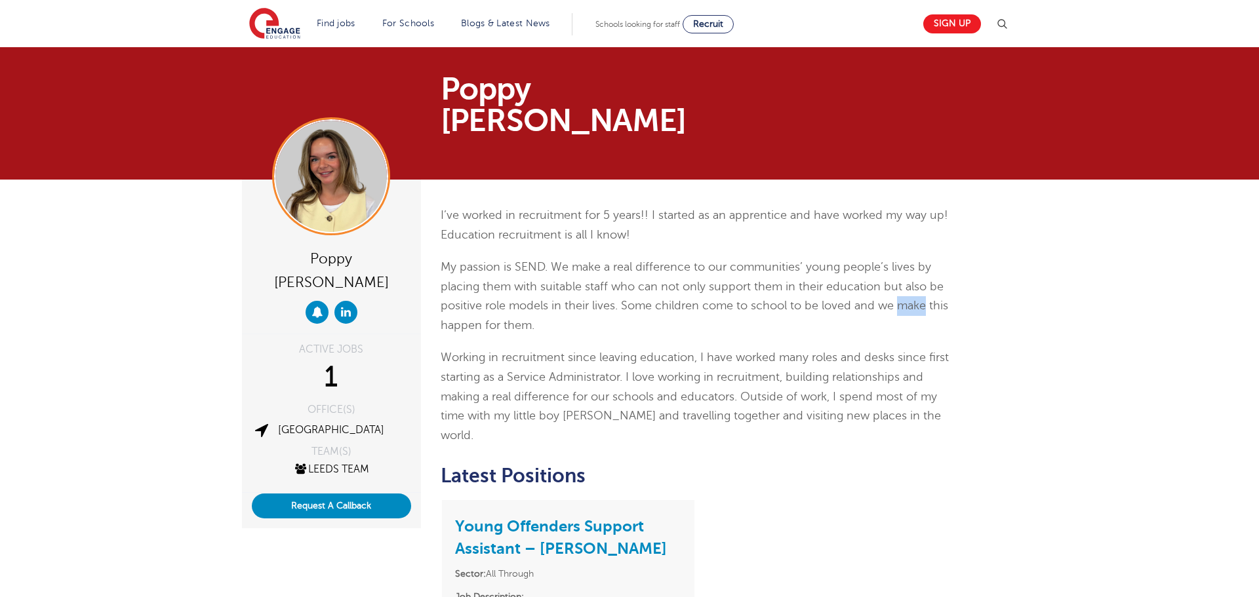
click at [912, 279] on p "My passion is SEND. We make a real difference to our communities’ young people’…" at bounding box center [696, 296] width 511 height 77
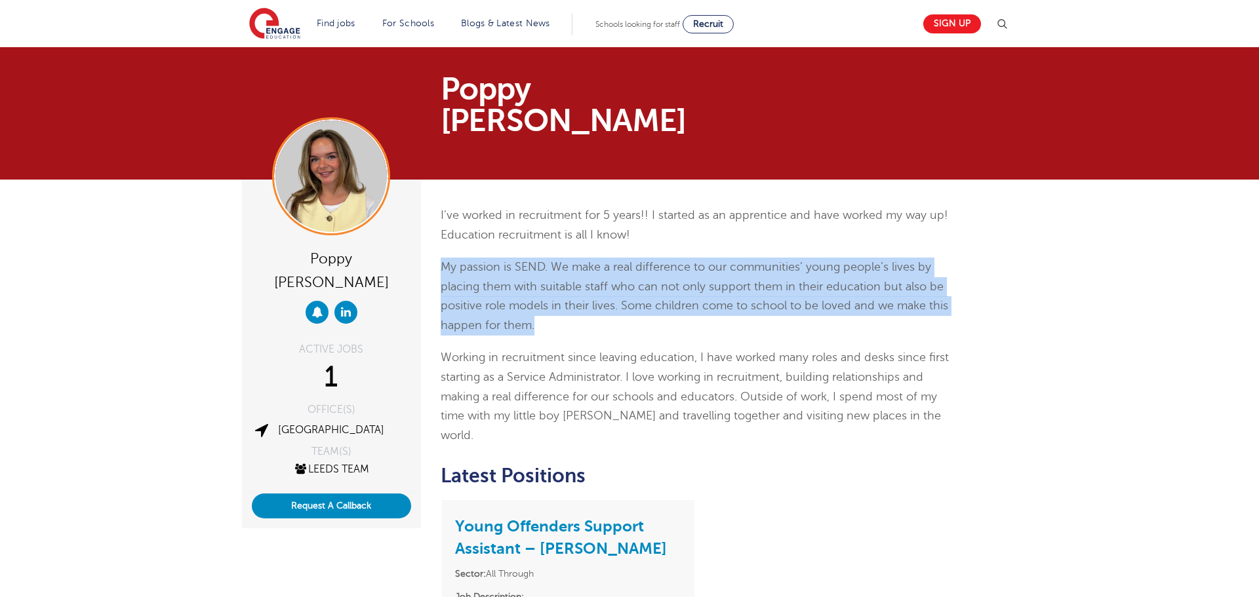
click at [912, 279] on p "My passion is SEND. We make a real difference to our communities’ young people’…" at bounding box center [696, 296] width 511 height 77
click at [824, 262] on p "My passion is SEND. We make a real difference to our communities’ young people’…" at bounding box center [696, 296] width 511 height 77
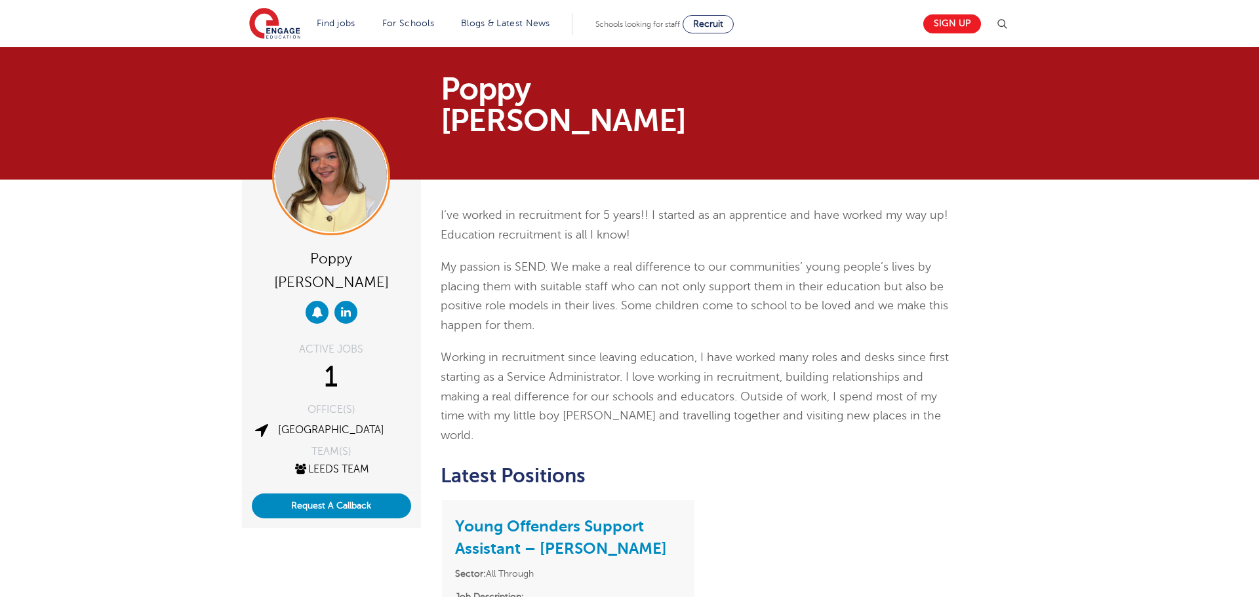
click at [580, 206] on p "I’ve worked in recruitment for 5 years!! I started as an apprentice and have wo…" at bounding box center [696, 225] width 511 height 39
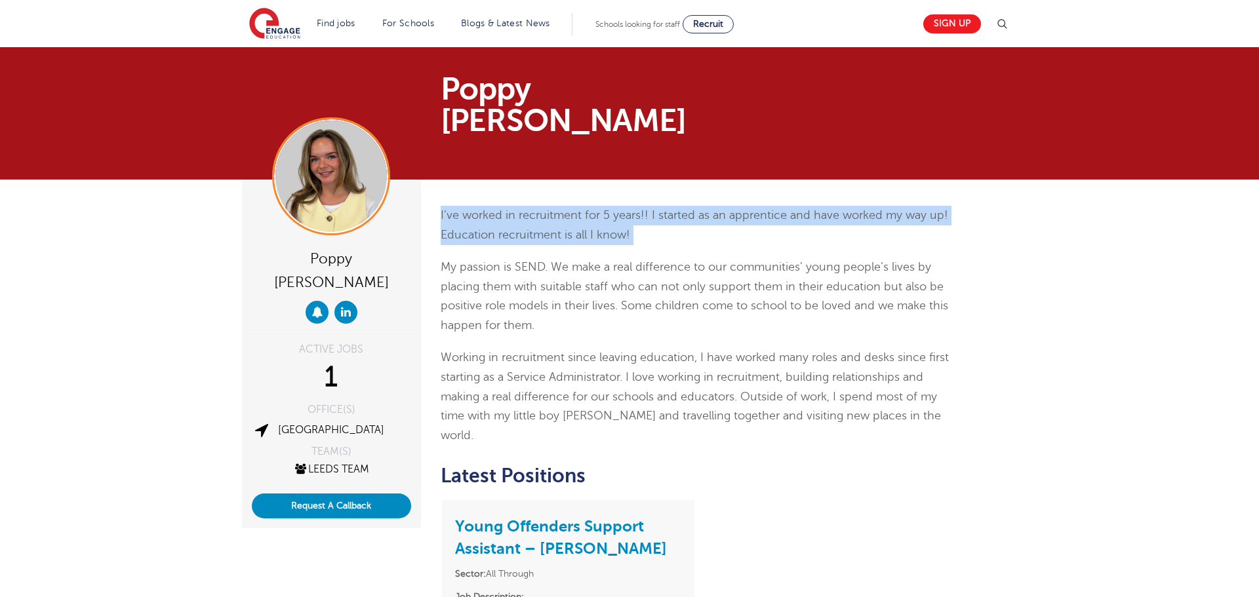
click at [580, 206] on p "I’ve worked in recruitment for 5 years!! I started as an apprentice and have wo…" at bounding box center [696, 225] width 511 height 39
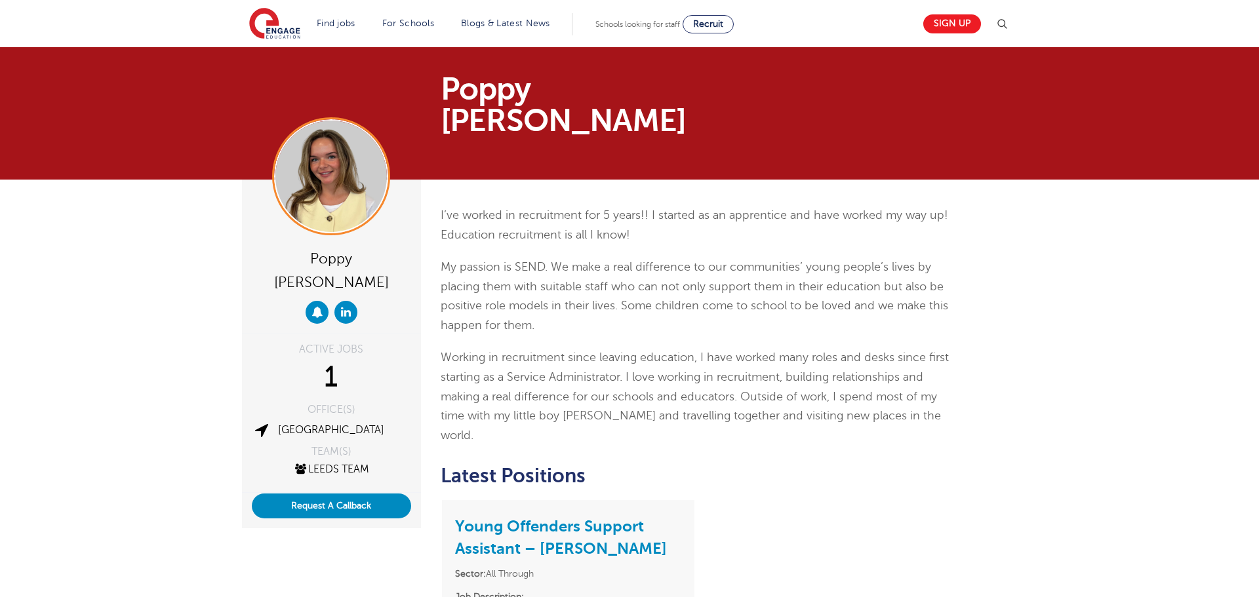
click at [684, 304] on div "I’ve worked in recruitment for 5 years!! I started as an apprentice and have wo…" at bounding box center [696, 325] width 511 height 239
click at [691, 351] on span "Working in recruitment since leaving education, I have worked many roles and de…" at bounding box center [695, 396] width 508 height 90
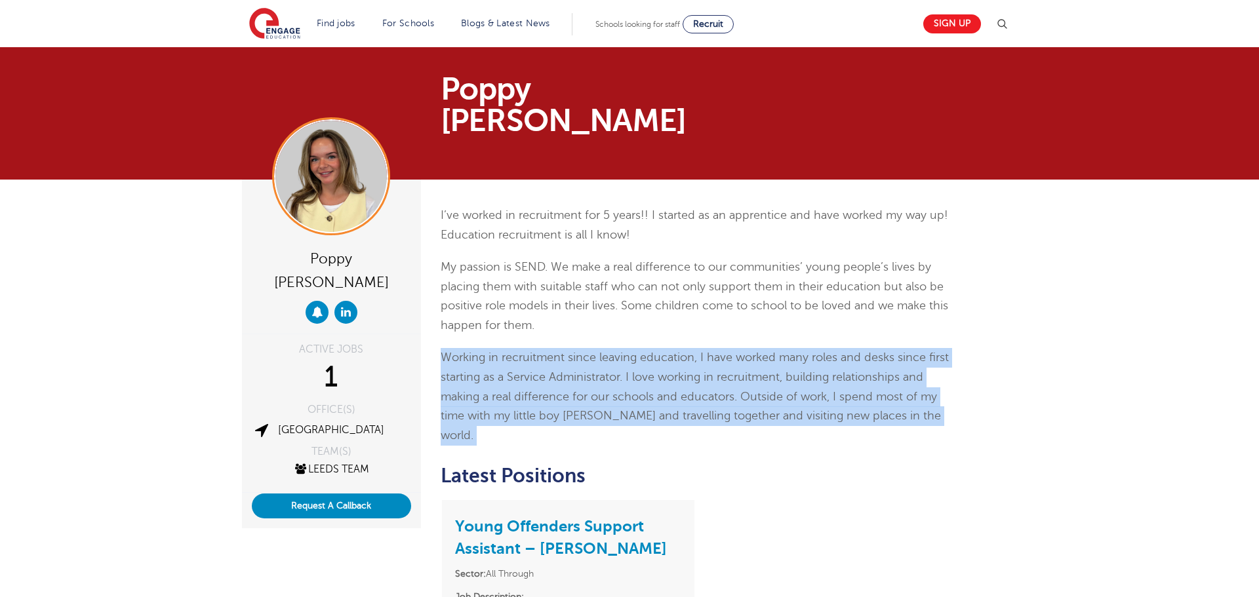
click at [691, 351] on span "Working in recruitment since leaving education, I have worked many roles and de…" at bounding box center [695, 396] width 508 height 90
click at [805, 357] on p "Working in recruitment since leaving education, I have worked many roles and de…" at bounding box center [696, 396] width 511 height 97
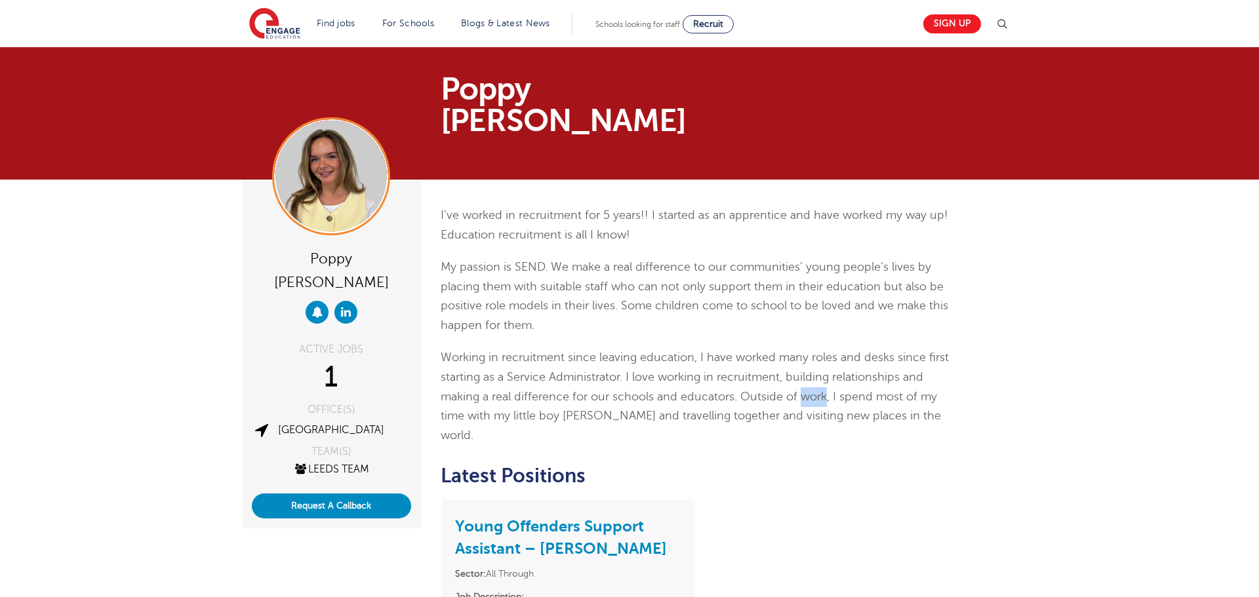
click at [805, 357] on p "Working in recruitment since leaving education, I have worked many roles and de…" at bounding box center [696, 396] width 511 height 97
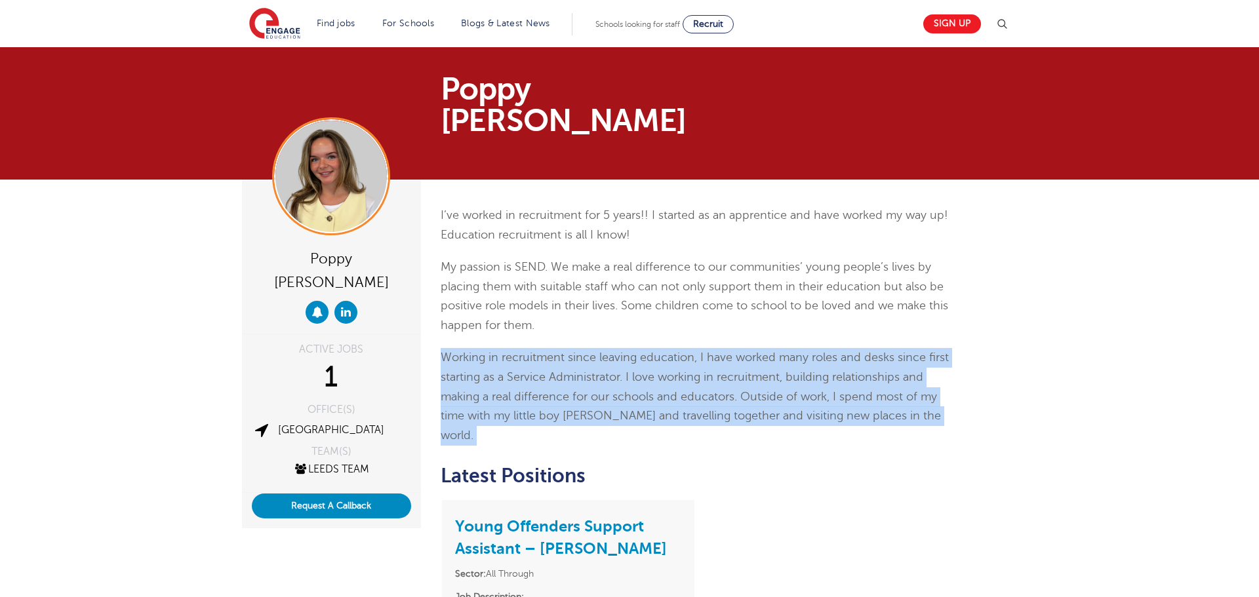
click at [805, 359] on span "Working in recruitment since leaving education, I have worked many roles and de…" at bounding box center [695, 396] width 508 height 90
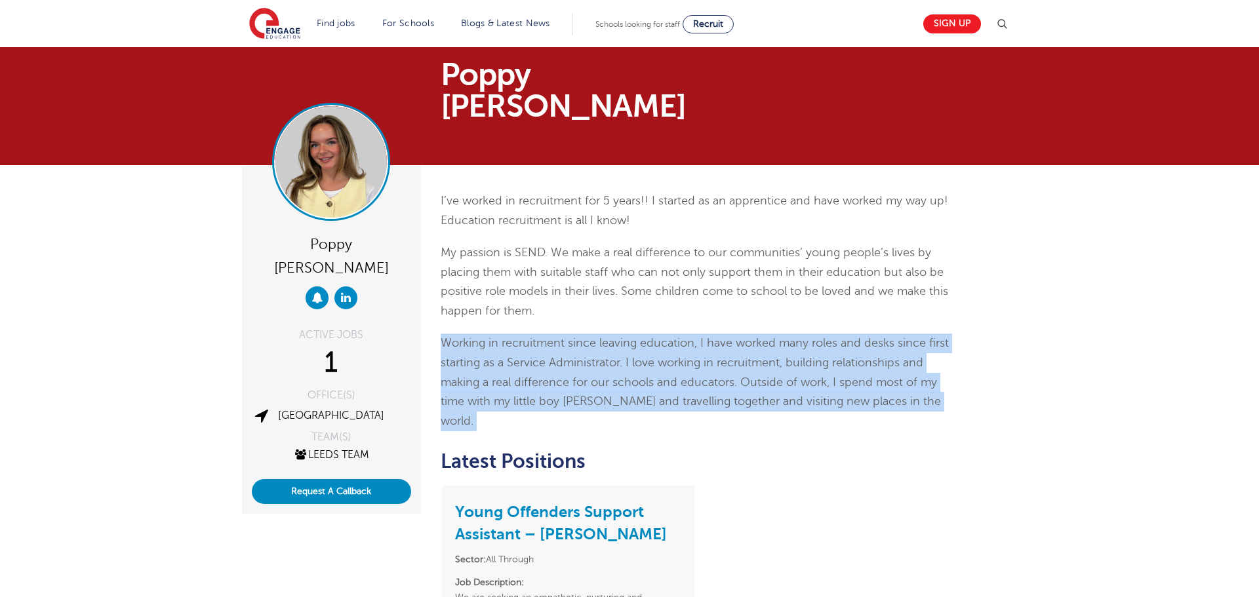
scroll to position [12, 0]
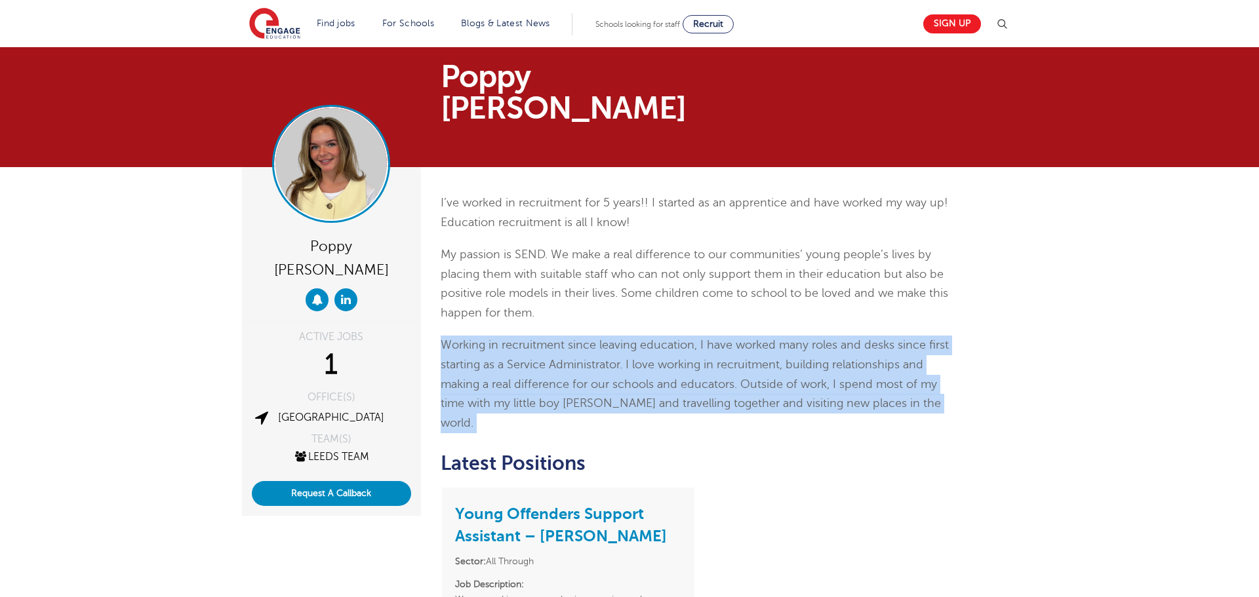
click at [334, 151] on img at bounding box center [330, 163] width 111 height 111
click at [348, 143] on img at bounding box center [330, 163] width 111 height 111
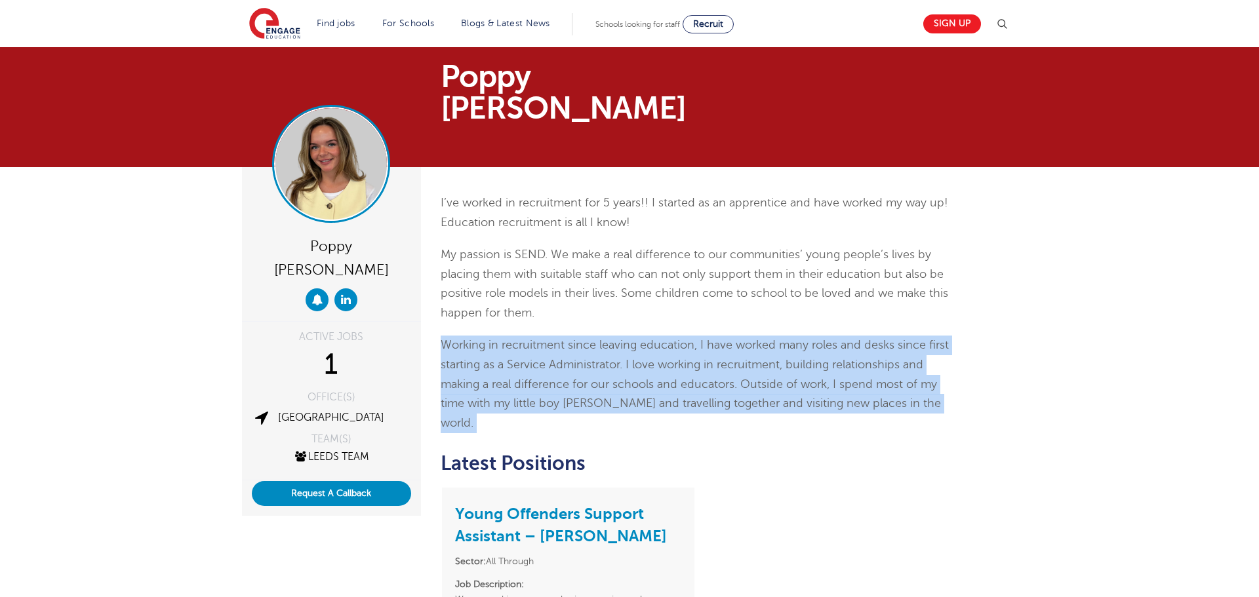
click at [348, 143] on img at bounding box center [330, 163] width 111 height 111
